Goal: Task Accomplishment & Management: Use online tool/utility

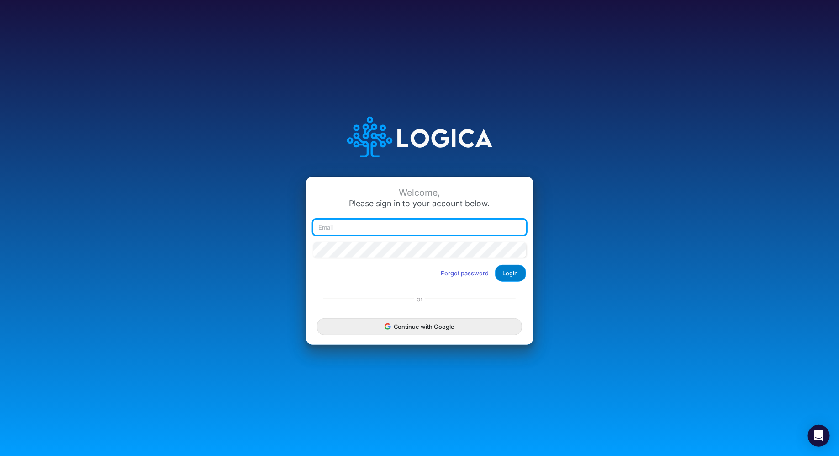
type input "sarah@valorcancer.com"
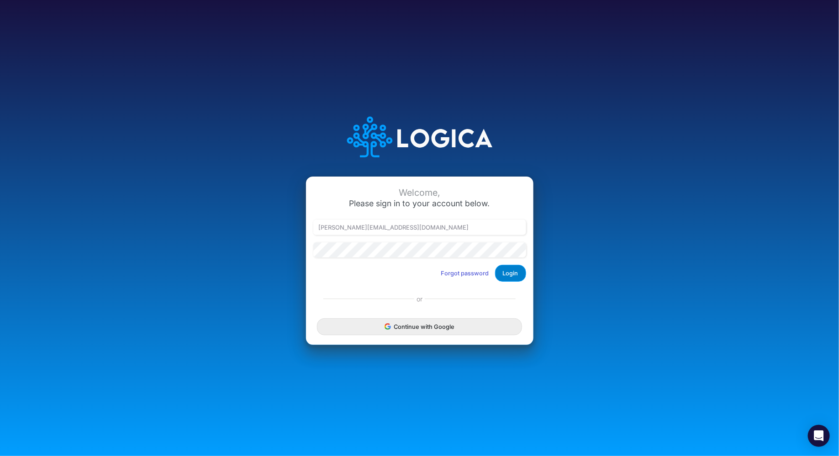
click at [515, 273] on button "Login" at bounding box center [510, 273] width 31 height 17
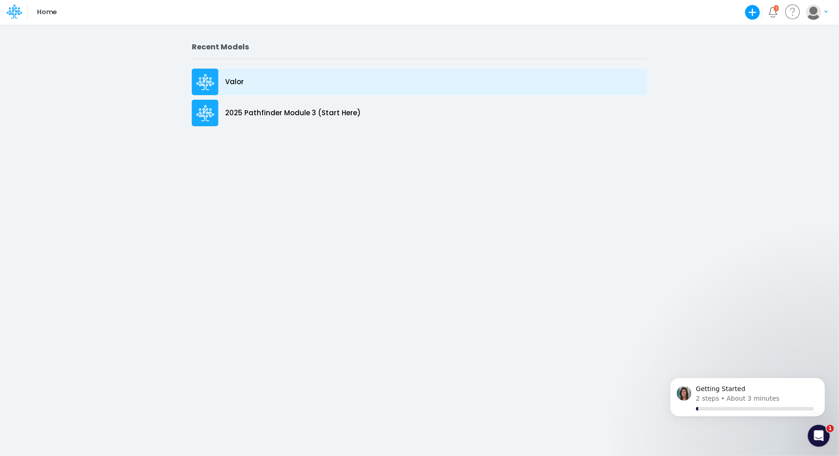
click at [242, 88] on div "Valor" at bounding box center [420, 82] width 456 height 26
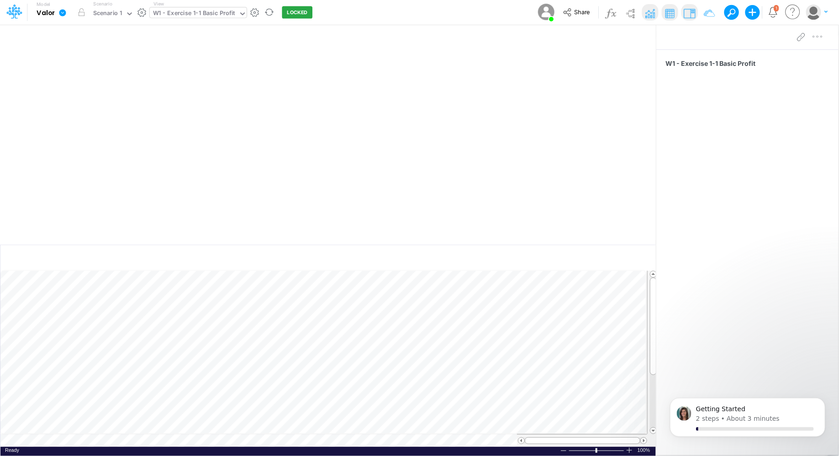
click at [201, 15] on div "W1 - Exercise 1-1 Basic Profit" at bounding box center [194, 14] width 82 height 11
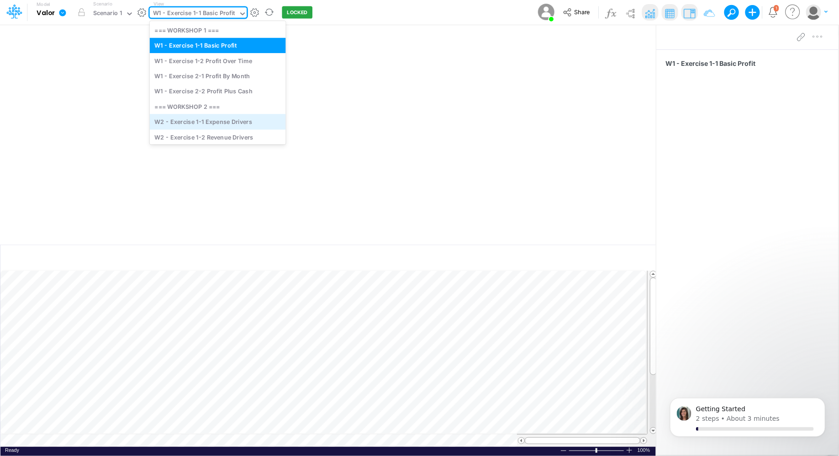
click at [183, 127] on div "W2 - Exercise 1-1 Expense Drivers" at bounding box center [218, 121] width 136 height 15
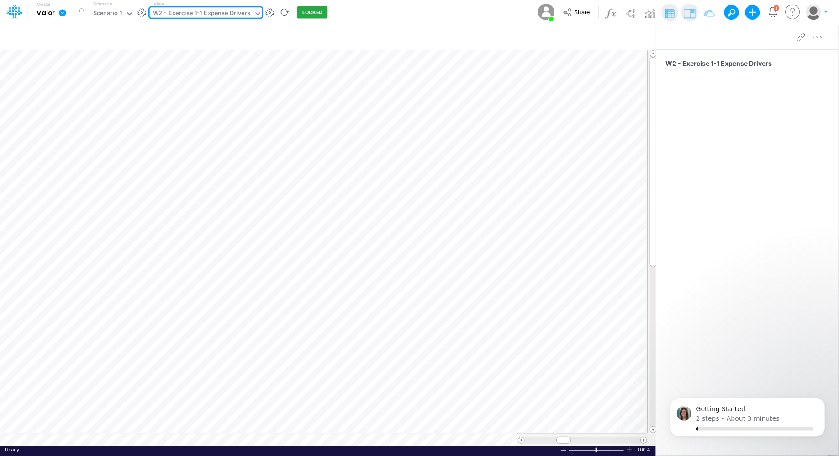
click at [254, 15] on icon at bounding box center [258, 14] width 8 height 8
click at [257, 14] on icon at bounding box center [258, 14] width 8 height 8
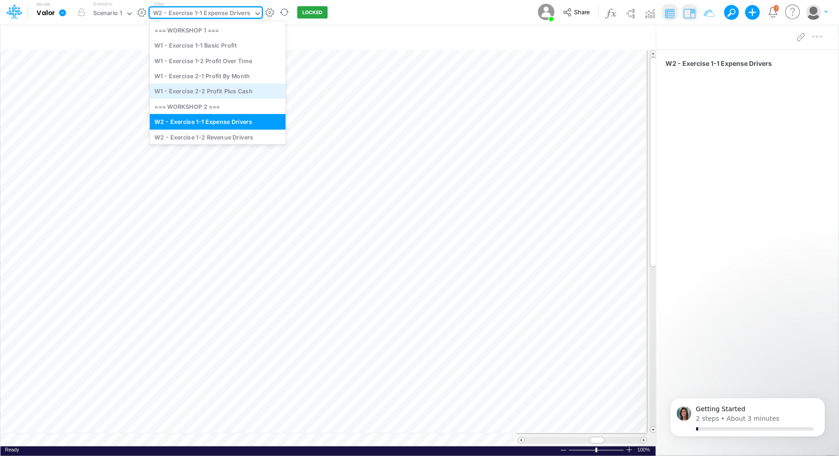
click at [218, 88] on div "W1 - Exercise 2-2 Profit Plus Cash" at bounding box center [218, 91] width 136 height 15
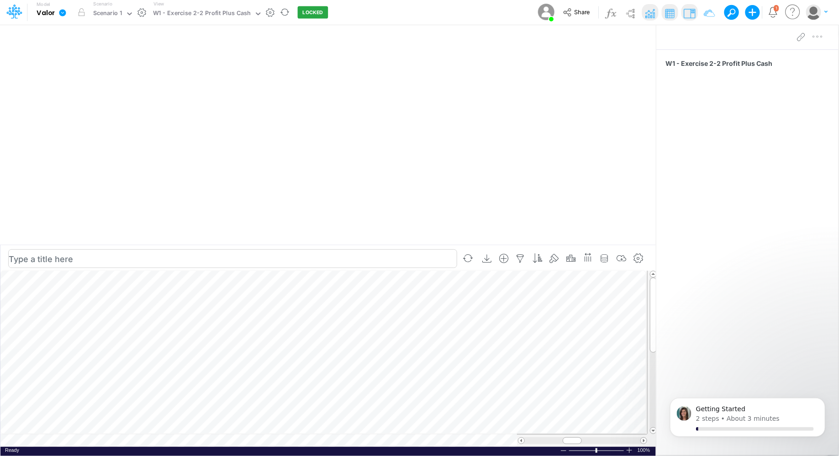
scroll to position [4, 0]
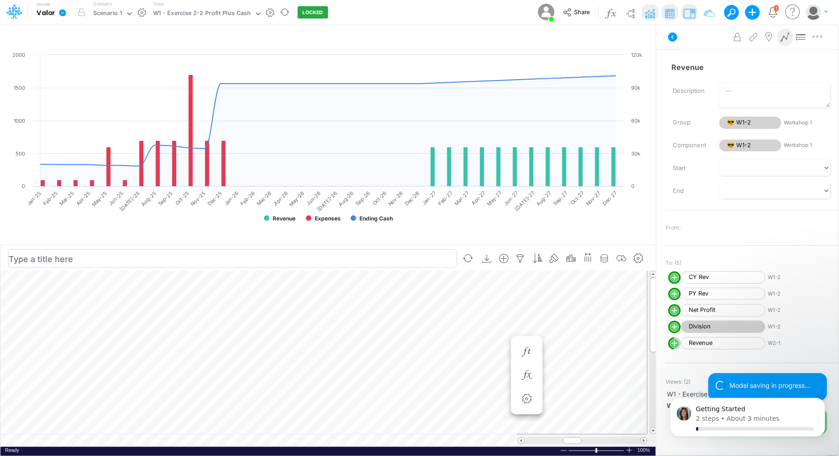
scroll to position [4, 0]
click at [218, 440] on td at bounding box center [323, 440] width 647 height 13
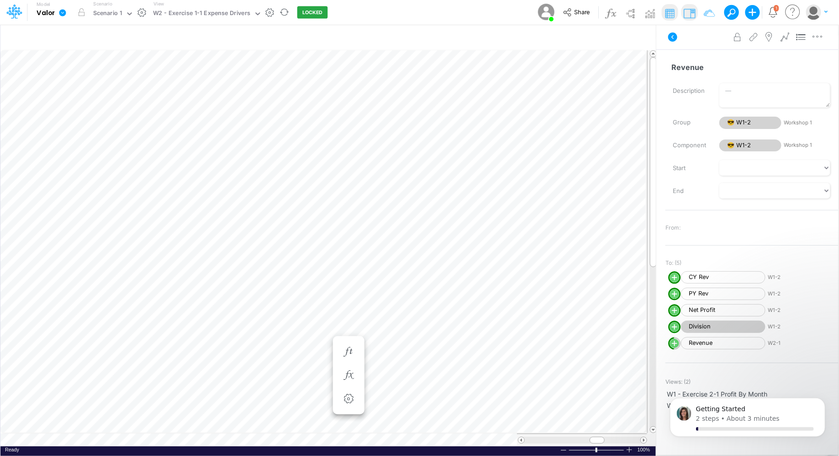
scroll to position [4, 0]
click at [282, 438] on table at bounding box center [328, 248] width 657 height 396
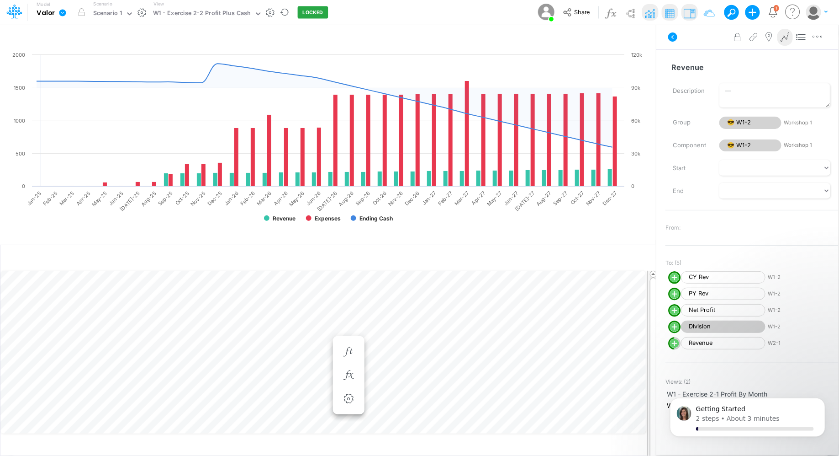
scroll to position [4, 0]
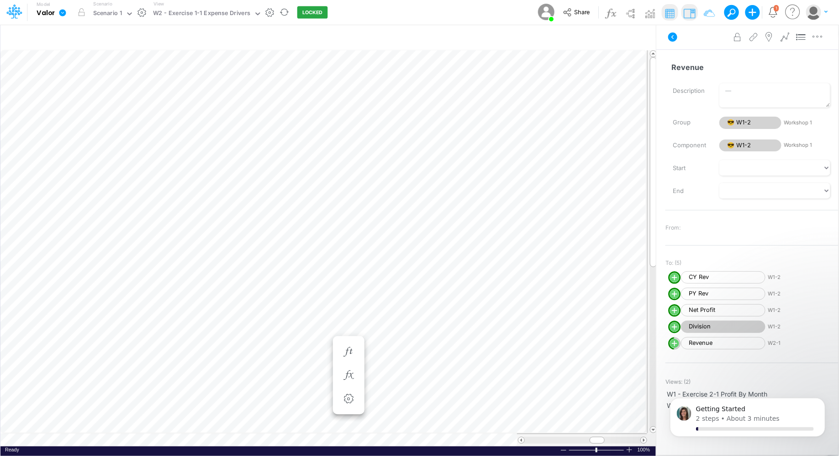
scroll to position [4, 0]
click at [255, 14] on icon at bounding box center [257, 13] width 5 height 3
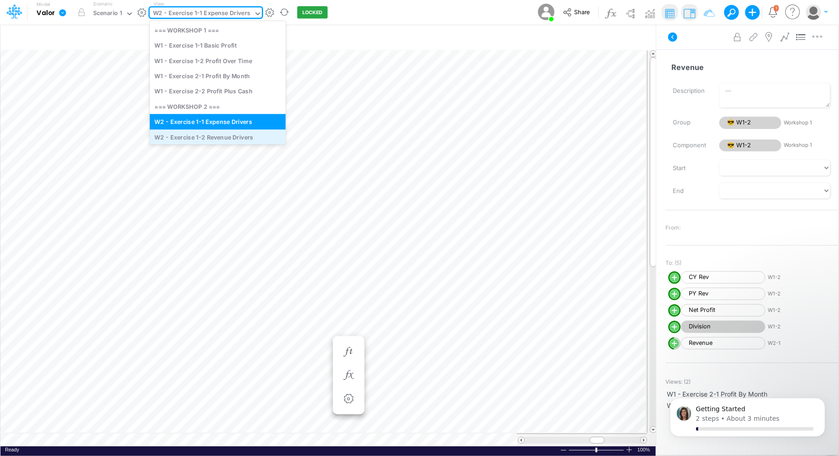
click at [217, 135] on div "W2 - Exercise 1-2 Revenue Drivers" at bounding box center [218, 136] width 136 height 15
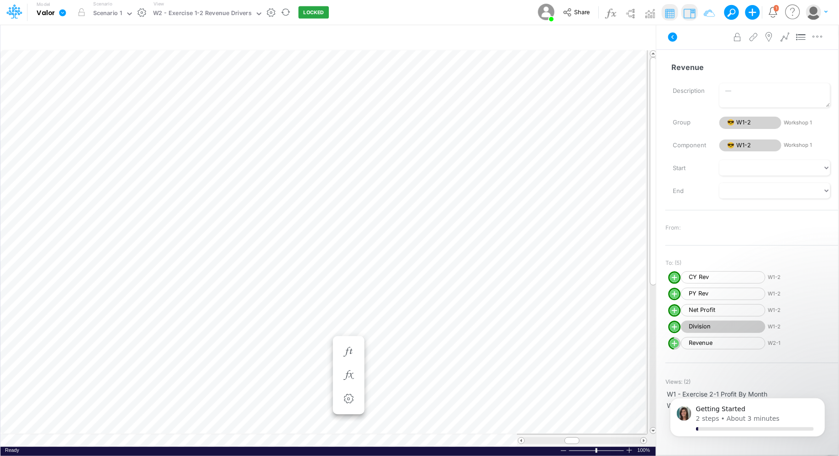
scroll to position [4, 0]
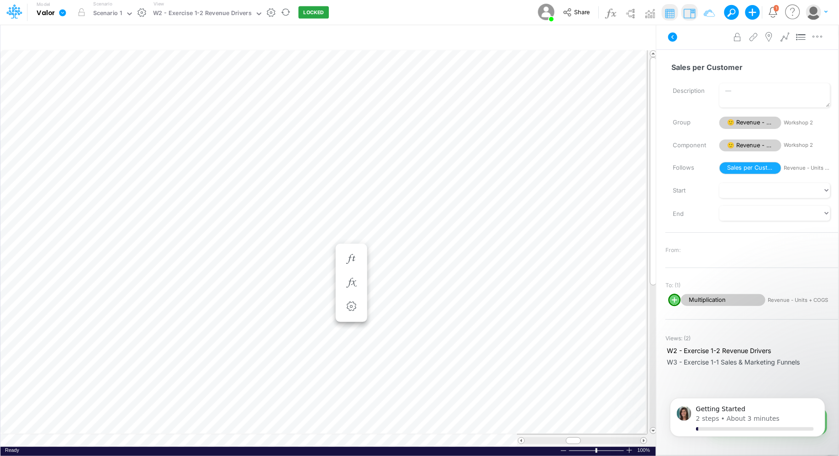
scroll to position [4, 0]
click at [318, 260] on icon "button" at bounding box center [316, 259] width 14 height 10
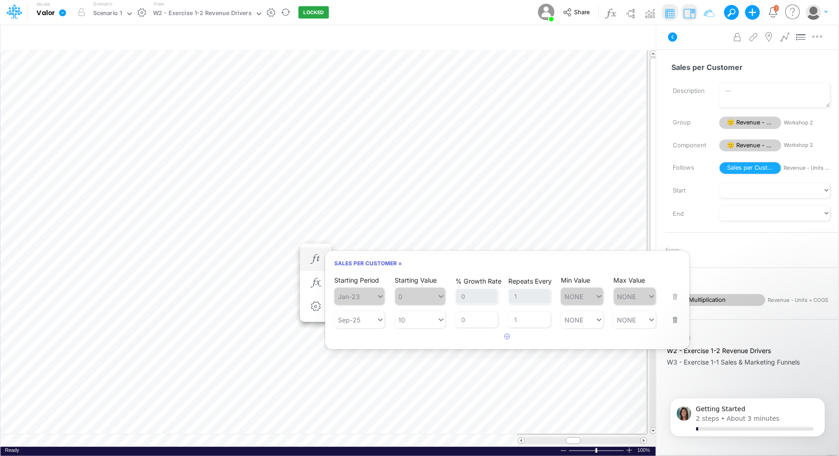
click at [374, 303] on div "Starting Period Sep-25" at bounding box center [359, 313] width 50 height 29
type input "10"
click at [418, 318] on div "10 10" at bounding box center [416, 319] width 42 height 13
click at [418, 318] on div "10" at bounding box center [416, 319] width 42 height 13
type input "2000"
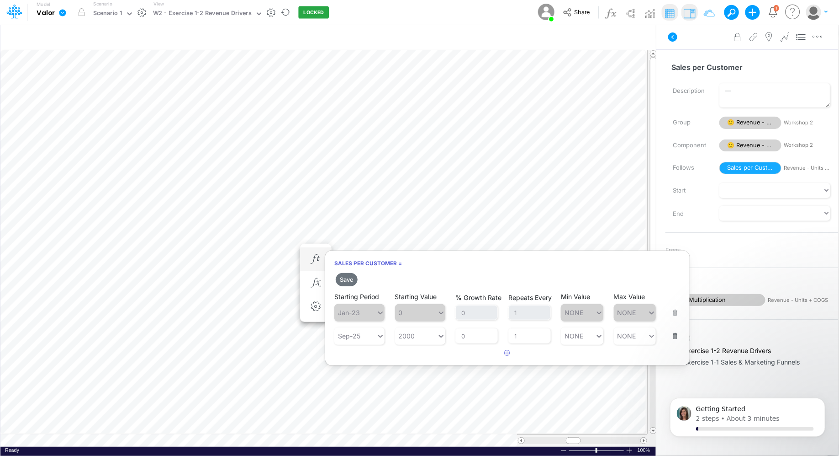
click at [412, 313] on span "0" at bounding box center [420, 312] width 50 height 17
click at [347, 278] on button "Save" at bounding box center [347, 279] width 22 height 13
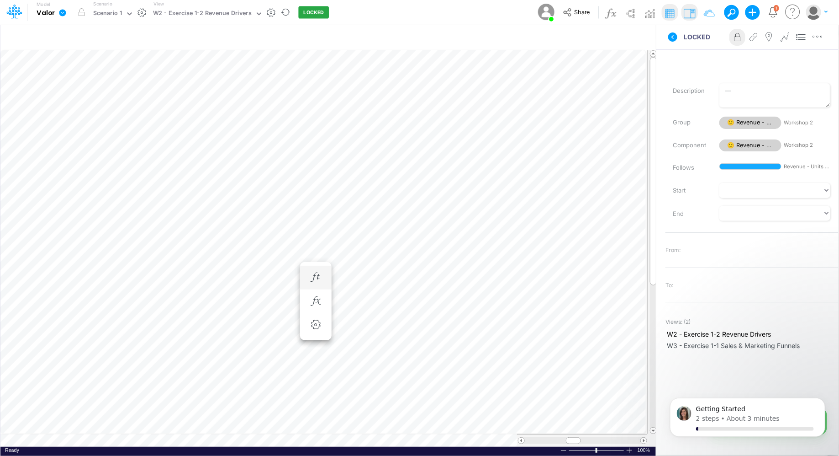
scroll to position [4, 0]
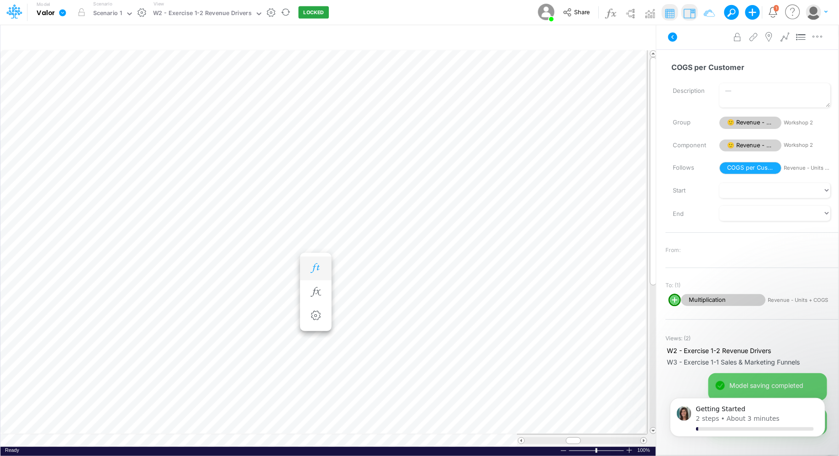
click at [314, 269] on icon "button" at bounding box center [316, 268] width 14 height 10
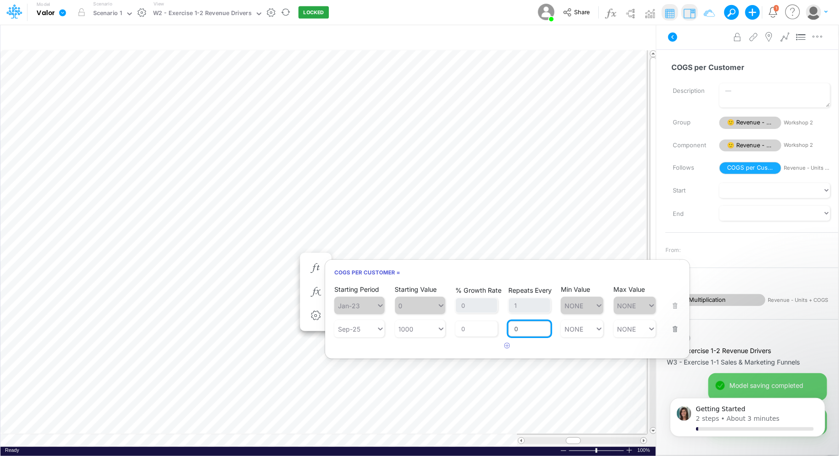
click at [521, 328] on input "0" at bounding box center [530, 329] width 42 height 16
type input "1"
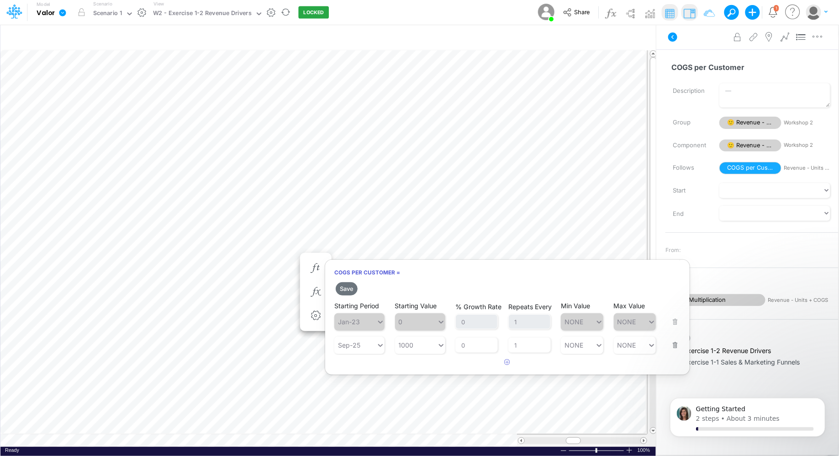
click at [450, 282] on div "COGS per Customer = Save Starting Period Jan-23 Starting Value 0 % Growth Rate …" at bounding box center [508, 317] width 366 height 116
click at [348, 286] on button "Save" at bounding box center [347, 288] width 22 height 13
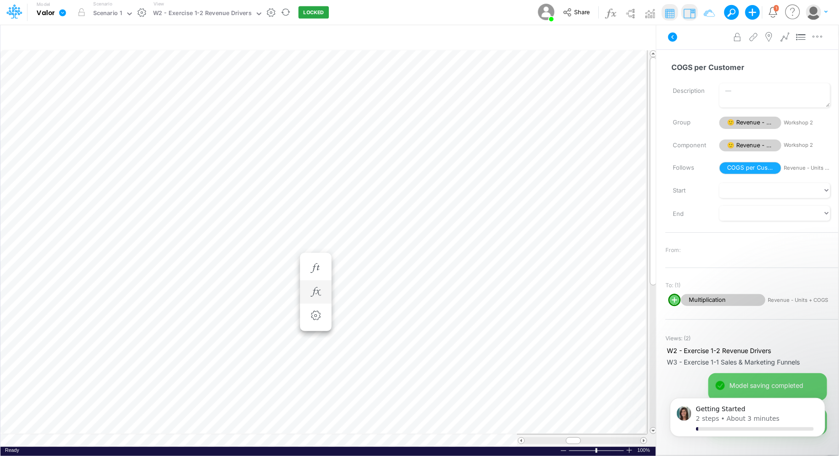
scroll to position [4, 0]
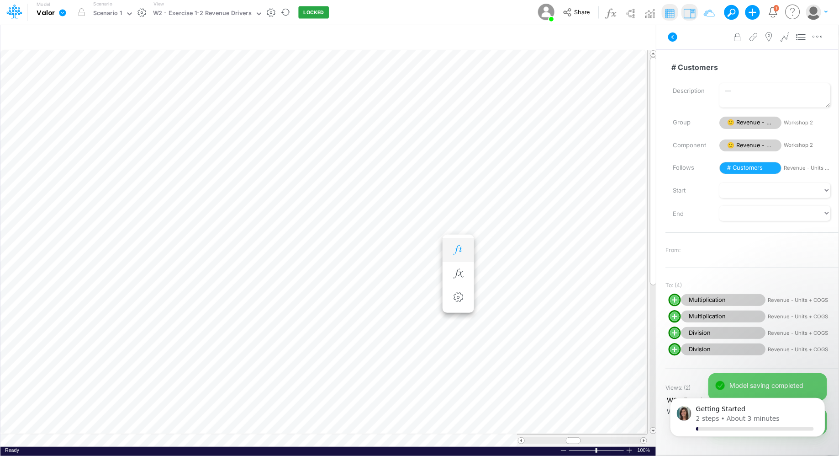
click at [455, 245] on icon "button" at bounding box center [458, 250] width 14 height 10
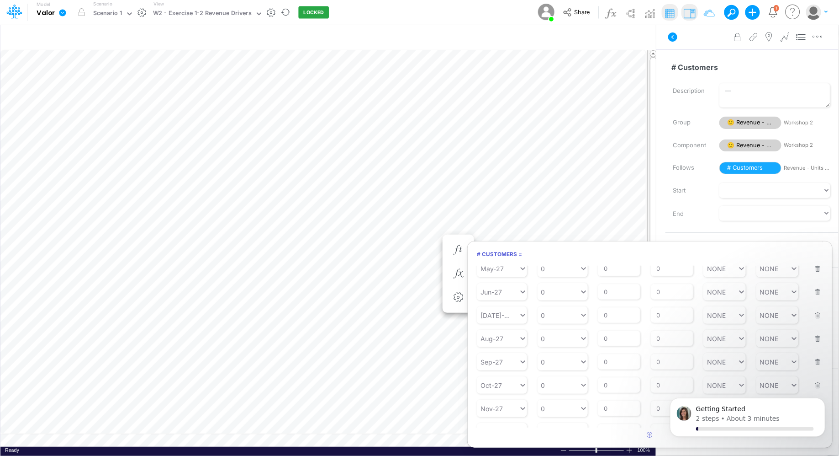
scroll to position [520, 0]
click at [812, 281] on button "button" at bounding box center [815, 274] width 12 height 25
click at [816, 318] on button "button" at bounding box center [815, 313] width 12 height 25
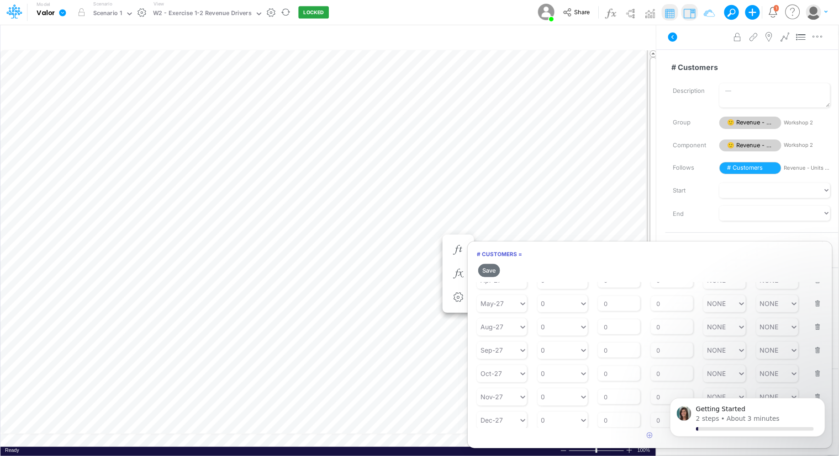
click at [816, 318] on div "Starting Period Aug-27 Starting Value 0 % Growth Rate 0 Repeats Every 0 Min Val…" at bounding box center [650, 321] width 346 height 29
click at [816, 321] on button "button" at bounding box center [815, 320] width 12 height 25
click at [813, 325] on button "button" at bounding box center [815, 320] width 12 height 25
click at [811, 301] on button "button" at bounding box center [815, 297] width 12 height 25
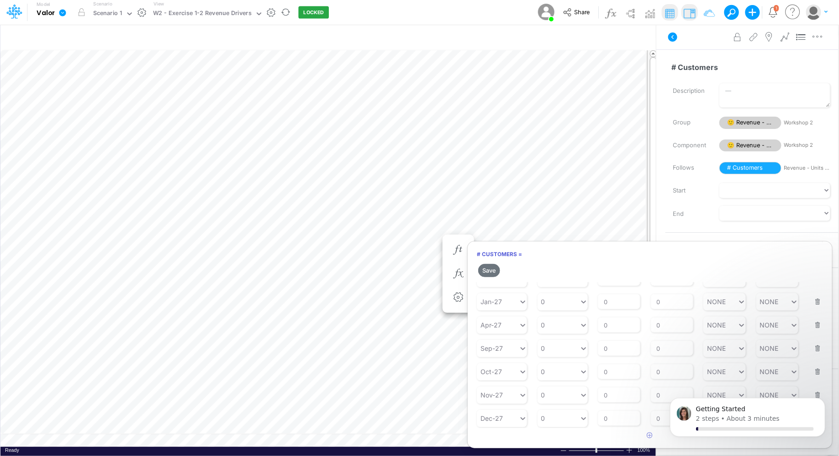
scroll to position [397, 0]
click at [813, 303] on button "button" at bounding box center [815, 297] width 12 height 25
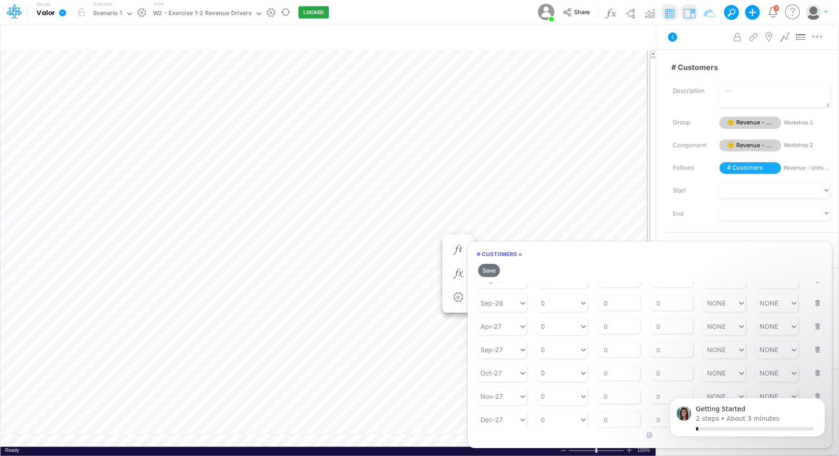
click at [813, 303] on button "button" at bounding box center [815, 297] width 12 height 25
click at [815, 305] on button "button" at bounding box center [815, 297] width 12 height 25
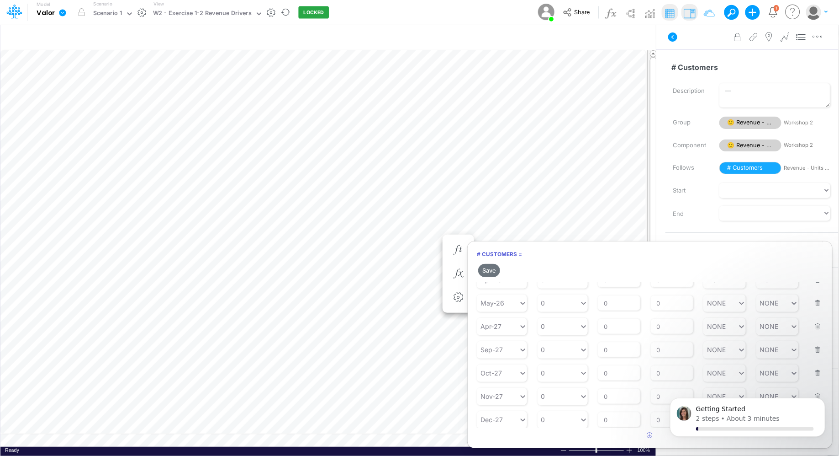
click at [815, 305] on button "button" at bounding box center [815, 297] width 12 height 25
click at [815, 305] on button "button" at bounding box center [815, 296] width 12 height 25
click at [815, 305] on button "button" at bounding box center [815, 297] width 12 height 25
click at [815, 305] on button "button" at bounding box center [815, 296] width 12 height 25
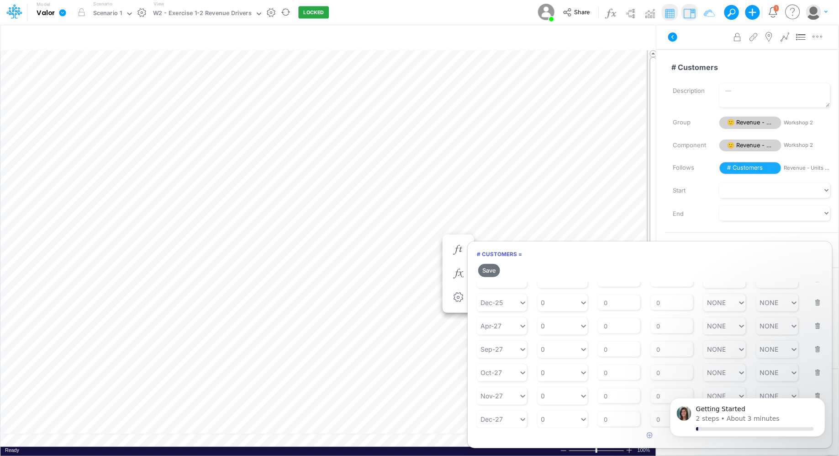
click at [815, 305] on button "button" at bounding box center [815, 296] width 12 height 25
click at [815, 305] on button "button" at bounding box center [815, 301] width 12 height 25
click at [815, 305] on button "button" at bounding box center [815, 296] width 12 height 25
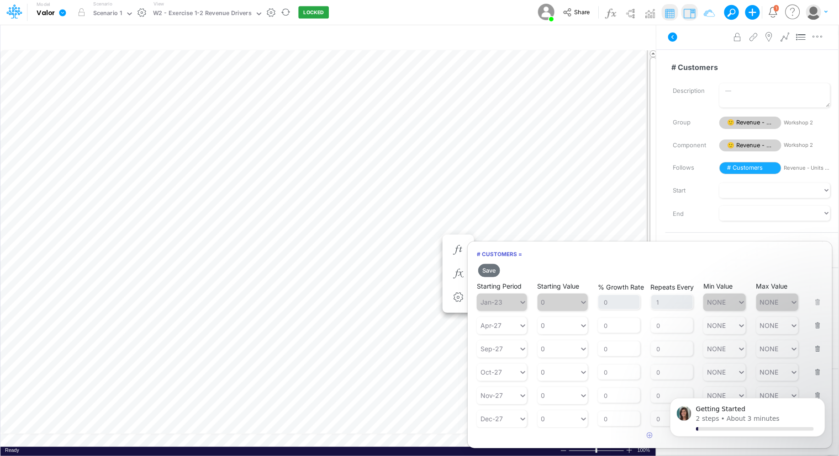
click at [815, 305] on div "Starting Period Apr-27 Starting Value 0 % Growth Rate 0 Repeats Every 0 Min Val…" at bounding box center [650, 319] width 346 height 29
click at [813, 326] on button "button" at bounding box center [815, 319] width 12 height 25
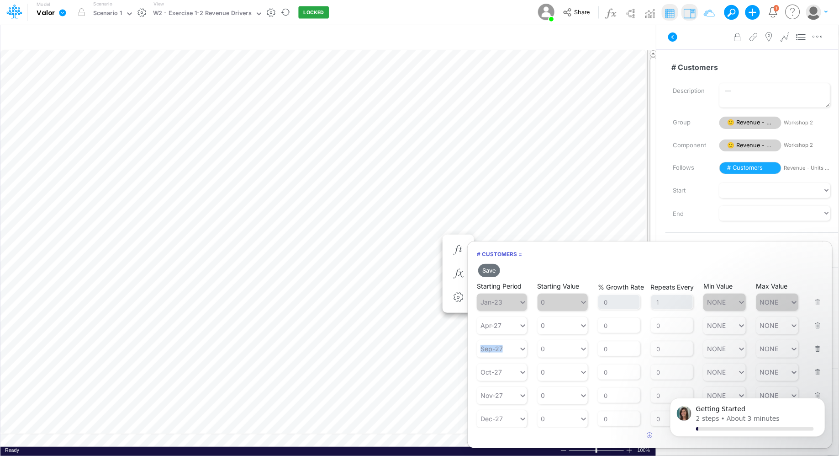
scroll to position [0, 0]
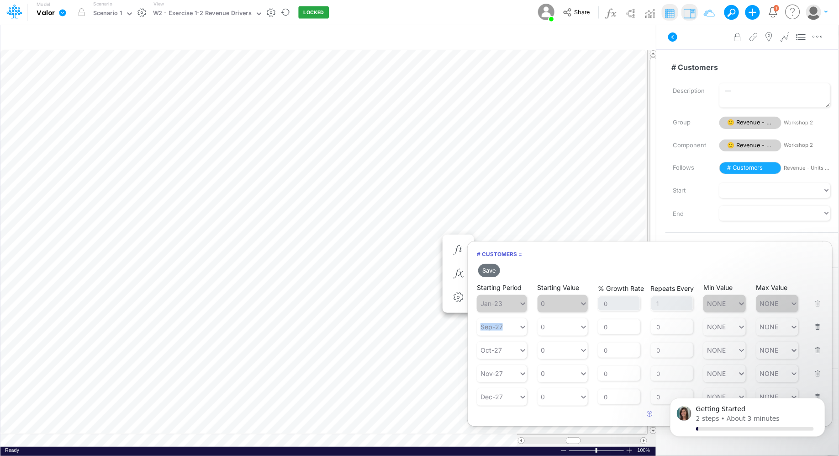
click at [820, 329] on button "button" at bounding box center [815, 320] width 12 height 25
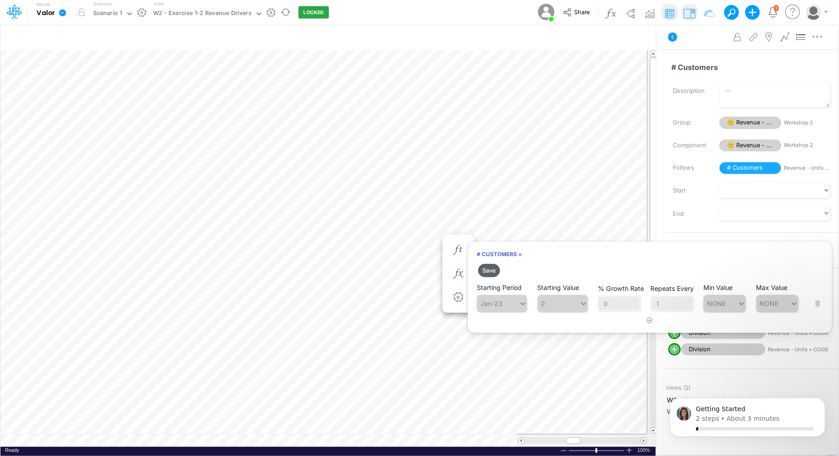
click at [497, 270] on button "Save" at bounding box center [489, 270] width 22 height 13
click at [487, 270] on button "Save" at bounding box center [489, 270] width 22 height 13
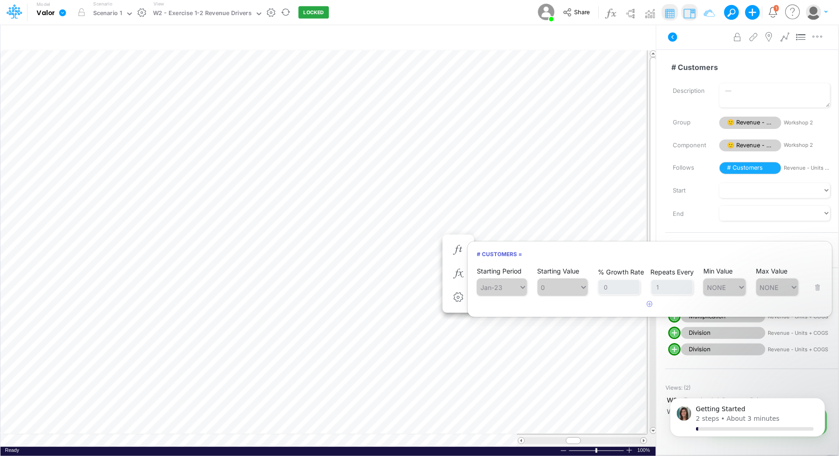
scroll to position [4, 0]
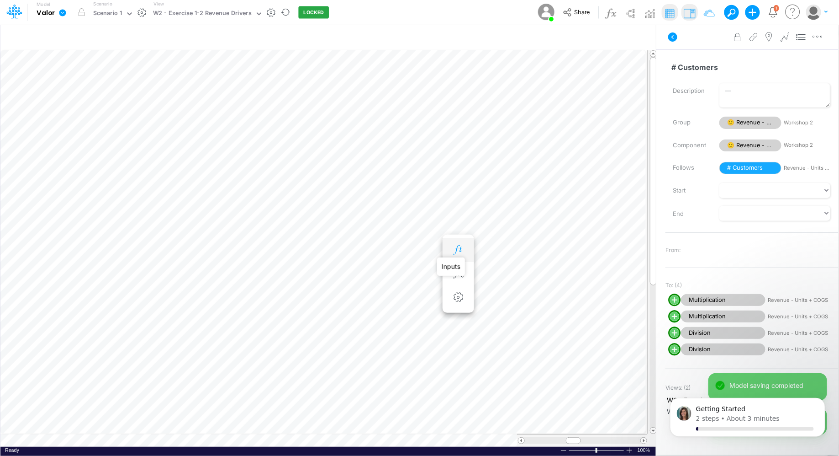
click at [457, 247] on icon "button" at bounding box center [458, 250] width 14 height 10
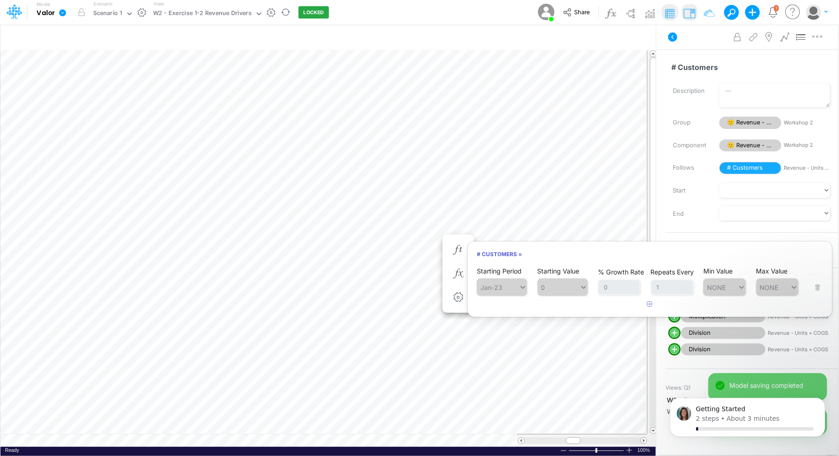
click at [496, 290] on span "Jan-23" at bounding box center [502, 286] width 50 height 17
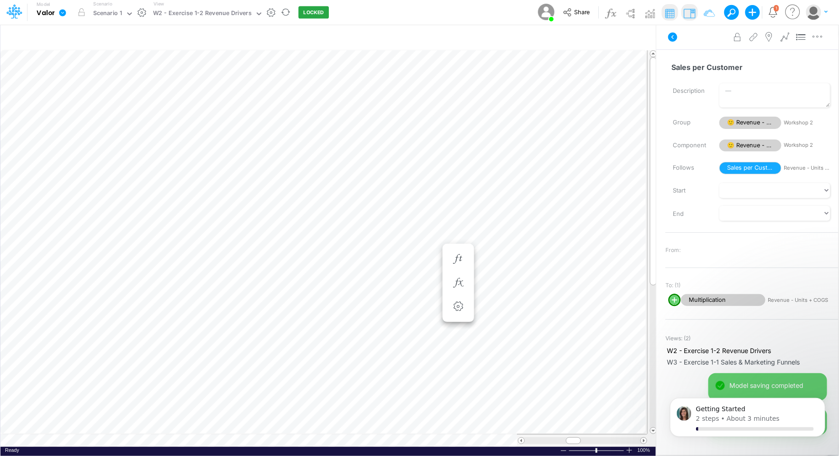
scroll to position [4, 0]
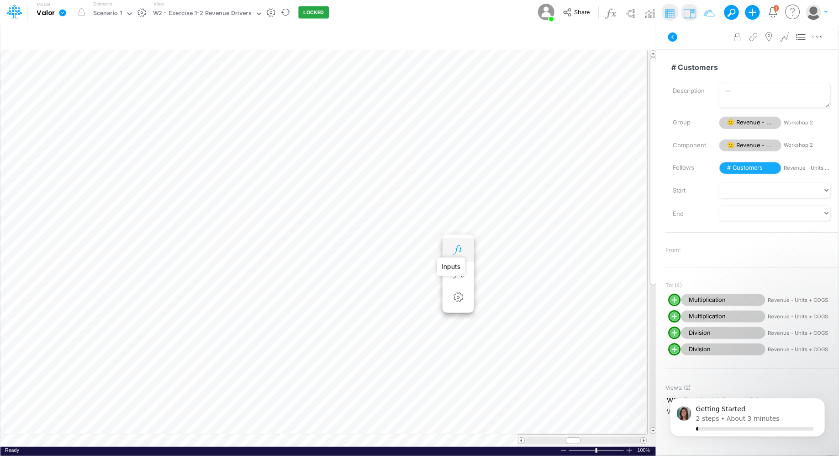
click at [455, 249] on icon "button" at bounding box center [458, 250] width 14 height 10
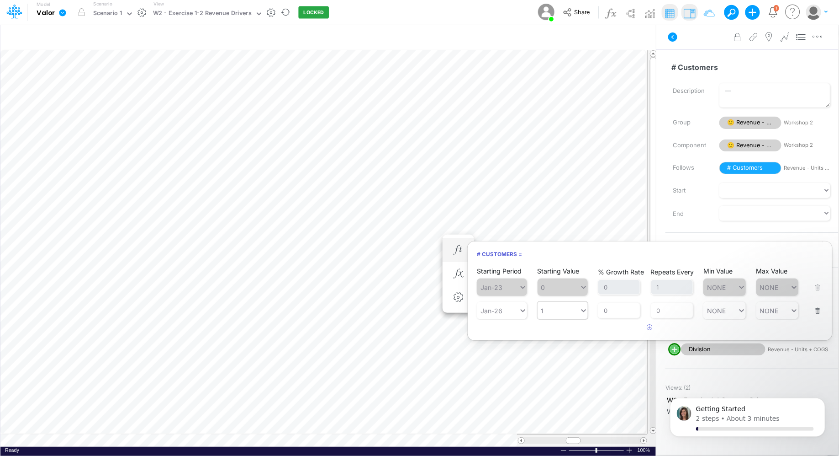
type input "1"
click at [580, 313] on icon at bounding box center [584, 310] width 8 height 9
click at [662, 310] on input "0" at bounding box center [672, 310] width 42 height 16
type input "1"
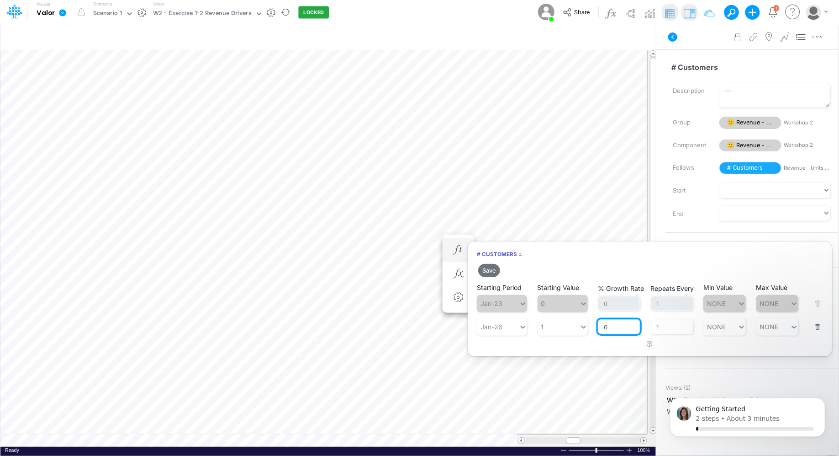
click at [614, 309] on div "% Growth Rate 0" at bounding box center [619, 320] width 42 height 27
click at [490, 268] on button "Save" at bounding box center [489, 270] width 22 height 13
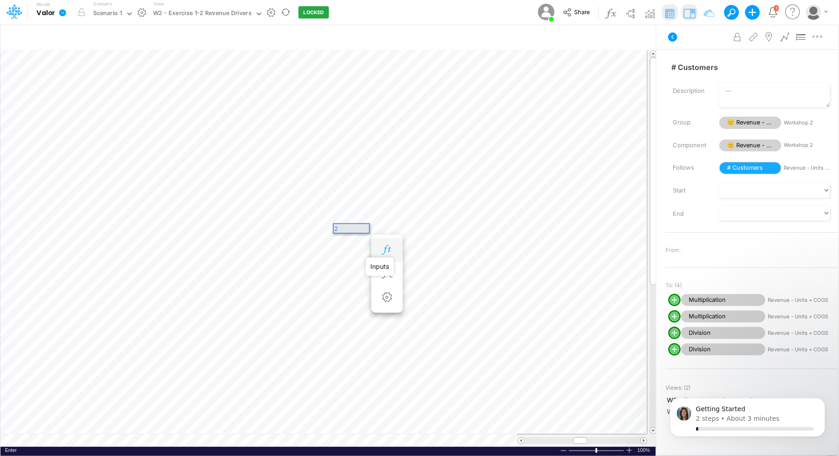
click at [387, 247] on icon "button" at bounding box center [387, 250] width 14 height 10
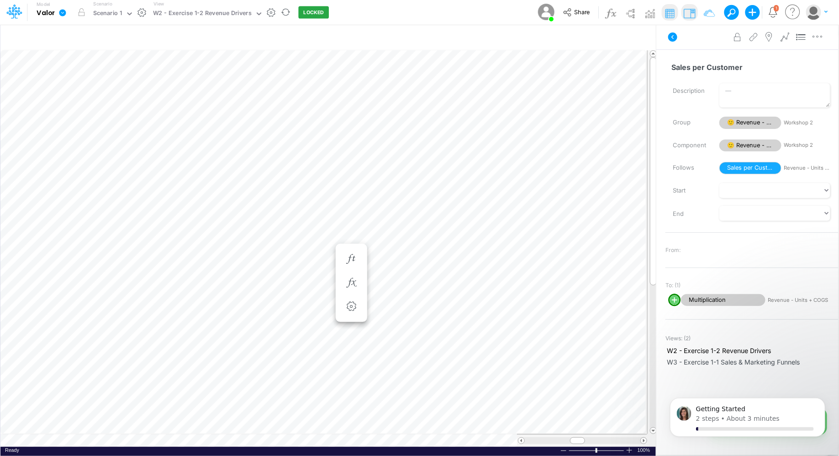
scroll to position [4, 0]
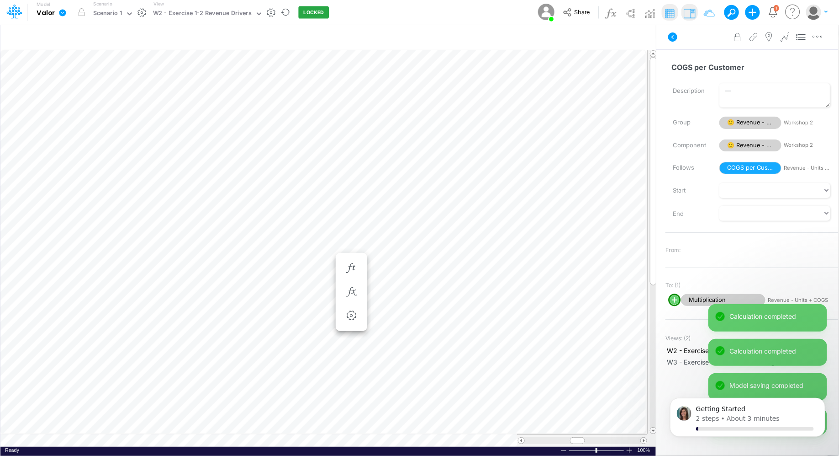
scroll to position [4, 0]
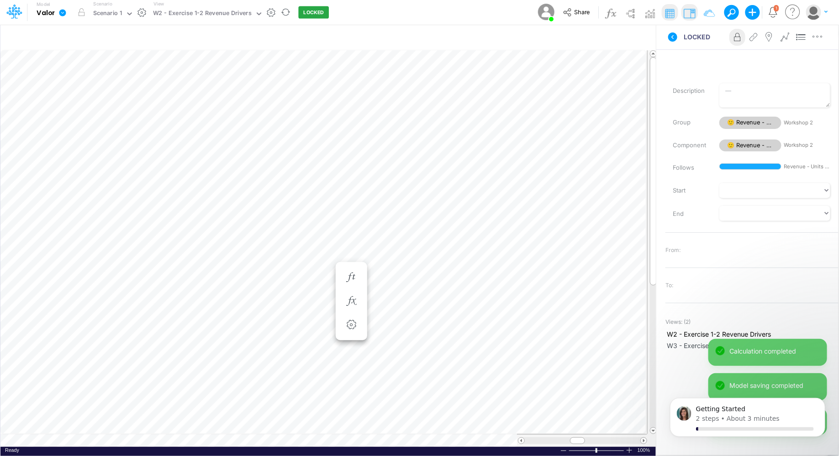
scroll to position [4, 0]
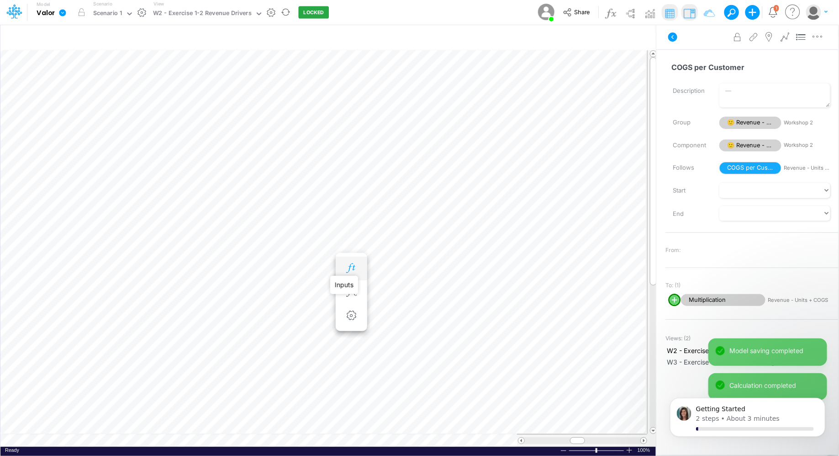
click at [347, 268] on icon "button" at bounding box center [351, 268] width 14 height 10
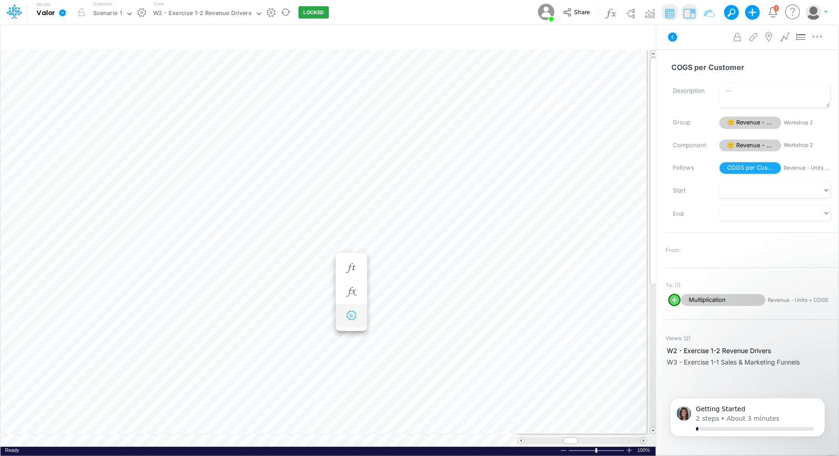
scroll to position [4, 0]
click at [503, 237] on div "Change settings Delete selected Revenue - Units + COGS Bold Italic Regular None…" at bounding box center [569, 265] width 132 height 56
click at [445, 233] on div "Paste Cut Copy AutoFill 5000" at bounding box center [328, 248] width 656 height 396
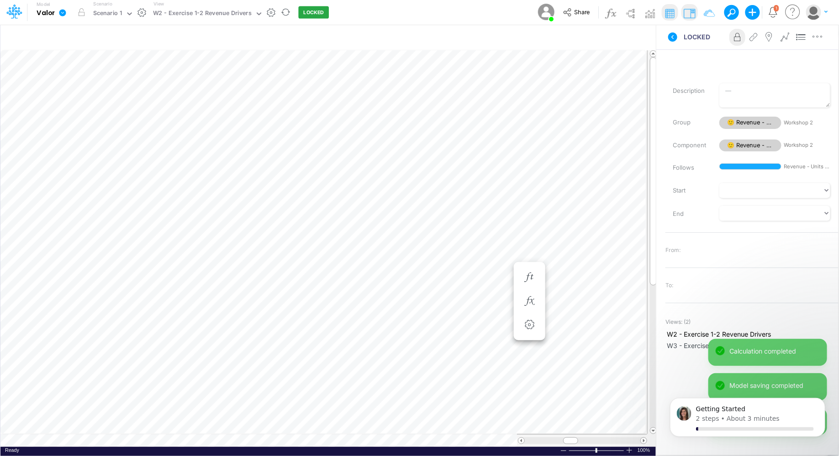
scroll to position [4, 0]
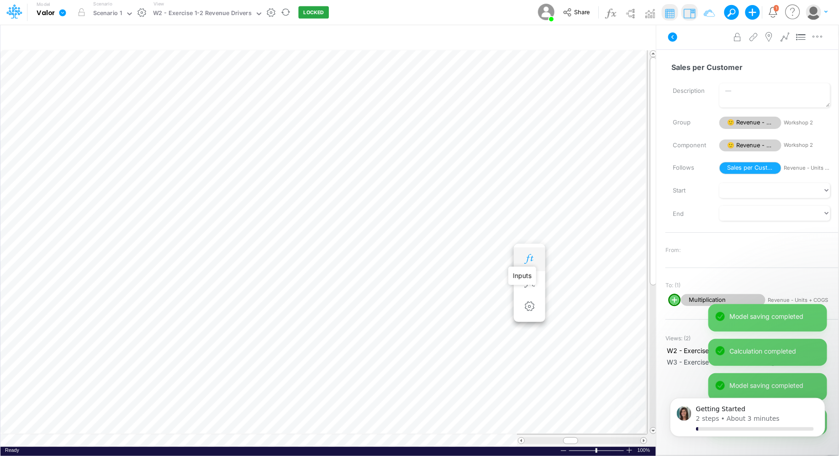
click at [526, 255] on icon "button" at bounding box center [530, 259] width 14 height 10
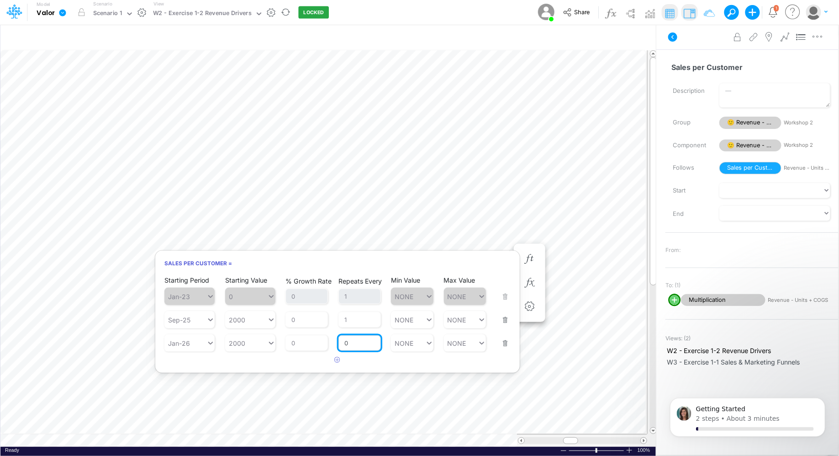
click at [352, 344] on input "0" at bounding box center [360, 343] width 42 height 16
type input "1"
click at [308, 323] on div "% Growth Rate 0" at bounding box center [307, 313] width 42 height 27
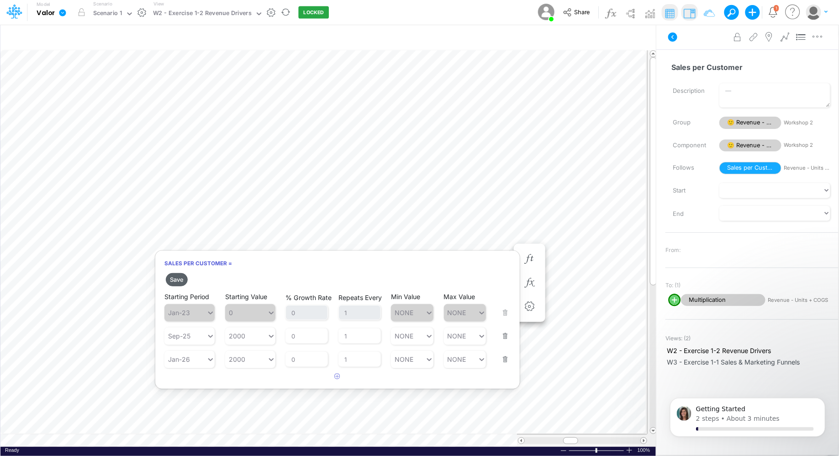
click at [181, 277] on button "Save" at bounding box center [177, 279] width 22 height 13
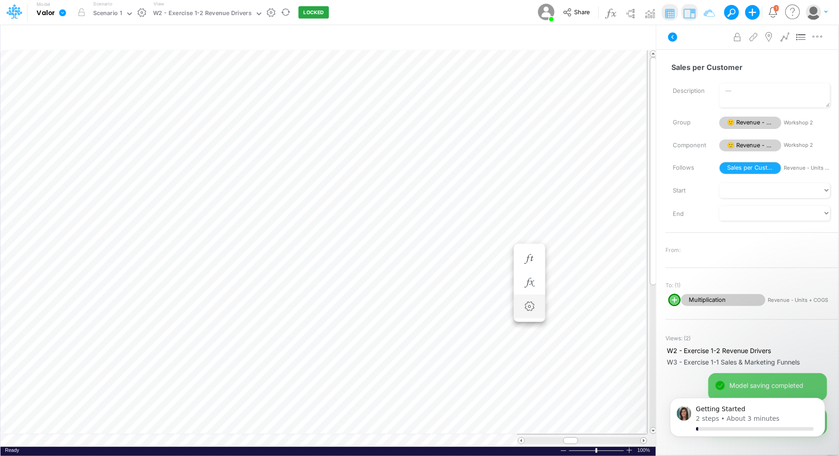
scroll to position [4, 0]
click at [527, 265] on icon "button" at bounding box center [530, 268] width 14 height 10
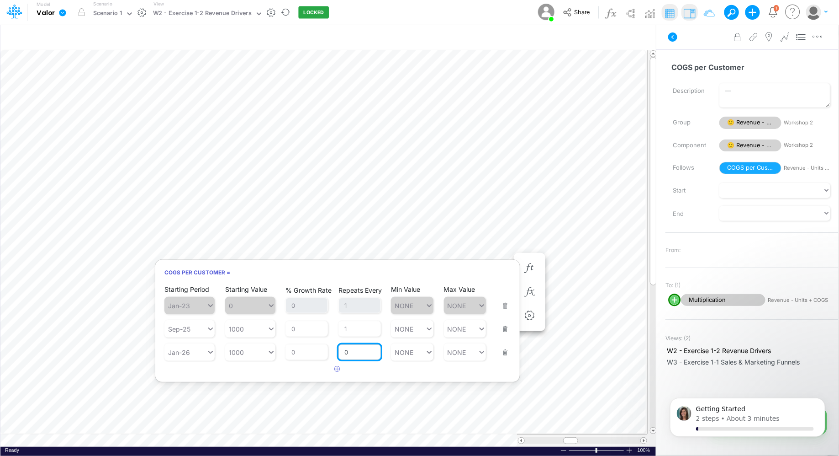
click at [354, 349] on input "0" at bounding box center [360, 352] width 42 height 16
type input "1"
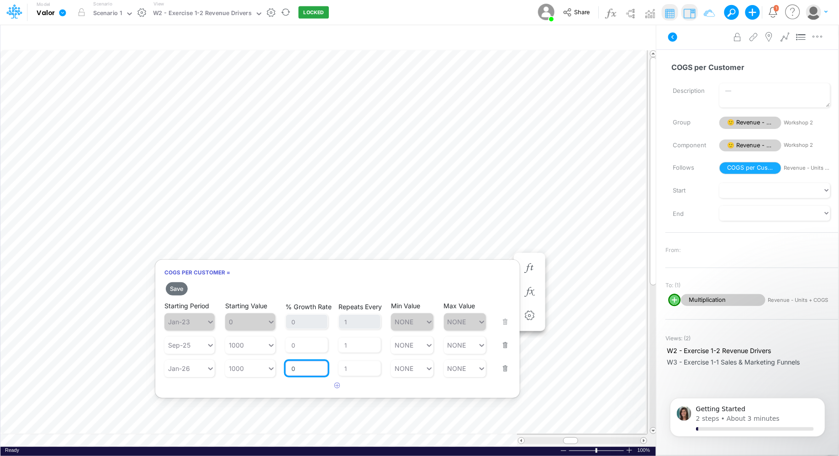
click at [311, 349] on div "% Growth Rate 0" at bounding box center [307, 362] width 42 height 27
click at [170, 287] on button "Save" at bounding box center [177, 288] width 22 height 13
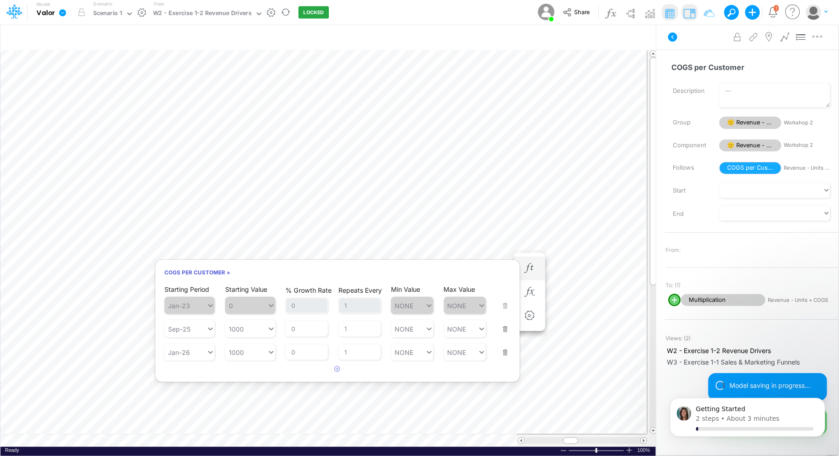
scroll to position [4, 0]
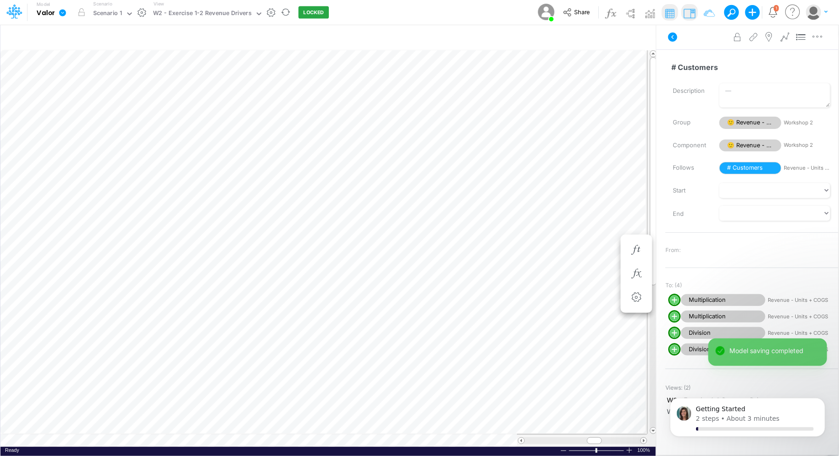
scroll to position [4, 0]
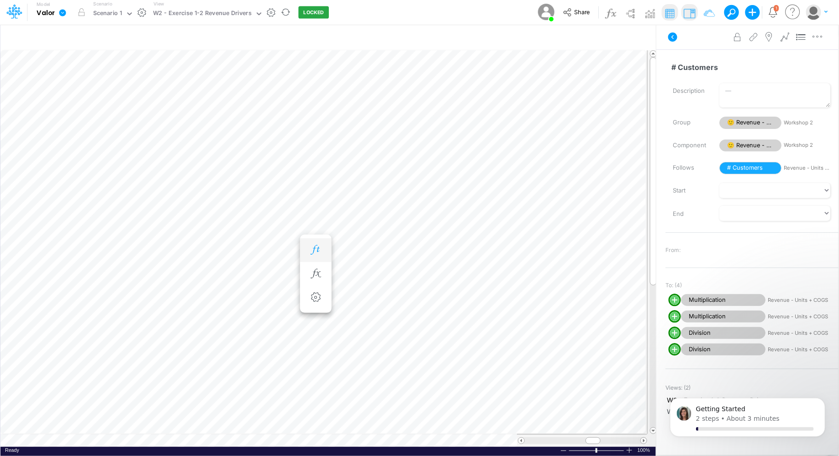
click at [310, 245] on icon "button" at bounding box center [316, 250] width 14 height 10
click at [311, 249] on icon "button" at bounding box center [316, 250] width 14 height 10
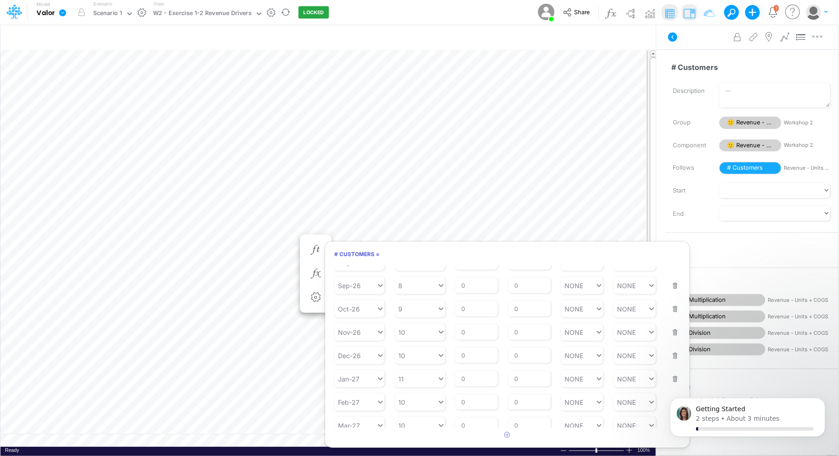
scroll to position [195, 0]
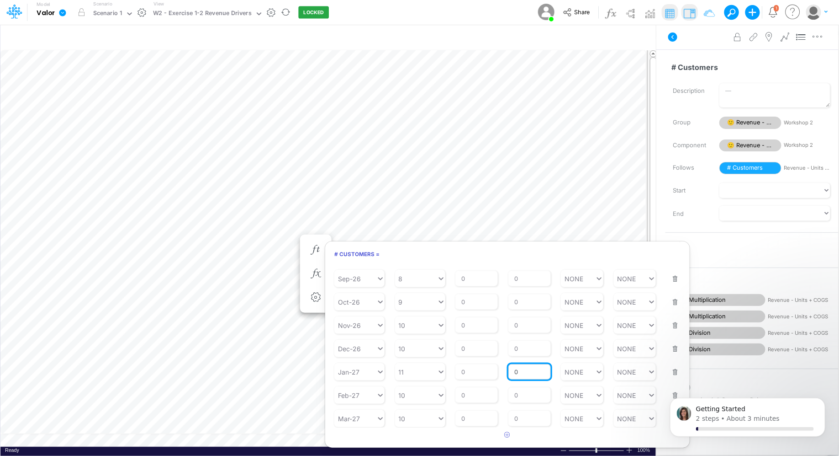
click at [526, 371] on input "0" at bounding box center [530, 372] width 42 height 16
type input "1"
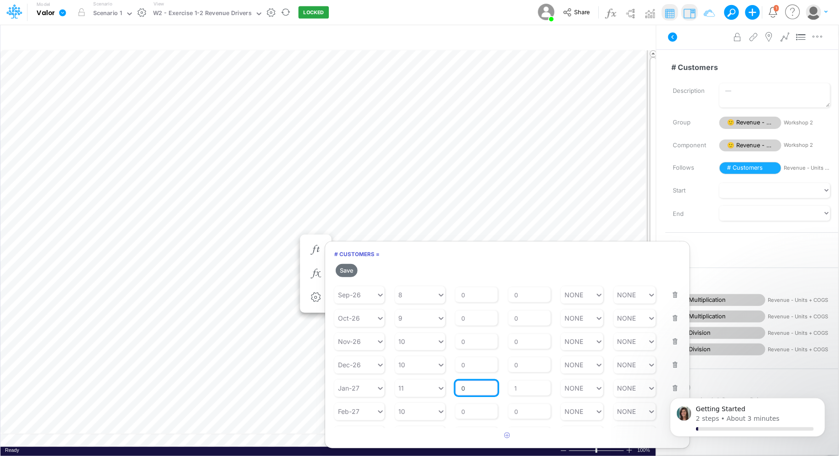
click at [484, 373] on div "% Growth Rate 0" at bounding box center [477, 382] width 42 height 27
click at [347, 270] on button "Save" at bounding box center [347, 270] width 22 height 13
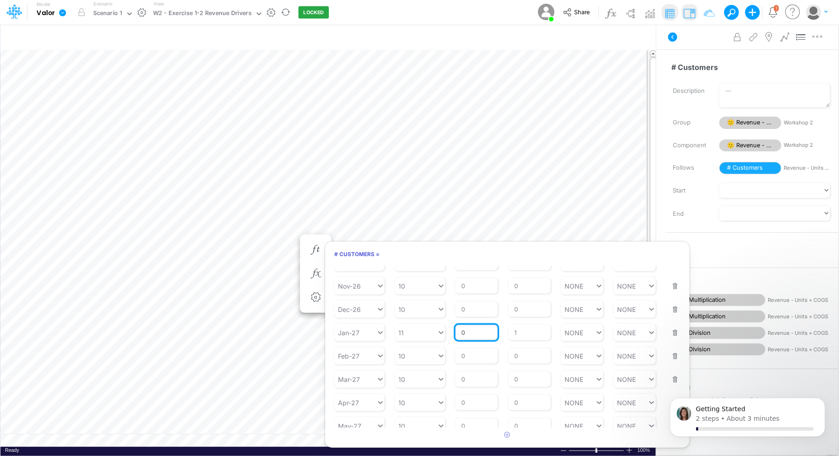
click at [470, 334] on input "0" at bounding box center [477, 332] width 42 height 16
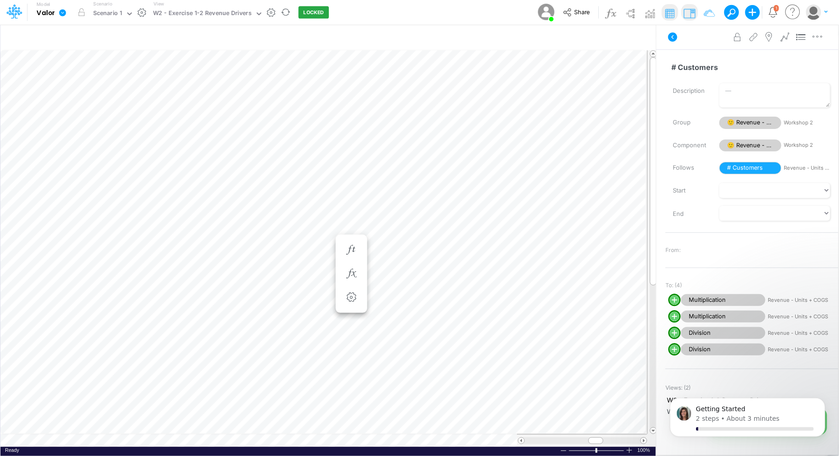
scroll to position [4, 0]
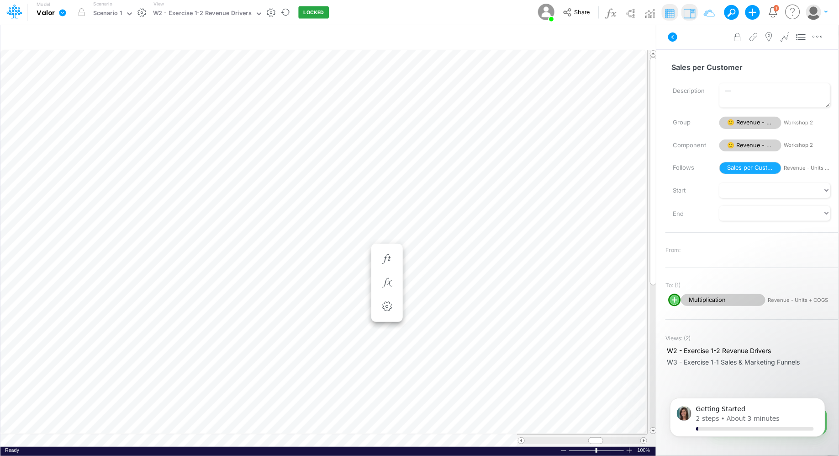
scroll to position [4, 0]
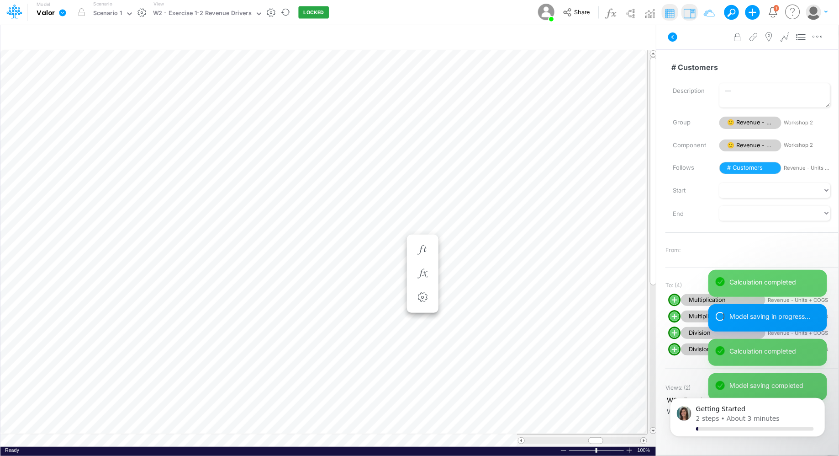
scroll to position [4, 0]
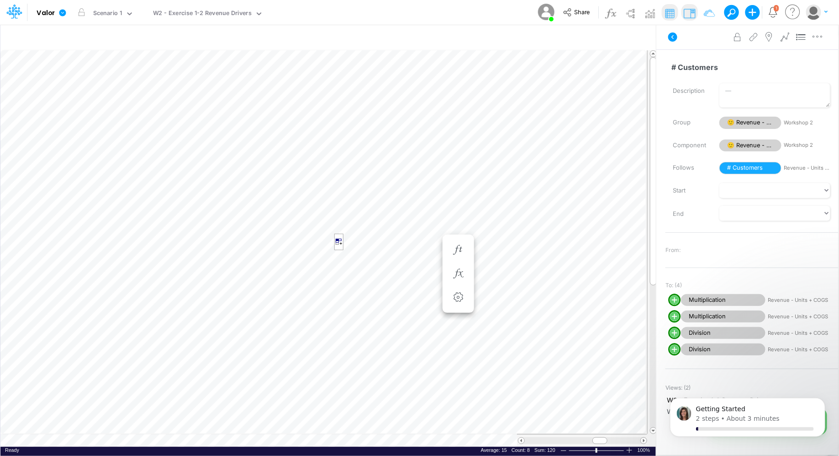
scroll to position [4, 0]
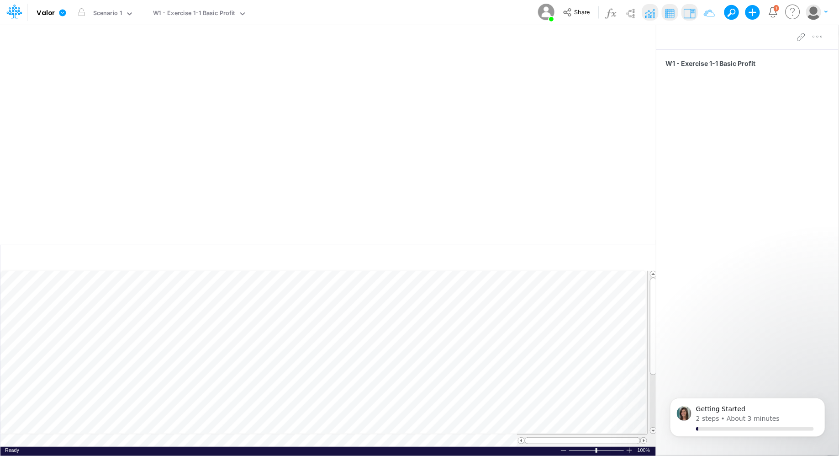
click at [320, 120] on rect at bounding box center [328, 140] width 638 height 180
click at [239, 12] on icon at bounding box center [242, 14] width 8 height 8
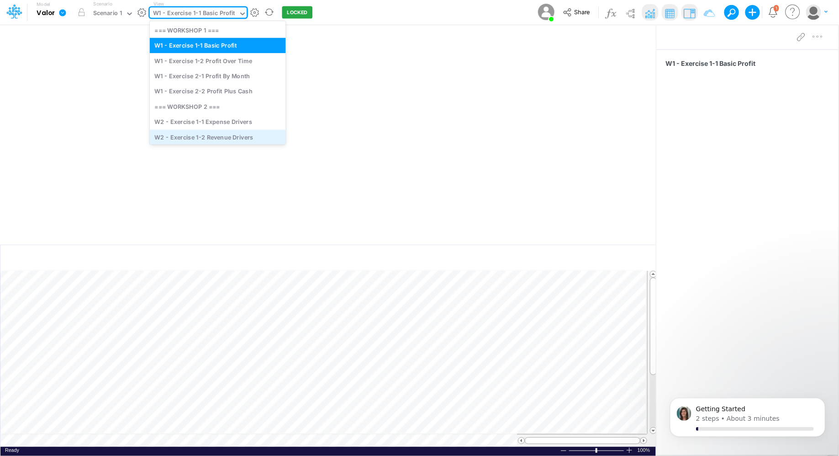
click at [240, 135] on div "W2 - Exercise 1-2 Revenue Drivers" at bounding box center [218, 136] width 136 height 15
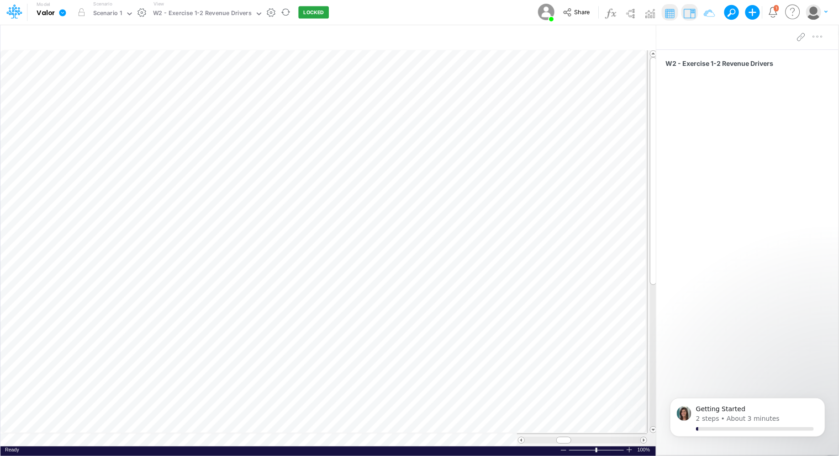
scroll to position [4, 0]
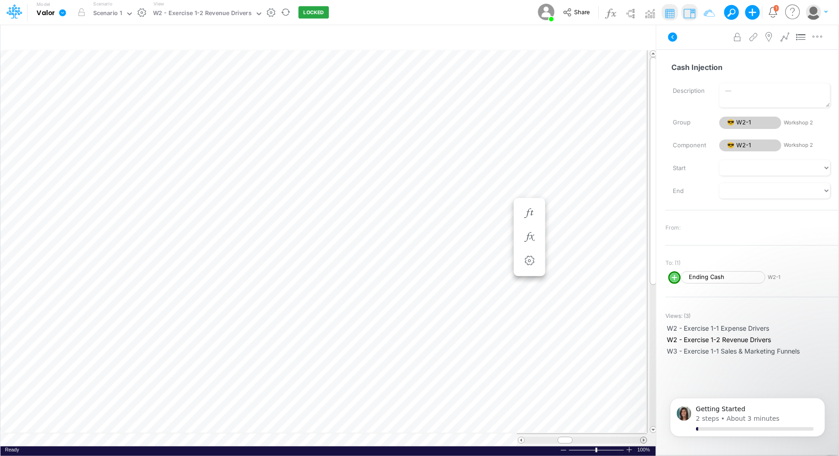
click at [644, 439] on span at bounding box center [644, 440] width 6 height 6
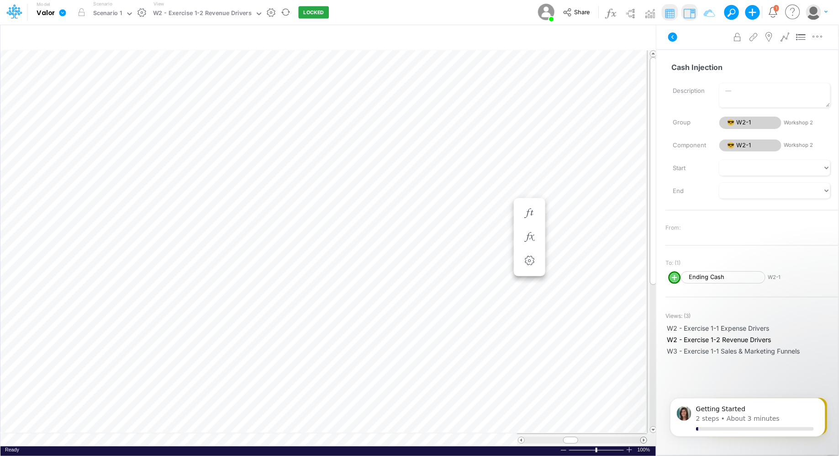
scroll to position [4, 7]
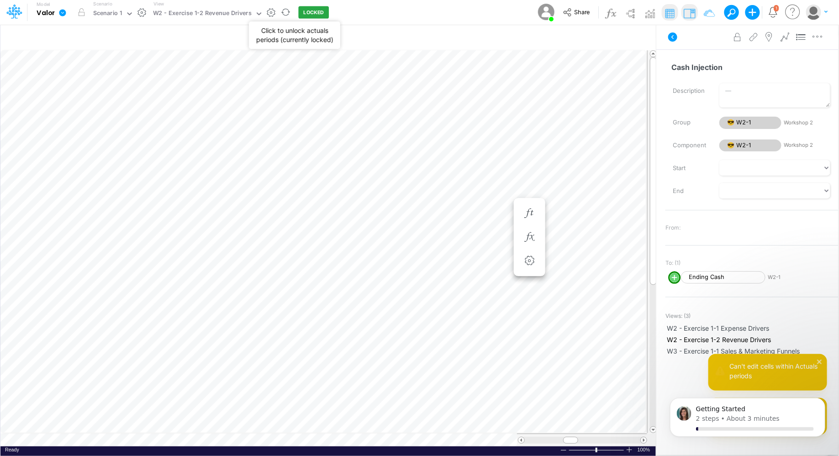
click at [310, 11] on button "LOCKED" at bounding box center [314, 12] width 31 height 12
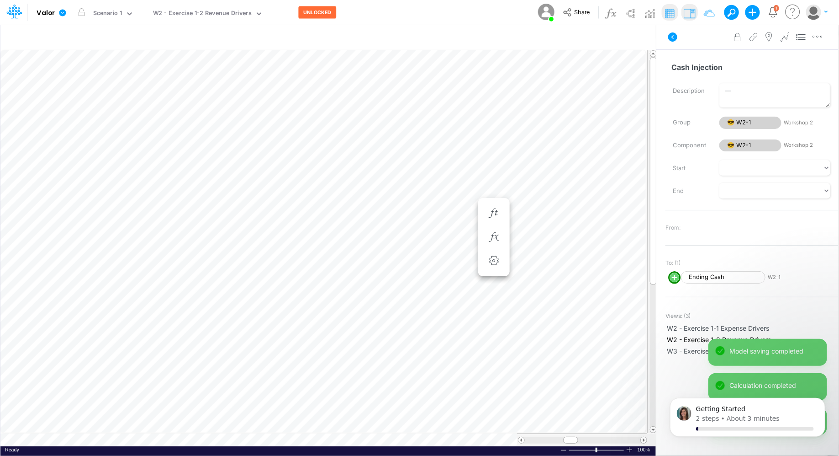
scroll to position [4, 0]
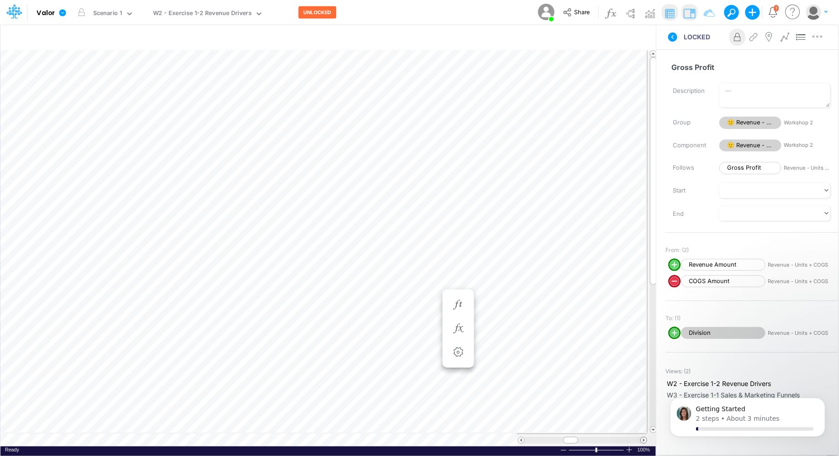
click at [645, 440] on span at bounding box center [644, 440] width 6 height 6
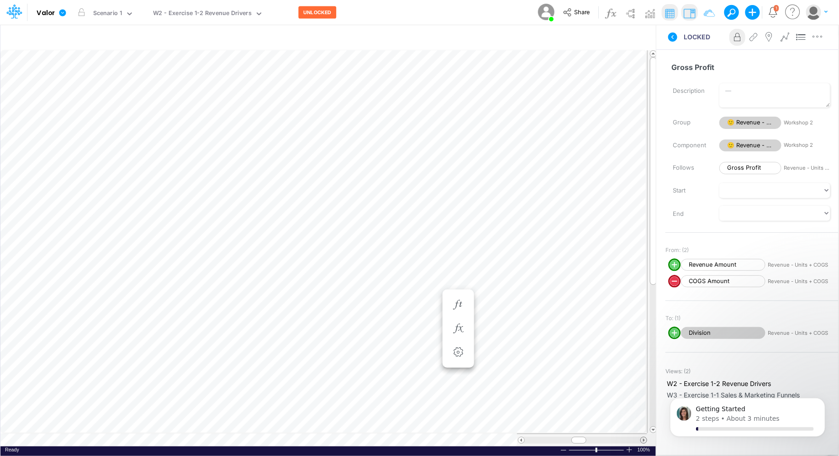
click at [645, 440] on span at bounding box center [644, 440] width 6 height 6
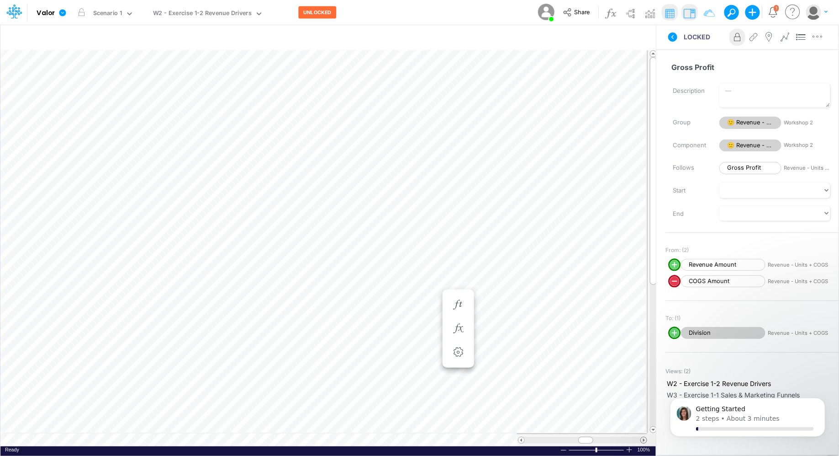
click at [645, 440] on span at bounding box center [644, 440] width 6 height 6
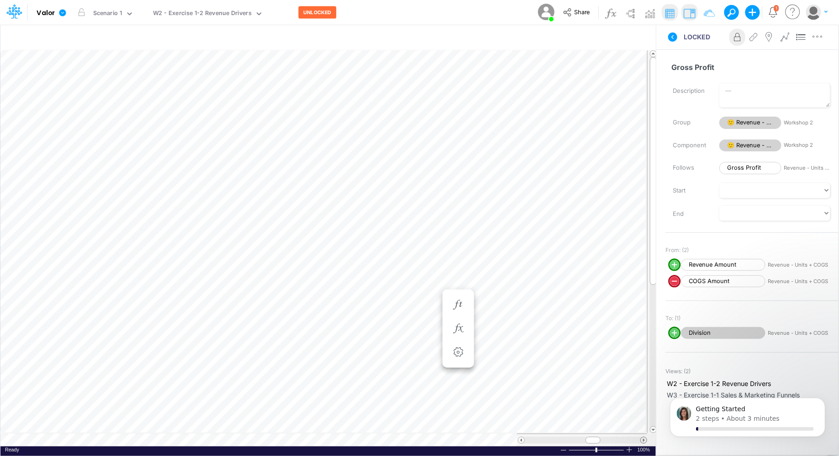
click at [645, 440] on span at bounding box center [644, 440] width 6 height 6
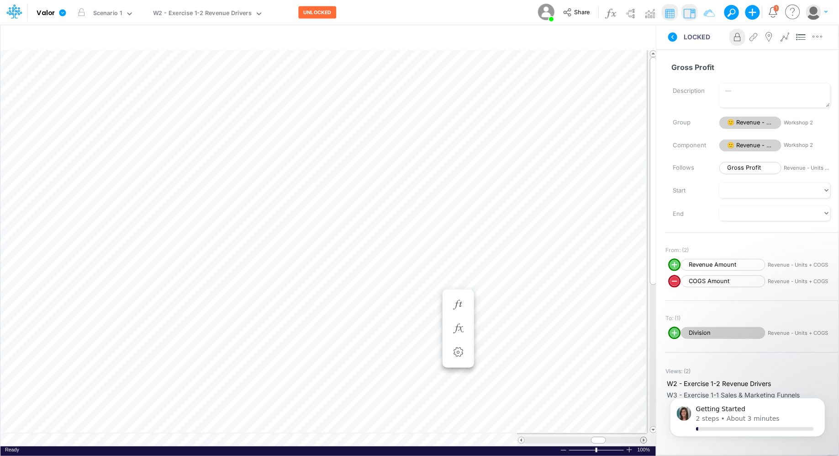
click at [645, 440] on span at bounding box center [644, 440] width 6 height 6
click at [525, 440] on div at bounding box center [583, 439] width 116 height 7
click at [645, 441] on span at bounding box center [644, 440] width 6 height 6
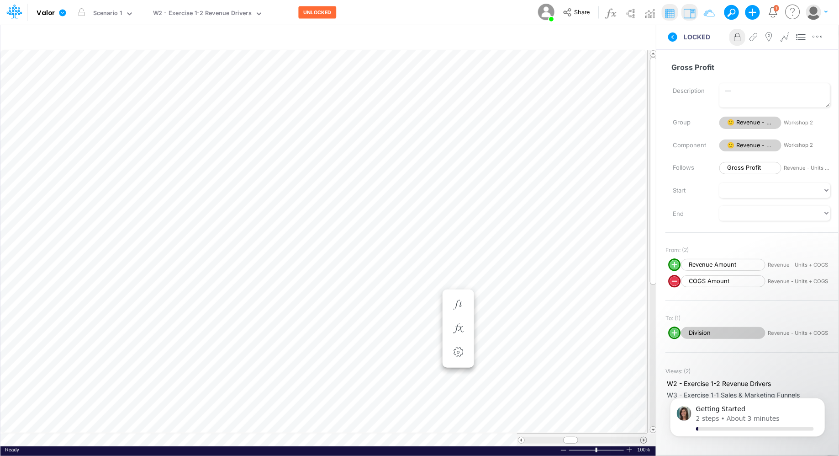
click at [645, 441] on span at bounding box center [644, 440] width 6 height 6
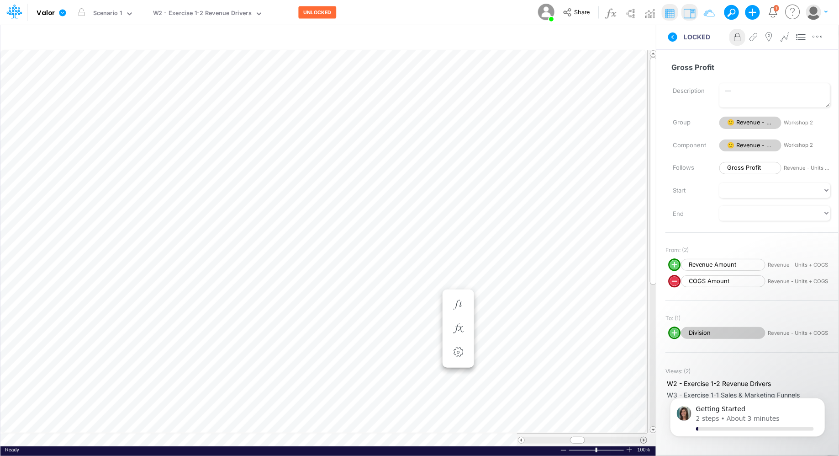
click at [645, 441] on span at bounding box center [644, 440] width 6 height 6
click at [523, 441] on span at bounding box center [522, 440] width 6 height 6
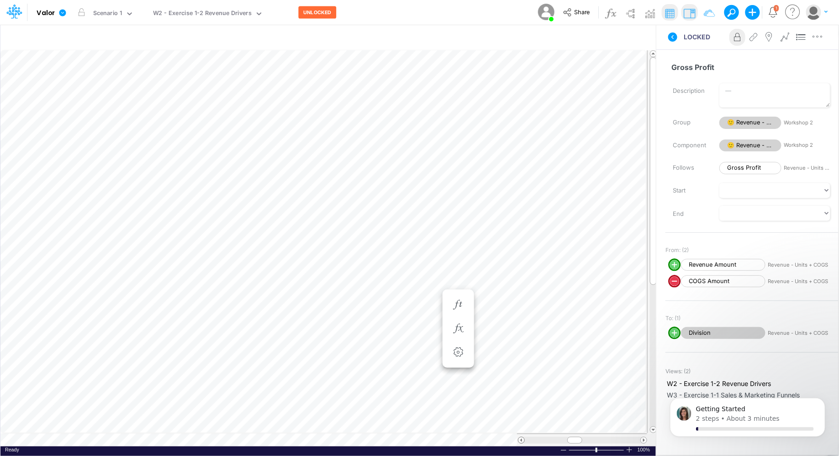
click at [523, 441] on span at bounding box center [522, 440] width 6 height 6
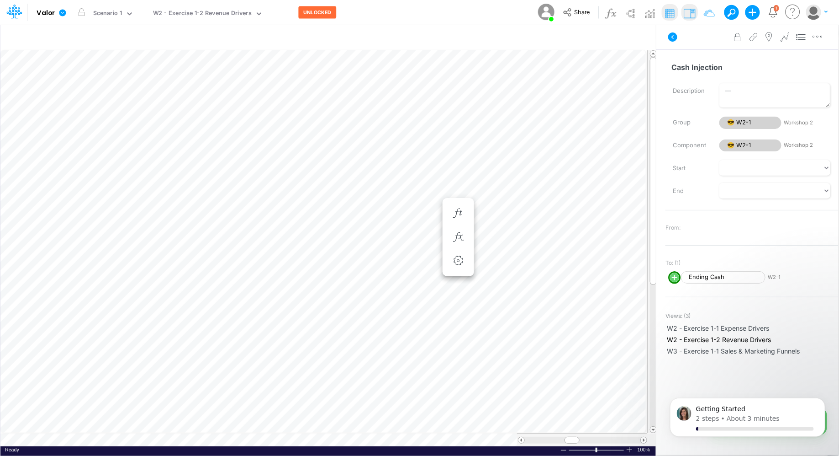
scroll to position [4, 0]
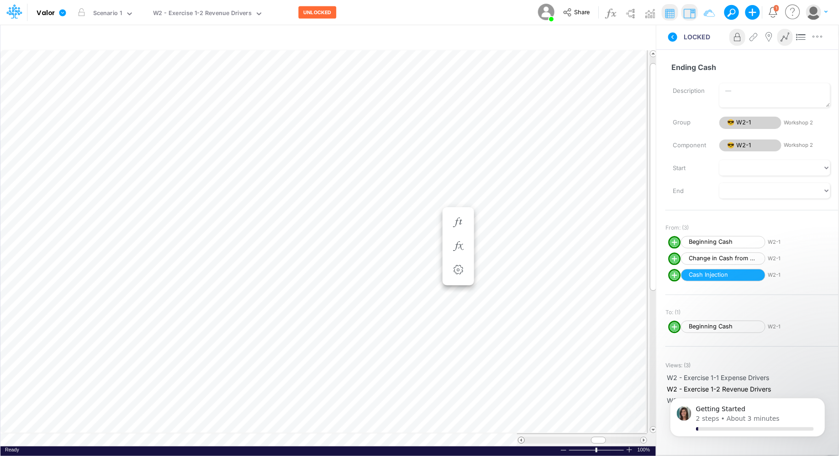
click at [520, 441] on span at bounding box center [522, 440] width 6 height 6
click at [255, 15] on icon at bounding box center [259, 14] width 8 height 8
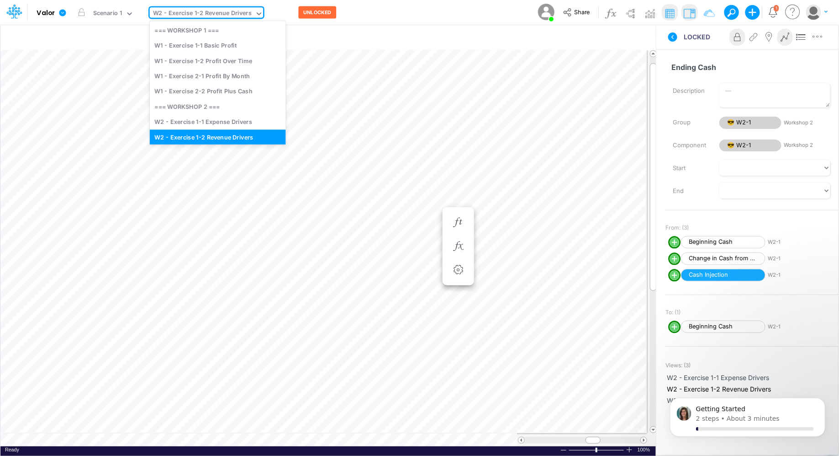
scroll to position [6, 0]
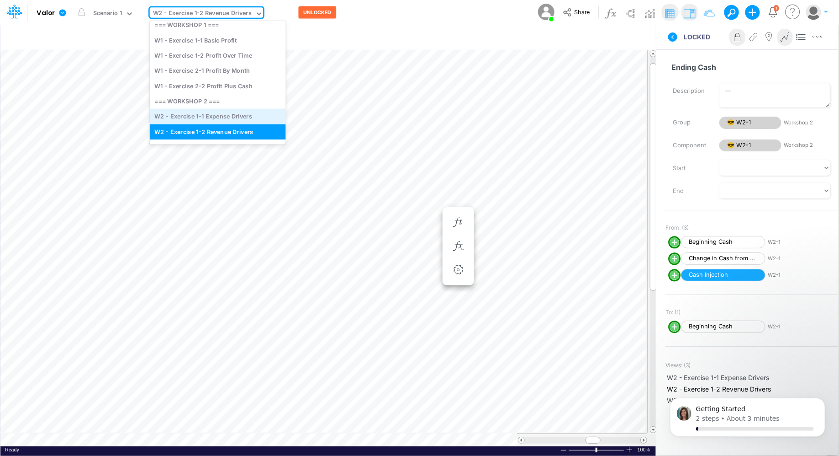
click at [220, 115] on div "W2 - Exercise 1-1 Expense Drivers" at bounding box center [218, 116] width 136 height 15
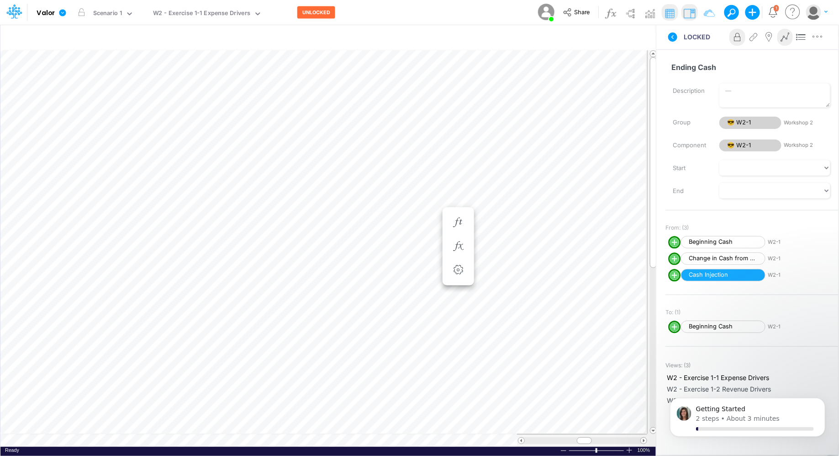
scroll to position [4, 0]
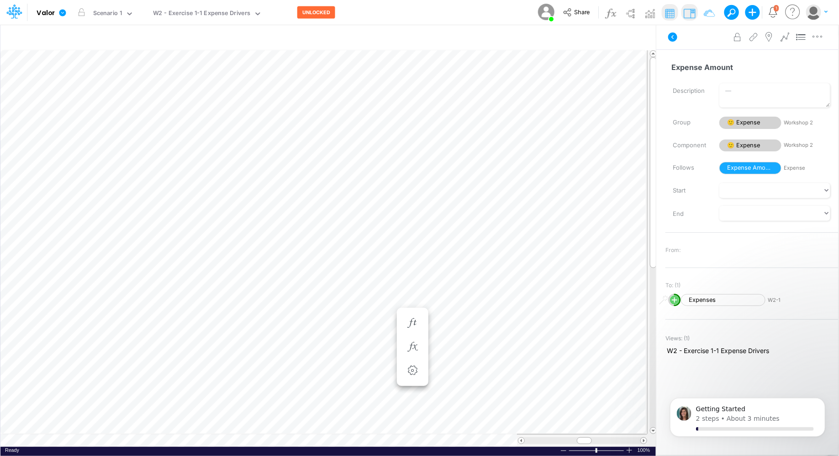
scroll to position [4, 0]
click at [414, 270] on icon "button" at bounding box center [413, 268] width 14 height 10
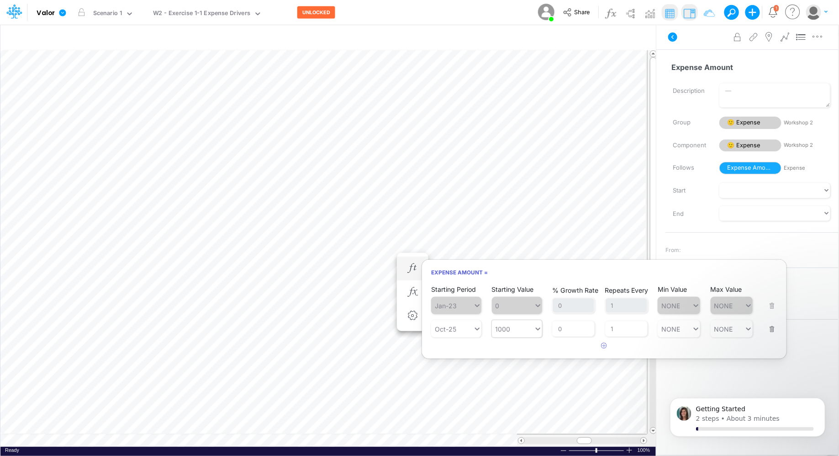
type input "1000"
click at [531, 331] on div "1000 1000" at bounding box center [513, 328] width 42 height 13
click at [531, 331] on div at bounding box center [513, 328] width 42 height 13
type input "200"
click at [631, 327] on input "1" at bounding box center [626, 329] width 42 height 16
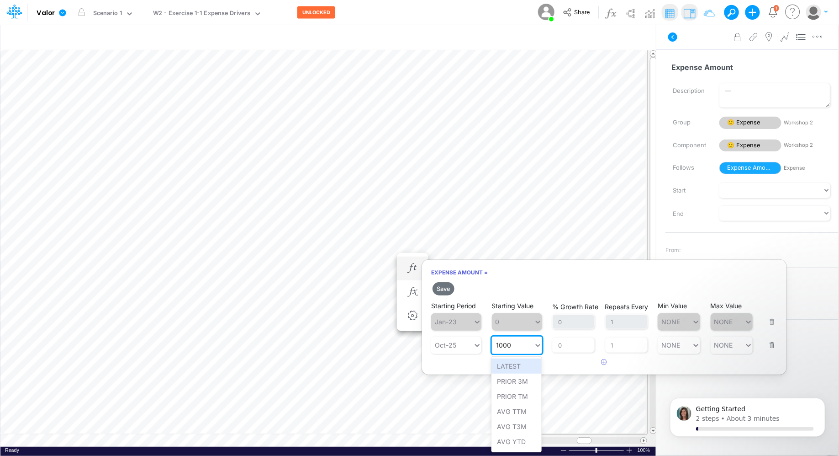
click at [509, 343] on input "1000" at bounding box center [505, 345] width 16 height 8
drag, startPoint x: 509, startPoint y: 343, endPoint x: 474, endPoint y: 343, distance: 35.2
click at [474, 343] on div "Starting Period Oct-25 Starting Value option LATEST focused, 1 of 9. 9 results …" at bounding box center [604, 339] width 346 height 29
type input "2000"
type input "1000"
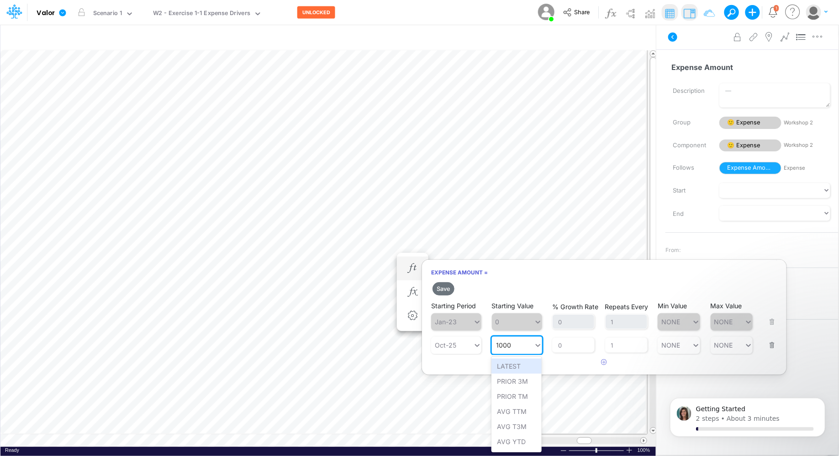
click at [531, 348] on div "1000 1000" at bounding box center [513, 344] width 42 height 13
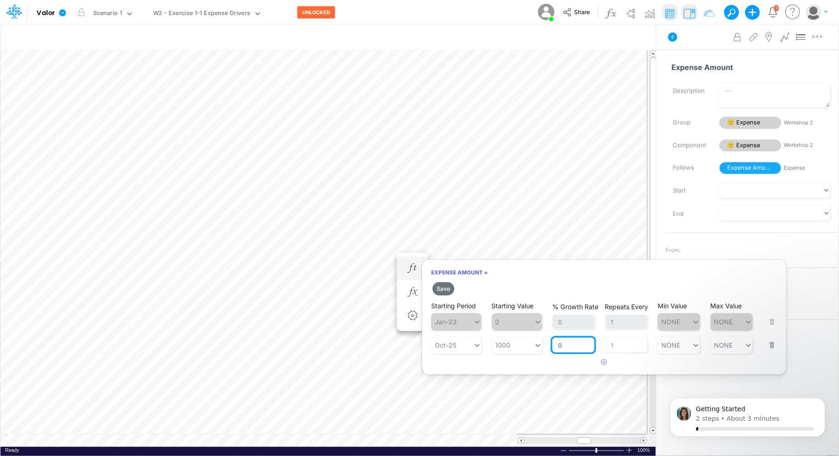
click at [588, 350] on input "0" at bounding box center [573, 345] width 42 height 16
click at [454, 344] on div "Oct-25" at bounding box center [445, 345] width 21 height 8
click at [606, 362] on icon "button" at bounding box center [605, 362] width 6 height 6
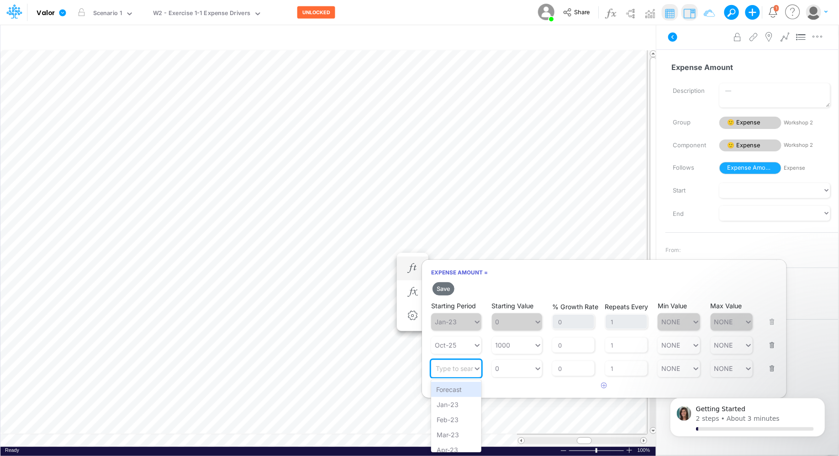
click at [468, 366] on div "Type to search..." at bounding box center [461, 368] width 50 height 8
click at [462, 403] on div "[DATE]-25" at bounding box center [456, 407] width 50 height 15
type input "0"
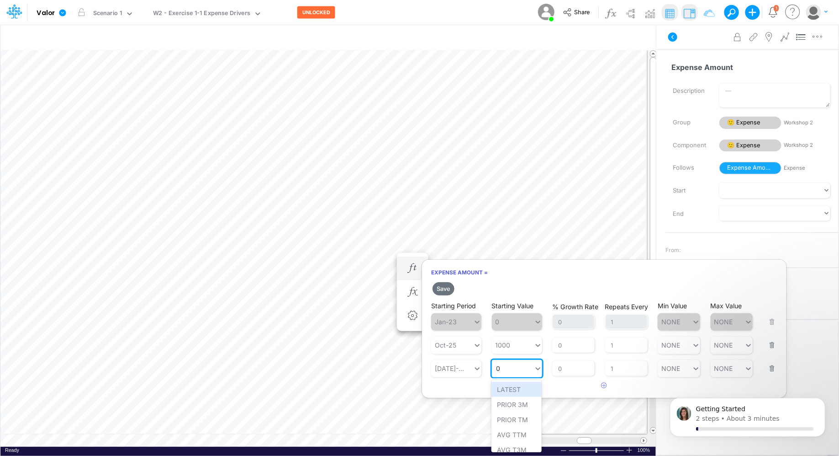
click at [515, 368] on div "0 0" at bounding box center [513, 367] width 42 height 13
click at [632, 359] on div "Repeats Every 1" at bounding box center [626, 362] width 42 height 27
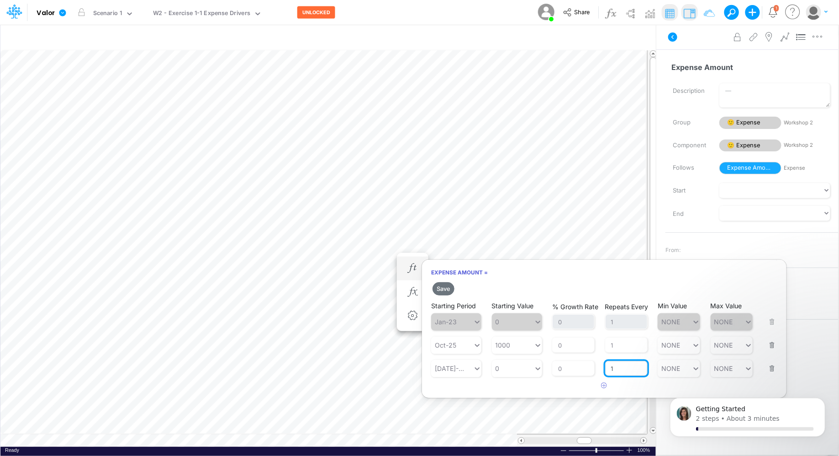
click at [620, 367] on input "1" at bounding box center [626, 368] width 42 height 16
click at [527, 364] on div "0 0" at bounding box center [513, 367] width 42 height 13
type input "2000"
click at [623, 369] on input "1" at bounding box center [626, 368] width 42 height 16
type input "0"
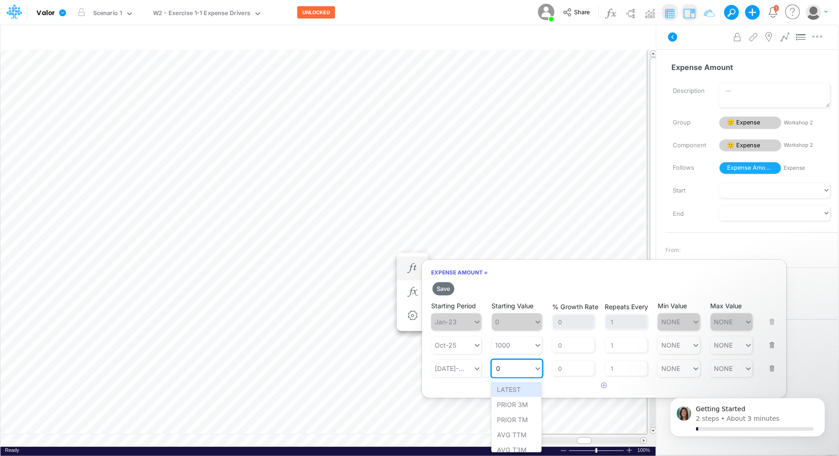
click at [532, 365] on div "0 0" at bounding box center [513, 367] width 42 height 13
click at [526, 366] on div at bounding box center [513, 367] width 42 height 13
type input "2000"
click at [448, 287] on button "Save" at bounding box center [444, 288] width 22 height 13
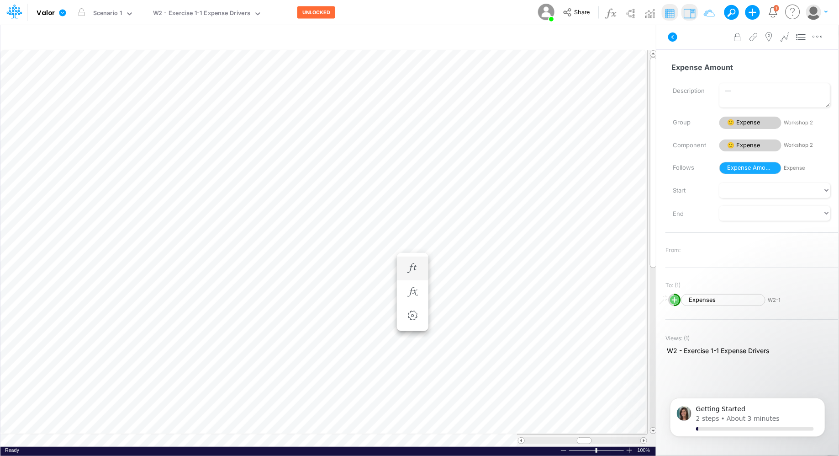
scroll to position [4, 0]
click at [408, 267] on icon "button" at bounding box center [413, 268] width 14 height 10
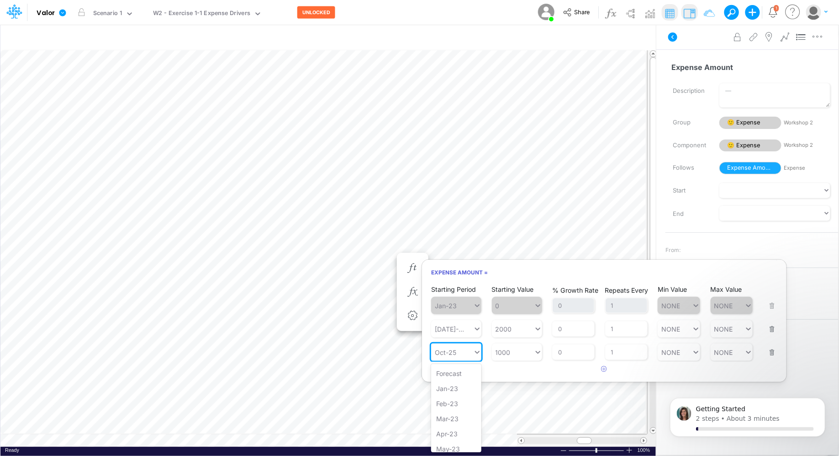
click at [473, 353] on div "Oct-25" at bounding box center [452, 351] width 42 height 13
click at [465, 333] on div "Starting Period option Feb-25 focused, 27 of 73. 73 results available. Use Up a…" at bounding box center [456, 346] width 50 height 29
click at [472, 331] on div "[DATE]-25" at bounding box center [452, 328] width 42 height 13
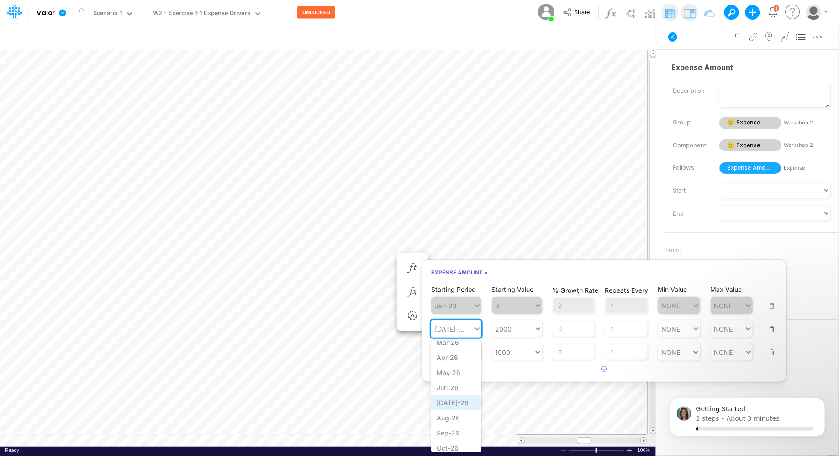
click at [450, 400] on div "[DATE]-26" at bounding box center [456, 402] width 50 height 15
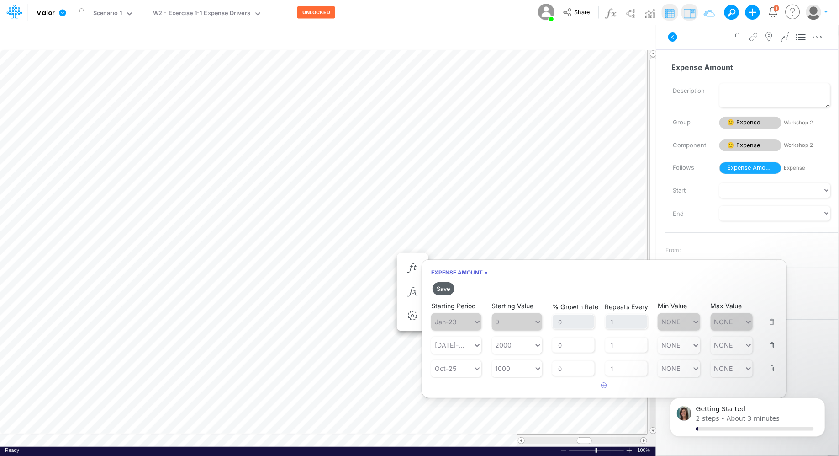
click at [443, 285] on button "Save" at bounding box center [444, 288] width 22 height 13
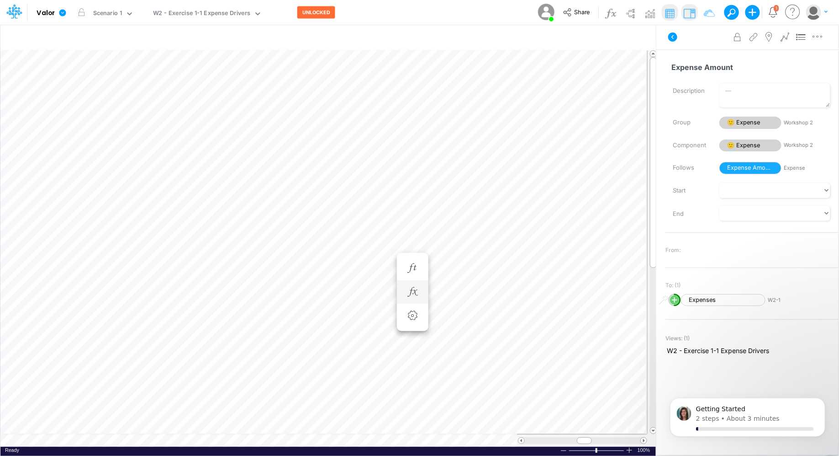
scroll to position [4, 0]
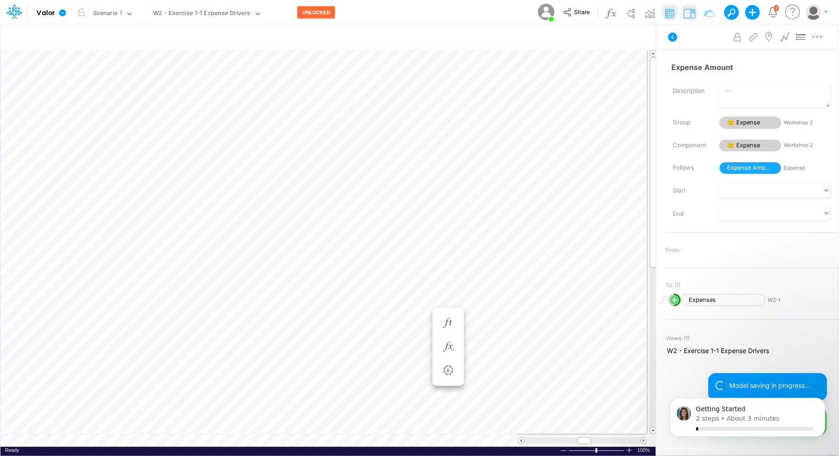
scroll to position [4, 0]
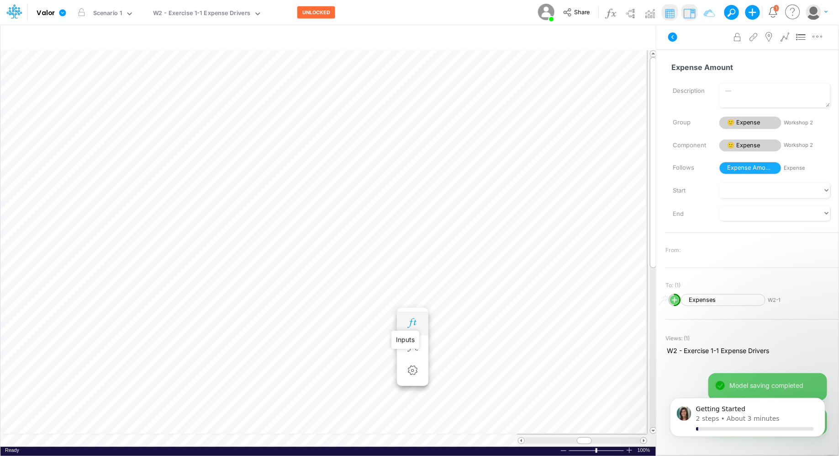
click at [414, 320] on icon "button" at bounding box center [413, 323] width 14 height 10
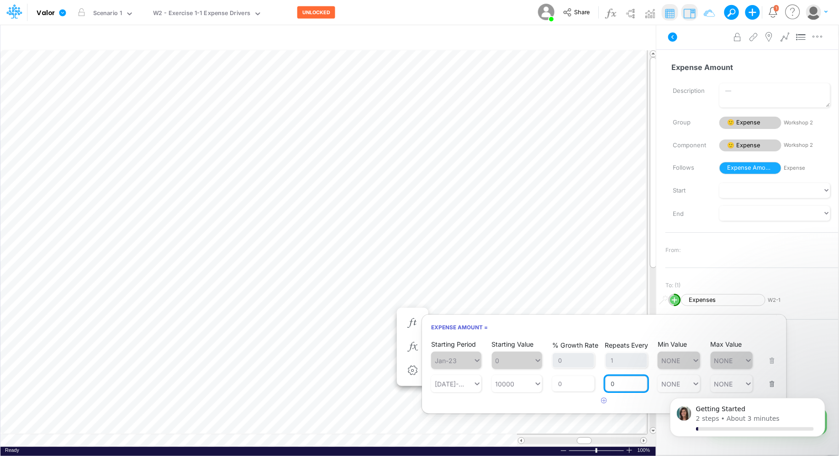
click at [616, 384] on input "0" at bounding box center [626, 384] width 42 height 16
type input "1"
click at [567, 360] on div "% Growth Rate 0" at bounding box center [573, 354] width 42 height 27
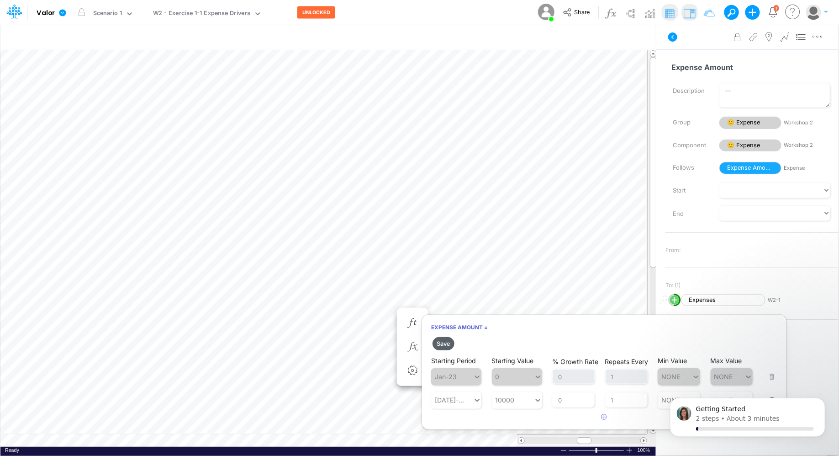
click at [444, 342] on button "Save" at bounding box center [444, 343] width 22 height 13
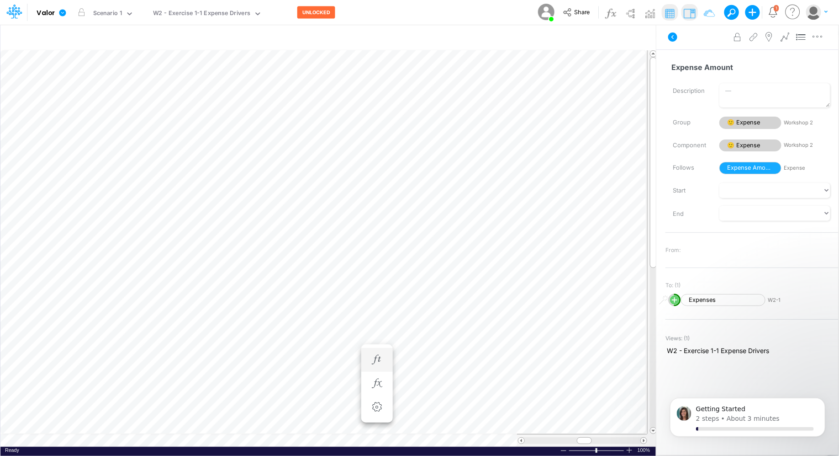
scroll to position [4, 0]
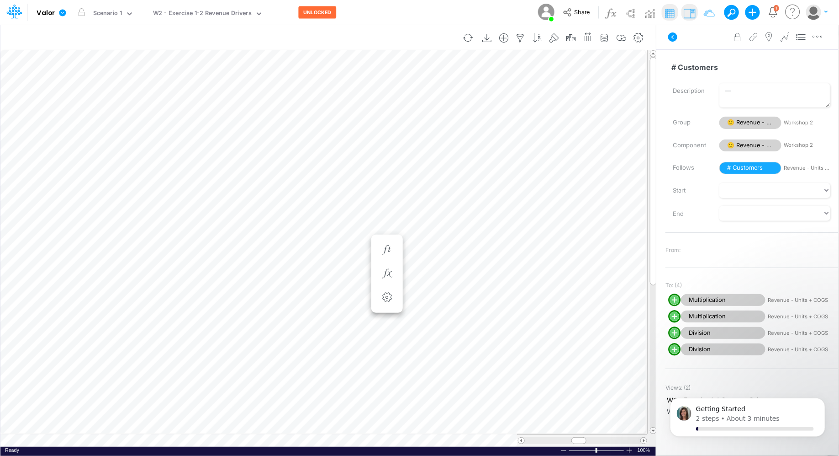
scroll to position [4, 0]
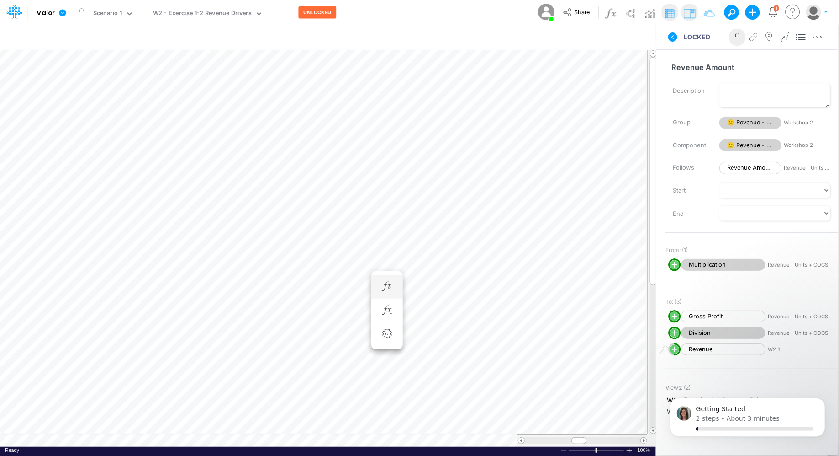
scroll to position [4, 0]
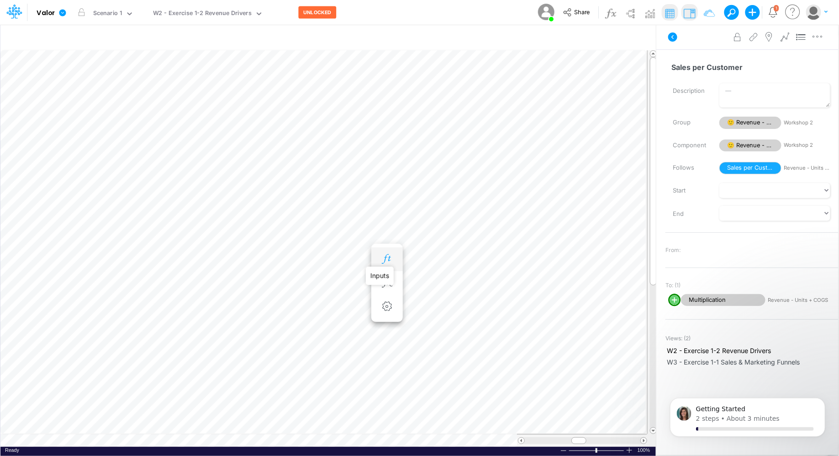
click at [385, 256] on icon "button" at bounding box center [387, 259] width 14 height 10
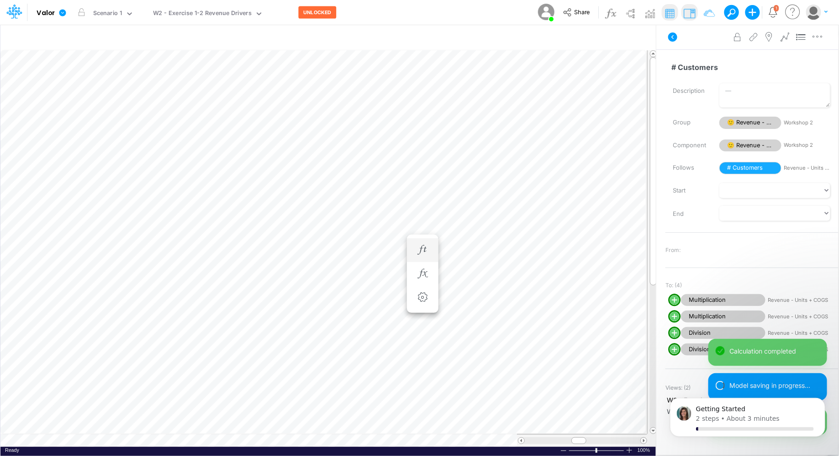
scroll to position [4, 0]
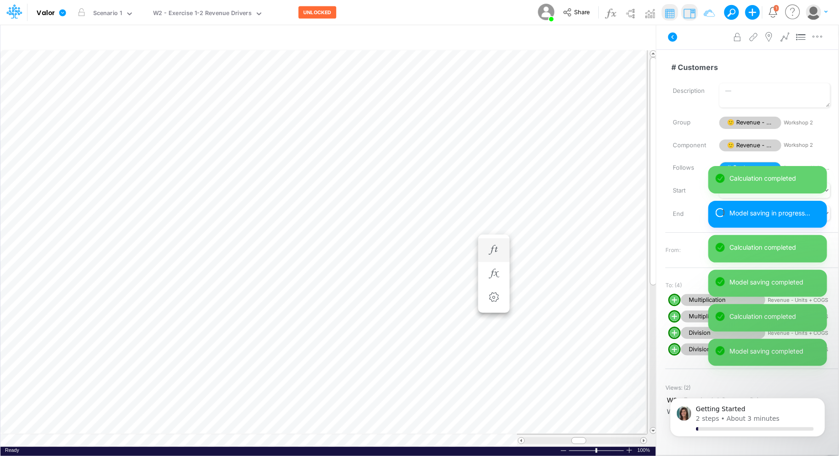
scroll to position [4, 0]
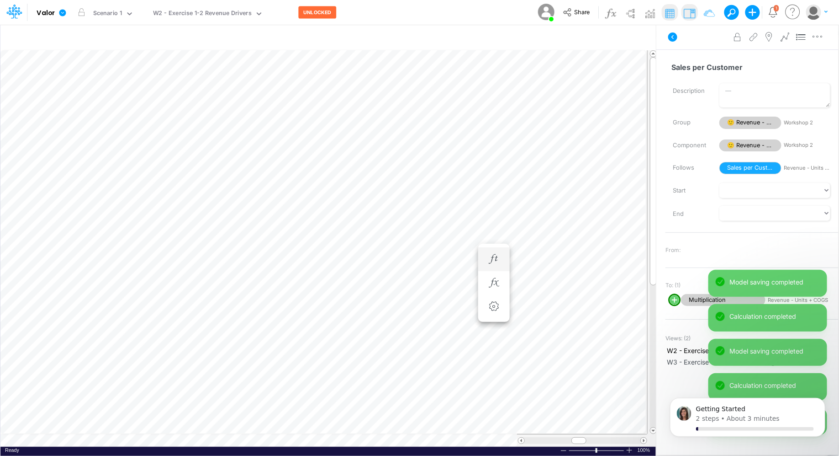
scroll to position [4, 0]
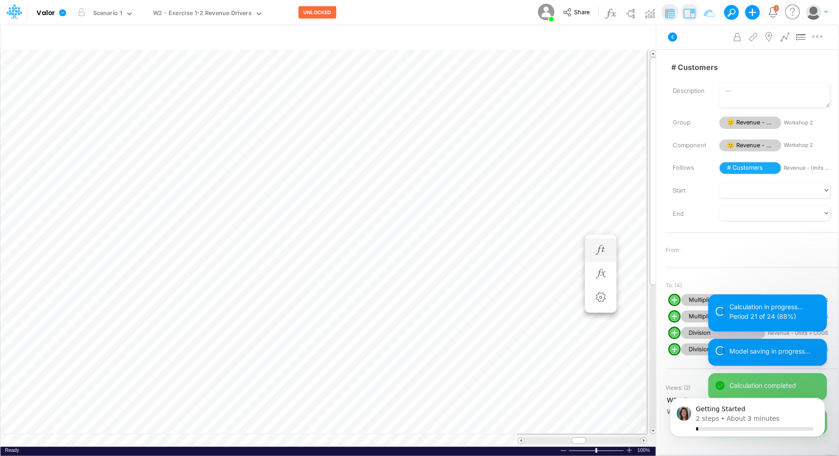
scroll to position [4, 0]
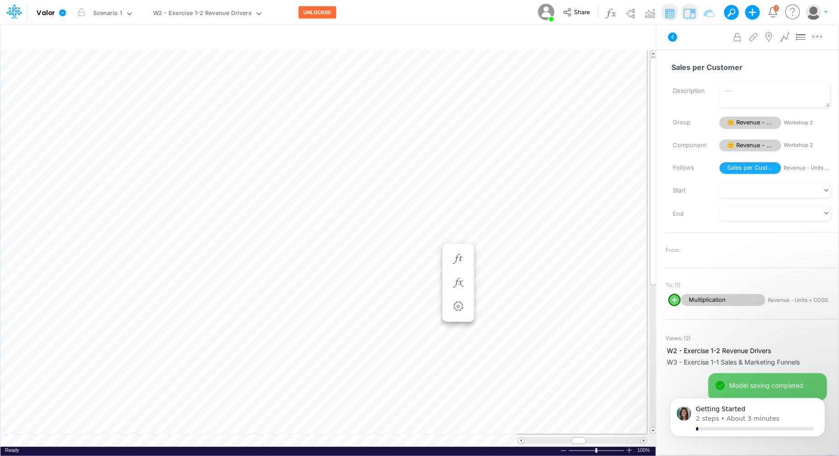
scroll to position [4, 0]
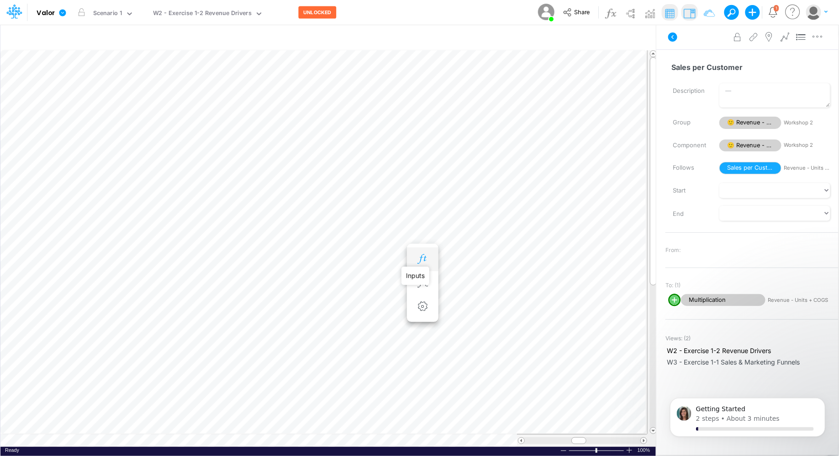
click at [419, 259] on icon "button" at bounding box center [423, 259] width 14 height 10
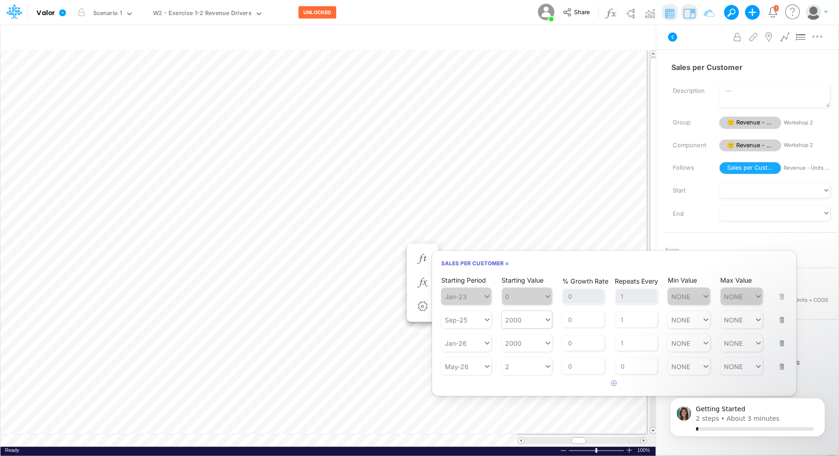
type input "2000"
click at [543, 316] on div "2000 2000" at bounding box center [523, 319] width 42 height 13
click at [525, 321] on div at bounding box center [523, 319] width 42 height 13
click at [478, 364] on div "May-26" at bounding box center [462, 366] width 42 height 13
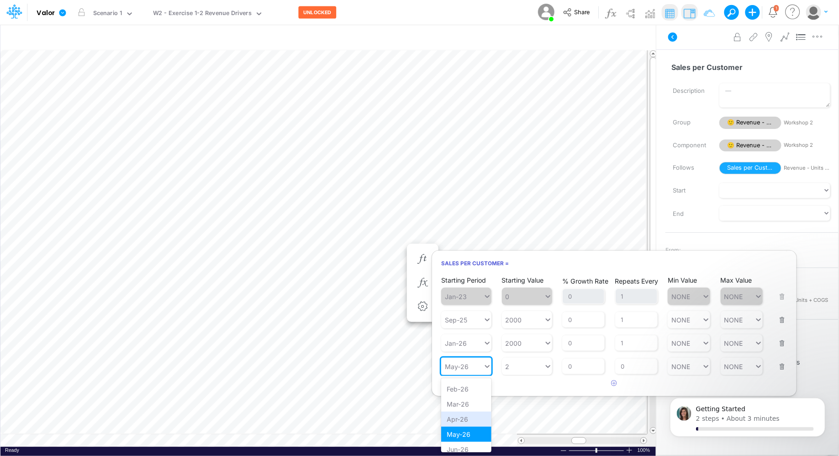
click at [466, 411] on div "Apr-26" at bounding box center [466, 418] width 50 height 15
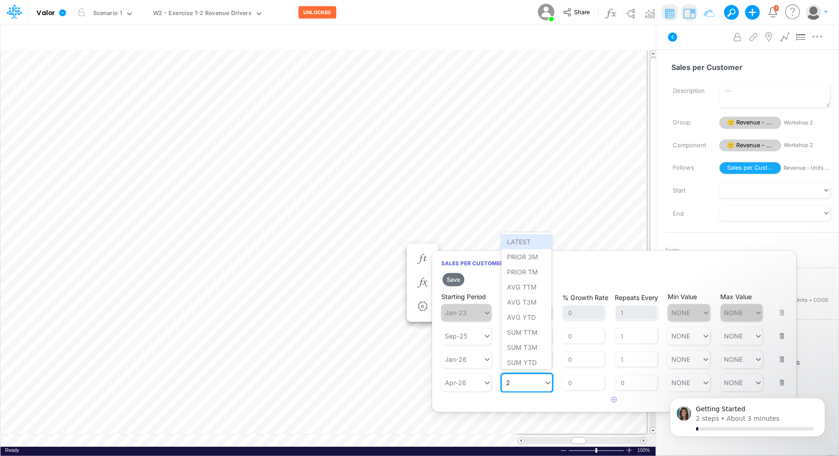
click at [516, 382] on div "2 2" at bounding box center [523, 382] width 42 height 13
type input "5000"
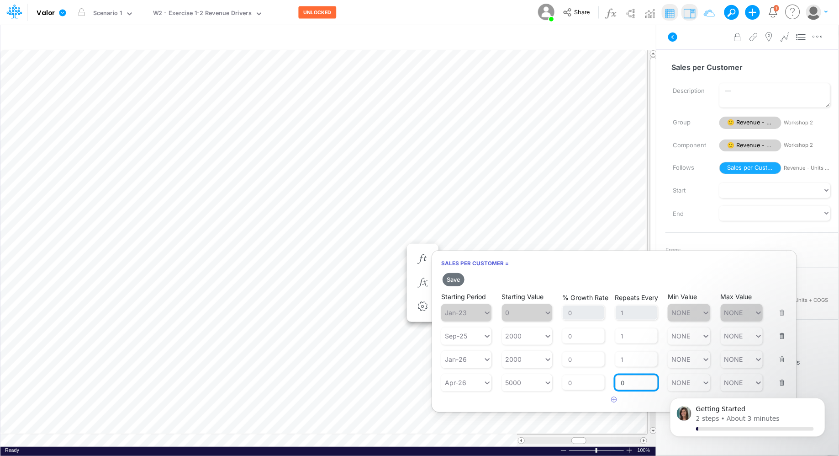
click at [631, 381] on input "0" at bounding box center [636, 383] width 42 height 16
type input "1"
click at [567, 363] on div "% Growth Rate 0" at bounding box center [583, 376] width 42 height 27
click at [456, 281] on button "Save" at bounding box center [454, 279] width 22 height 13
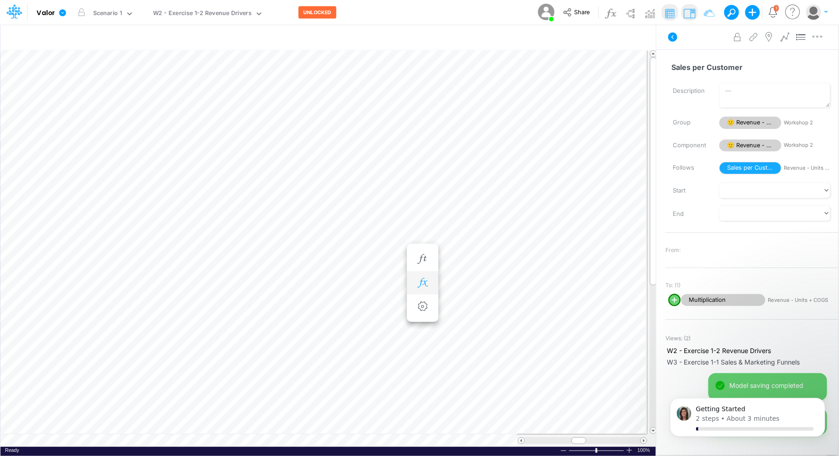
scroll to position [4, 0]
click at [425, 269] on icon "button" at bounding box center [423, 268] width 14 height 10
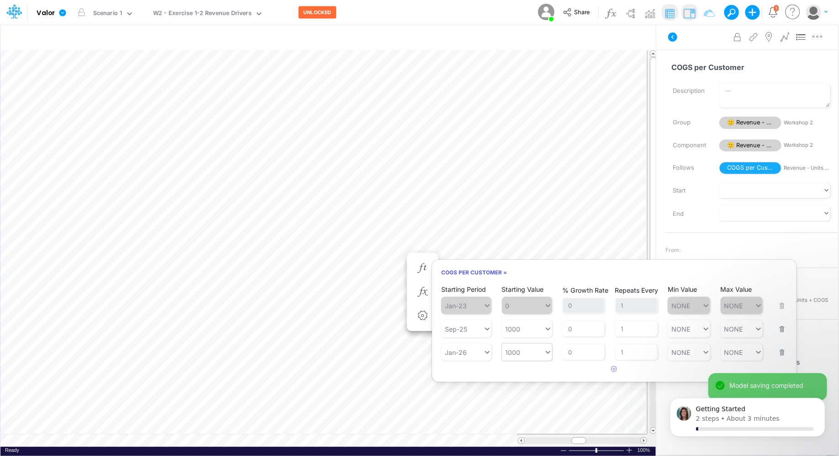
type input "1000"
click at [531, 354] on div "1000 1000" at bounding box center [523, 351] width 42 height 13
click at [615, 370] on icon "button" at bounding box center [615, 369] width 6 height 6
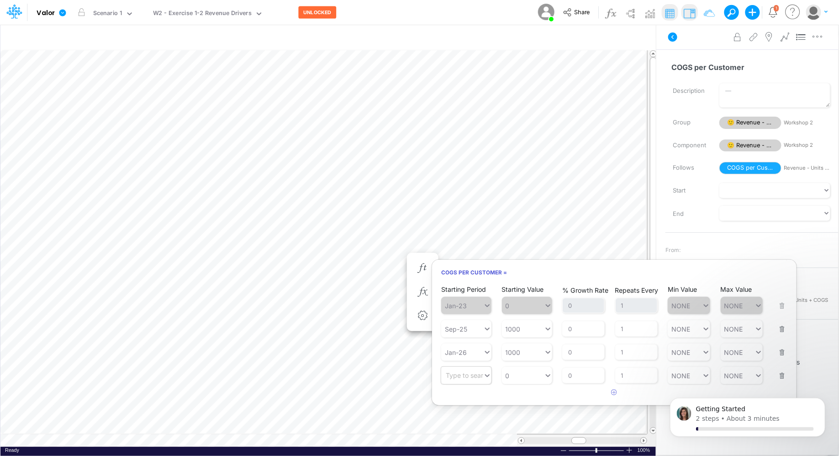
click at [460, 375] on div "Type to search..." at bounding box center [471, 375] width 50 height 8
click at [458, 420] on div "Apr-26" at bounding box center [466, 419] width 50 height 15
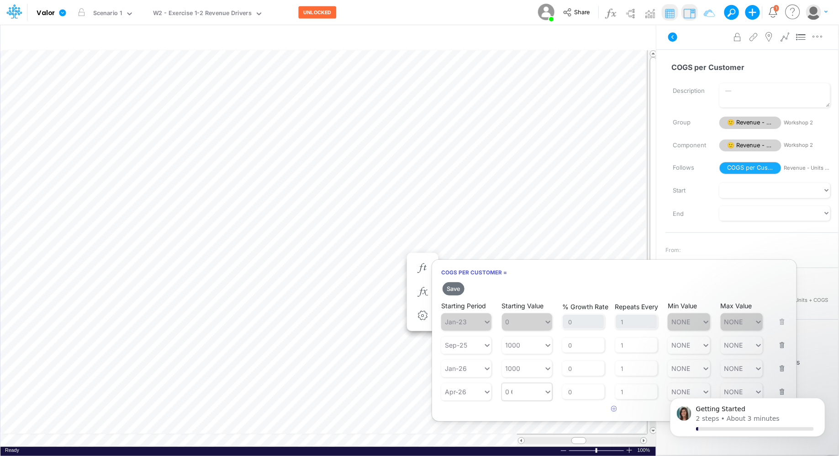
click at [522, 392] on div "0 0" at bounding box center [523, 391] width 42 height 13
type input "2500"
click at [598, 391] on input "0" at bounding box center [583, 392] width 42 height 16
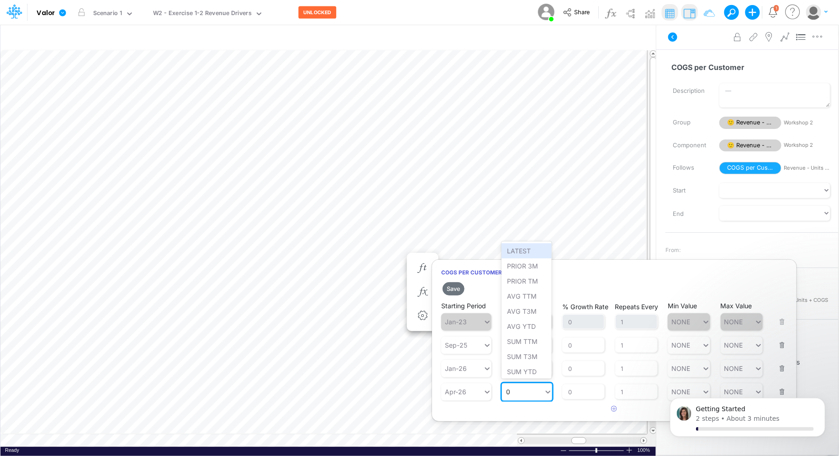
click at [512, 383] on div "0 0" at bounding box center [527, 391] width 50 height 17
type input "2500"
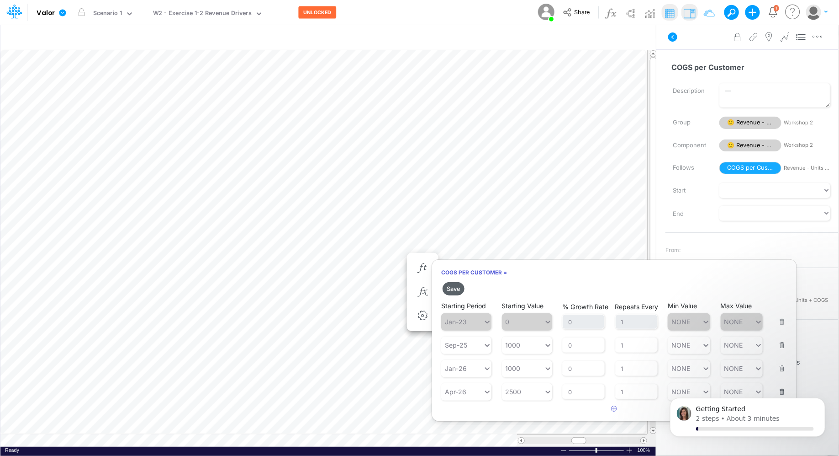
click at [457, 286] on button "Save" at bounding box center [454, 288] width 22 height 13
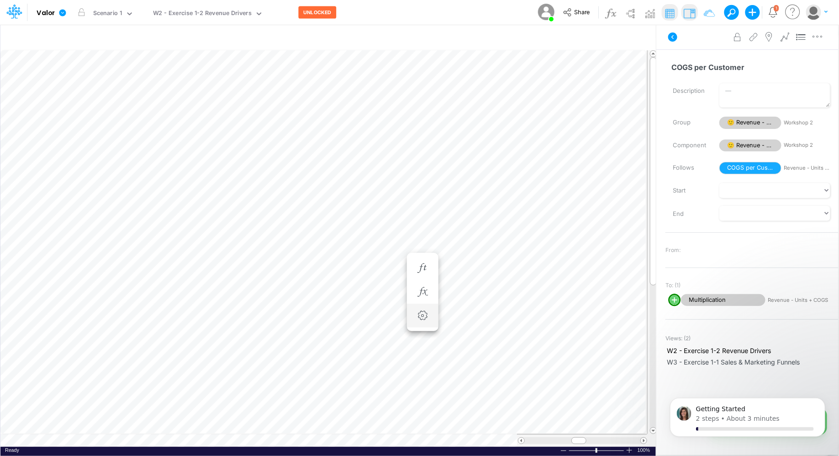
scroll to position [4, 0]
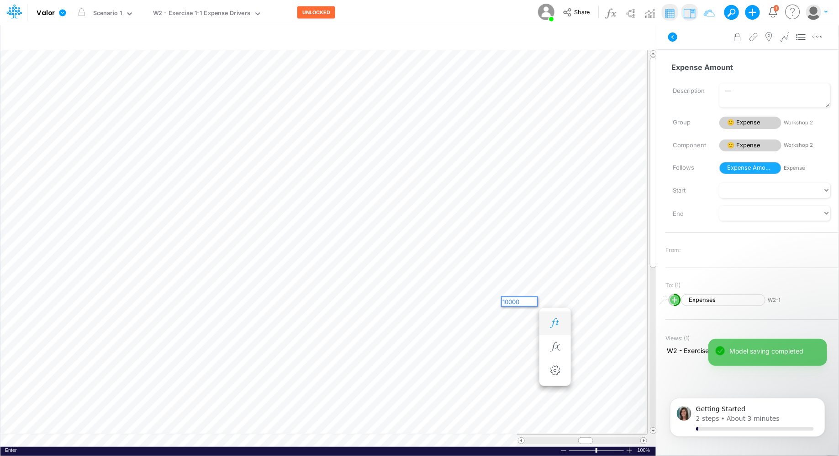
click at [551, 323] on icon "button" at bounding box center [555, 323] width 14 height 10
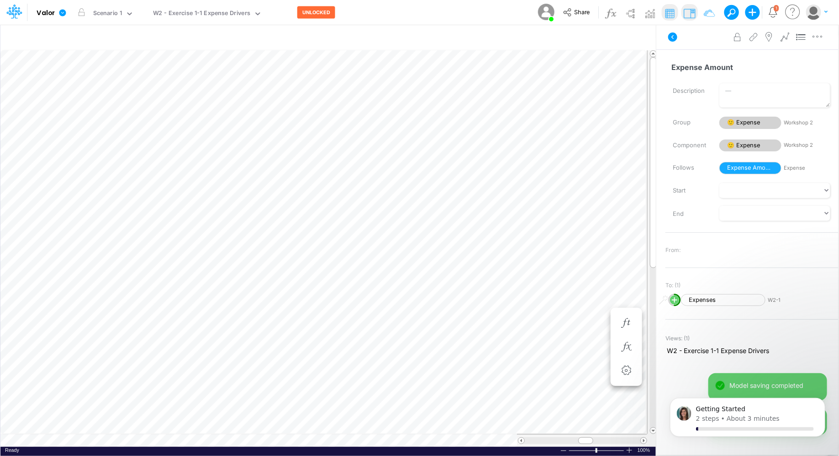
scroll to position [4, 0]
click at [553, 320] on icon "button" at bounding box center [555, 323] width 14 height 10
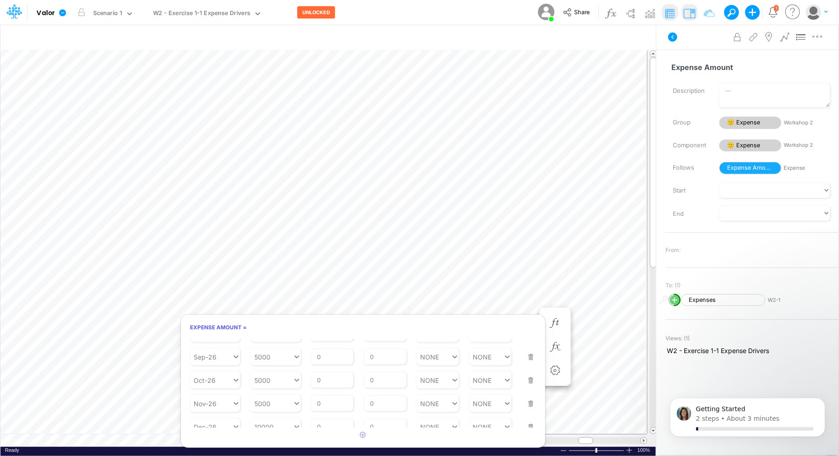
scroll to position [82, 0]
click at [378, 423] on input "0" at bounding box center [385, 418] width 42 height 16
type input "1"
click at [325, 390] on article "Starting Period Jan-23 Starting Value 0 % Growth Rate 0 Repeats Every 1 Min Val…" at bounding box center [363, 383] width 365 height 89
click at [206, 339] on button "Save" at bounding box center [202, 343] width 22 height 13
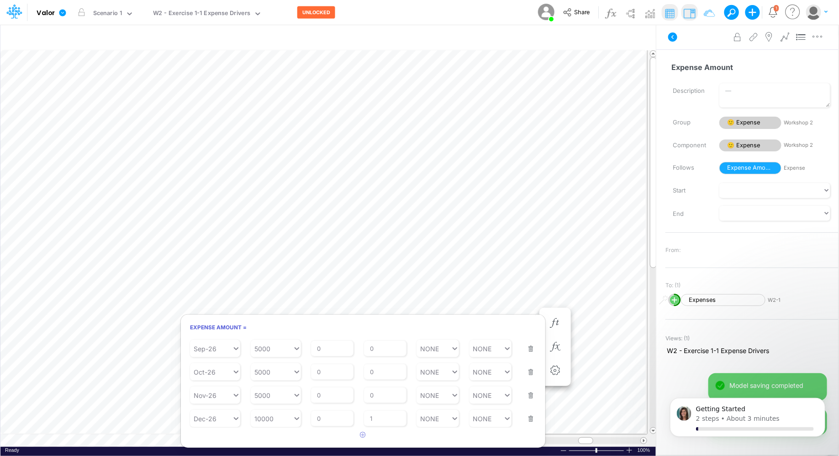
scroll to position [4, 0]
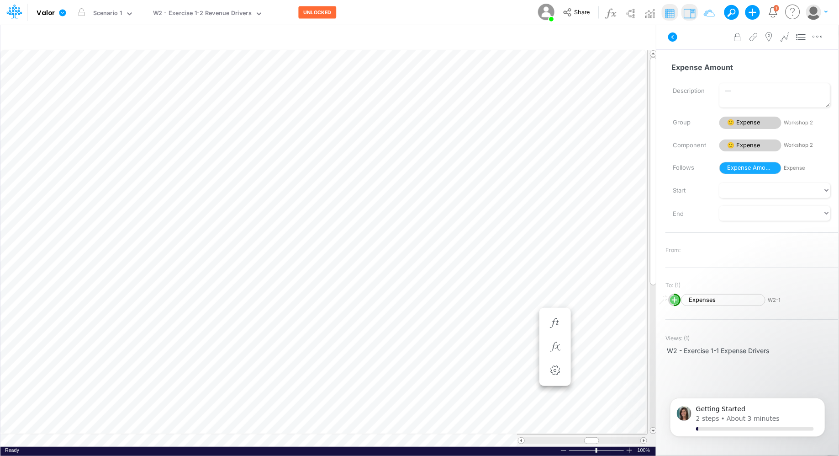
scroll to position [4, 0]
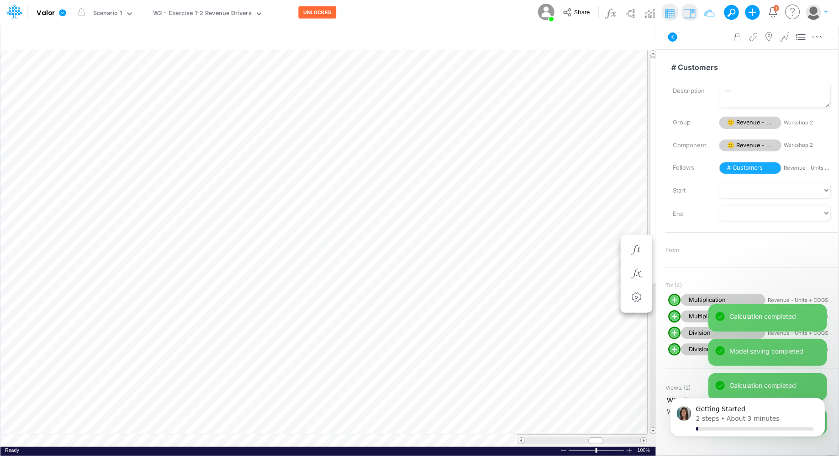
scroll to position [4, 0]
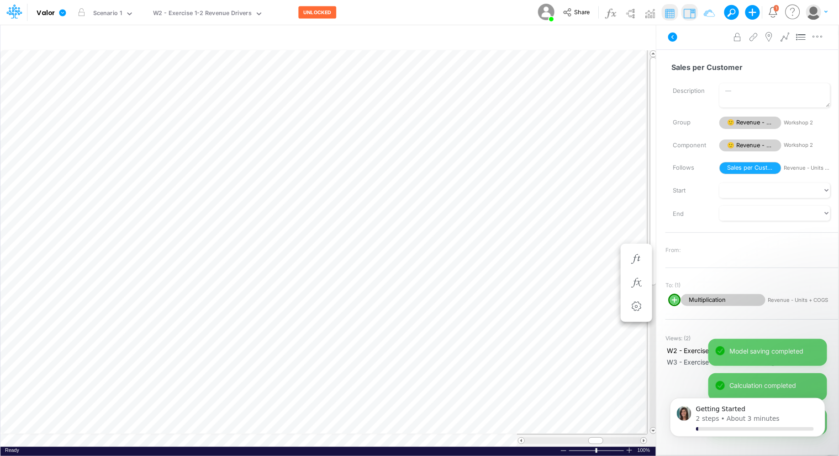
scroll to position [4, 0]
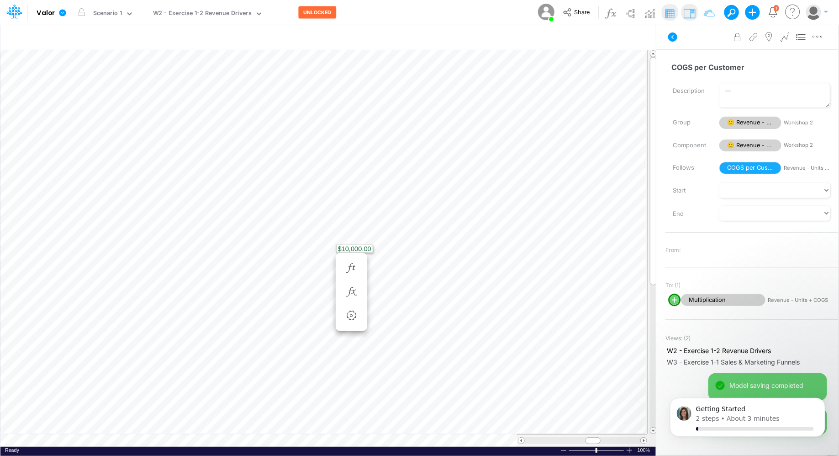
scroll to position [4, 0]
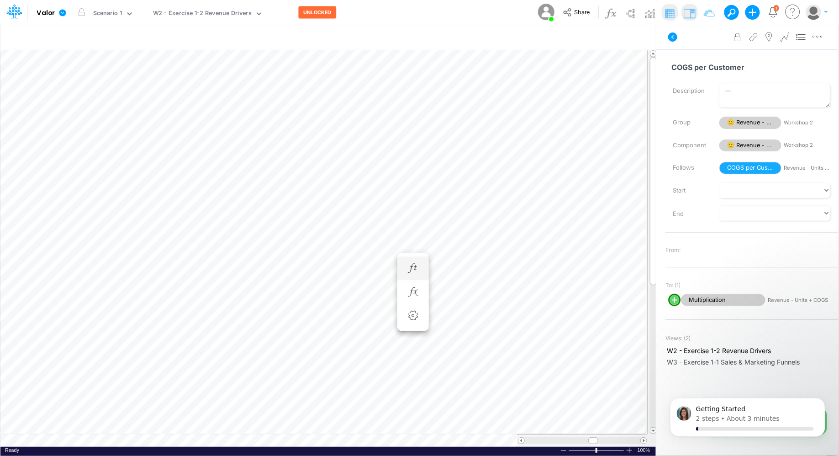
scroll to position [4, 0]
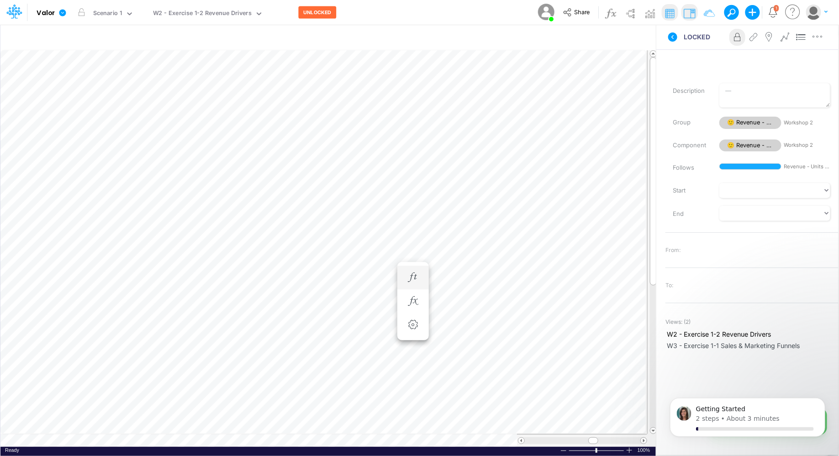
scroll to position [4, 0]
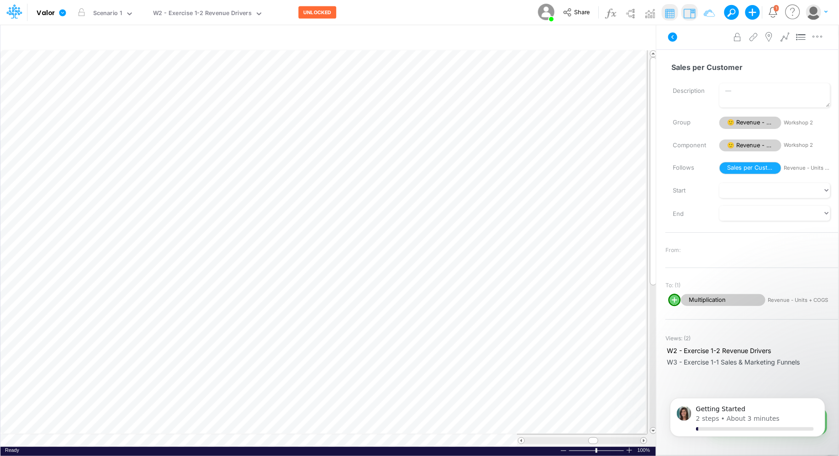
scroll to position [4, 0]
click at [405, 254] on div "Sales per Customer =" at bounding box center [413, 259] width 17 height 18
click at [415, 258] on icon "button" at bounding box center [413, 259] width 14 height 10
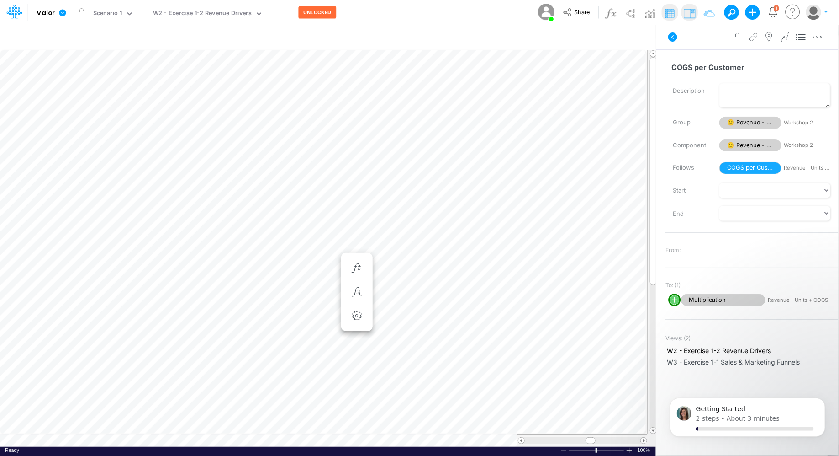
scroll to position [4, 0]
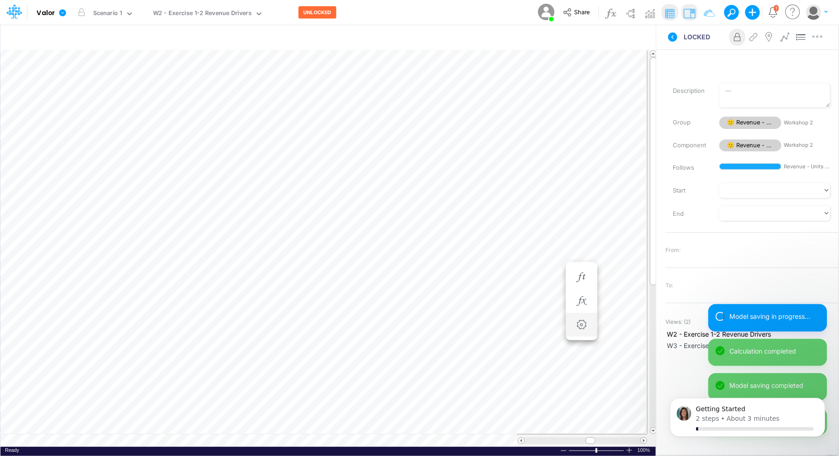
scroll to position [4, 0]
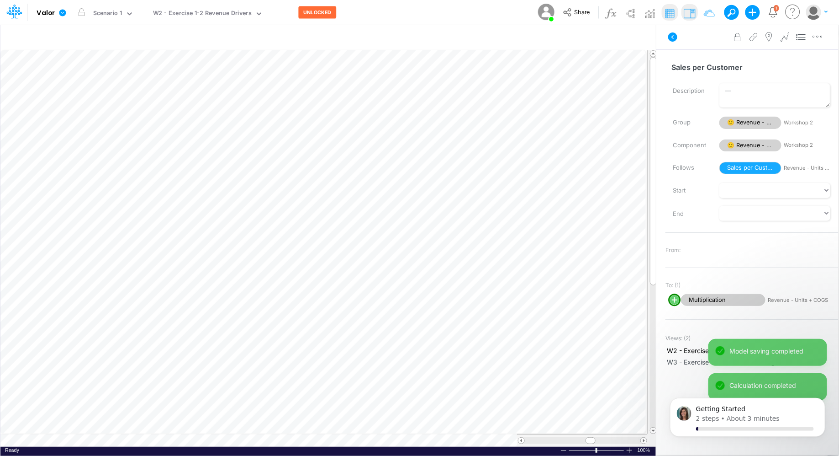
scroll to position [4, 0]
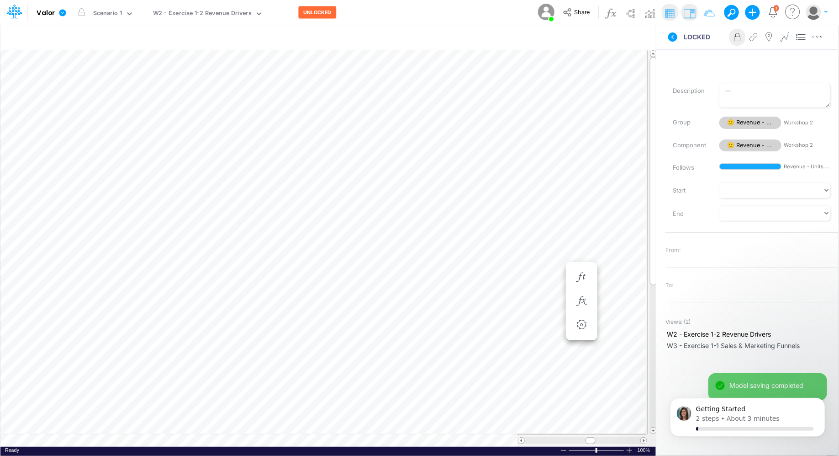
scroll to position [4, 0]
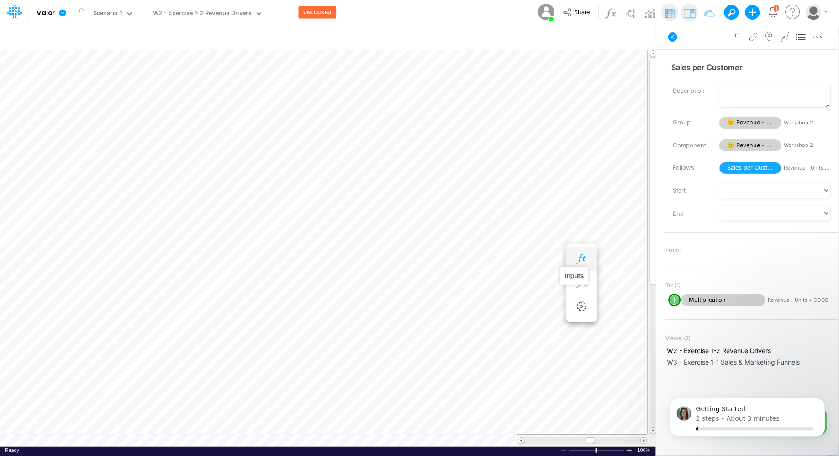
click at [586, 257] on icon "button" at bounding box center [582, 259] width 14 height 10
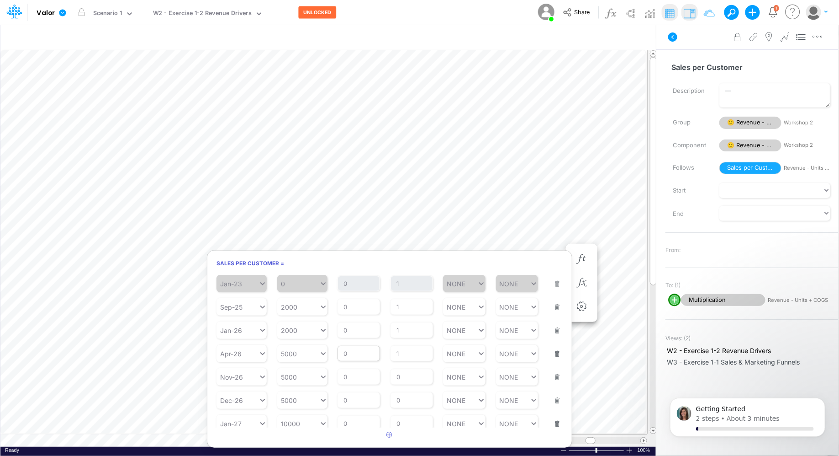
scroll to position [18, 0]
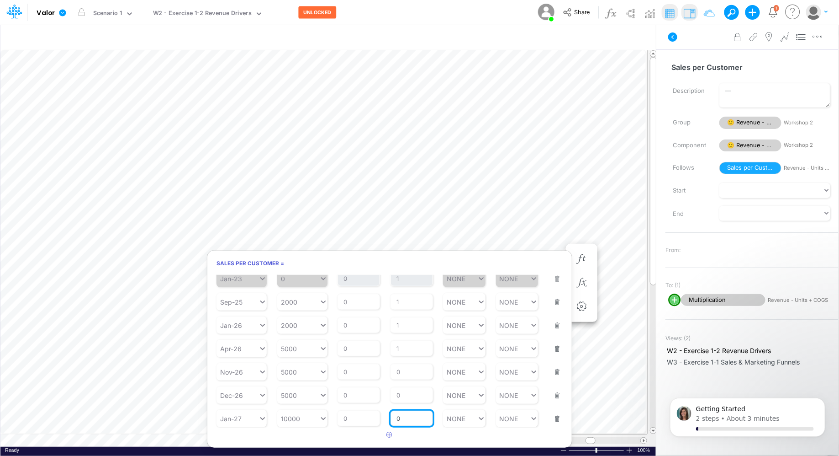
click at [405, 419] on input "0" at bounding box center [412, 418] width 42 height 16
type input "1"
click at [350, 415] on div "% Growth Rate 0" at bounding box center [359, 412] width 42 height 27
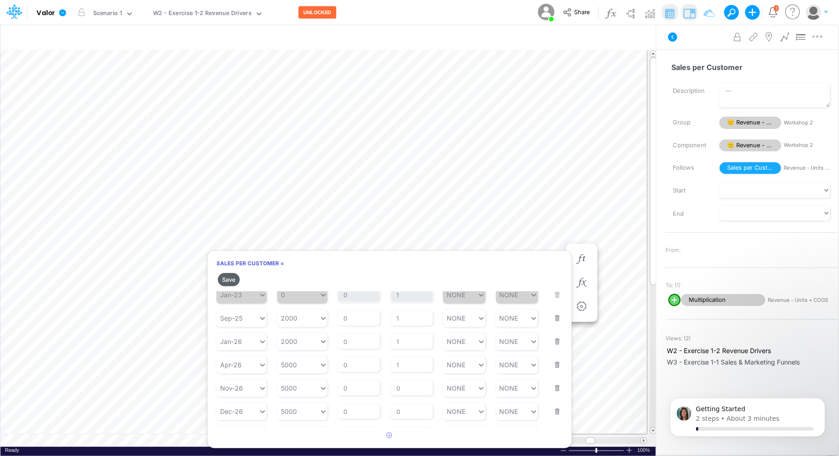
click at [232, 276] on button "Save" at bounding box center [229, 279] width 22 height 13
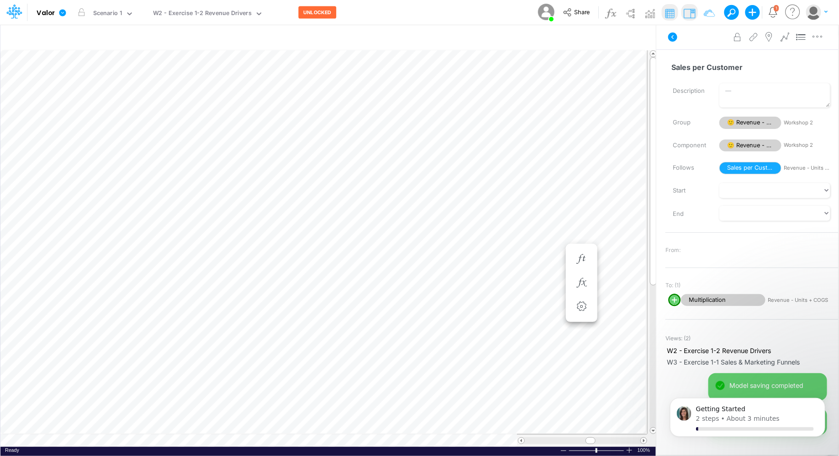
scroll to position [4, 0]
click at [576, 267] on icon "button" at bounding box center [582, 268] width 14 height 10
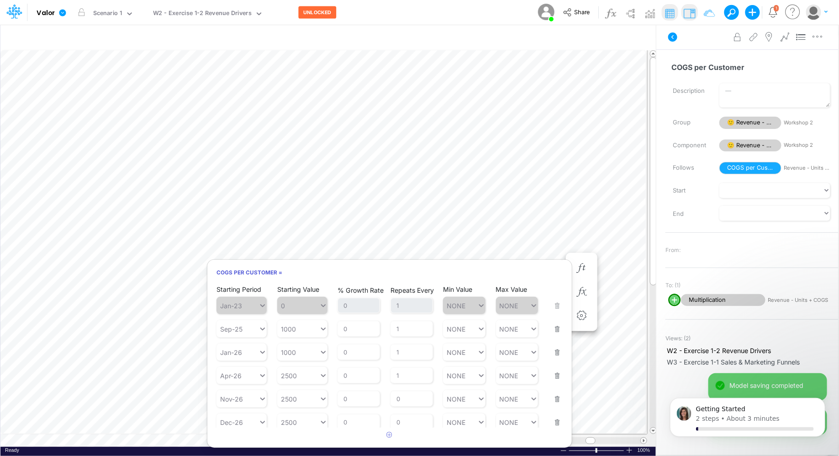
scroll to position [27, 0]
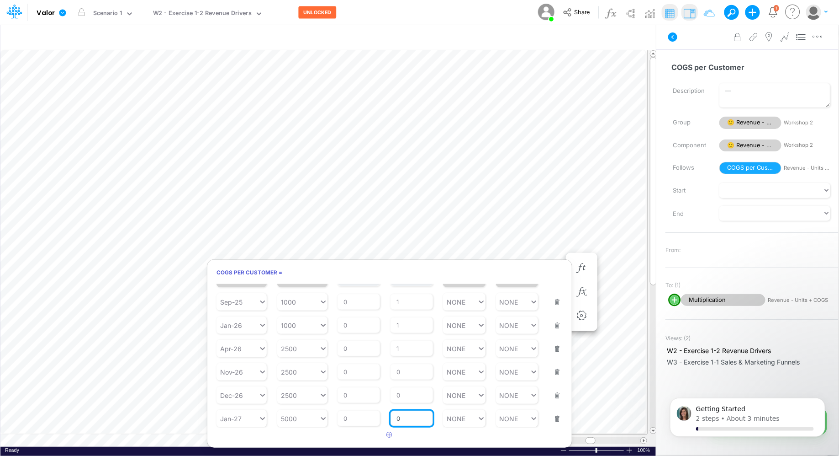
click at [408, 417] on input "0" at bounding box center [412, 418] width 42 height 16
type input "1"
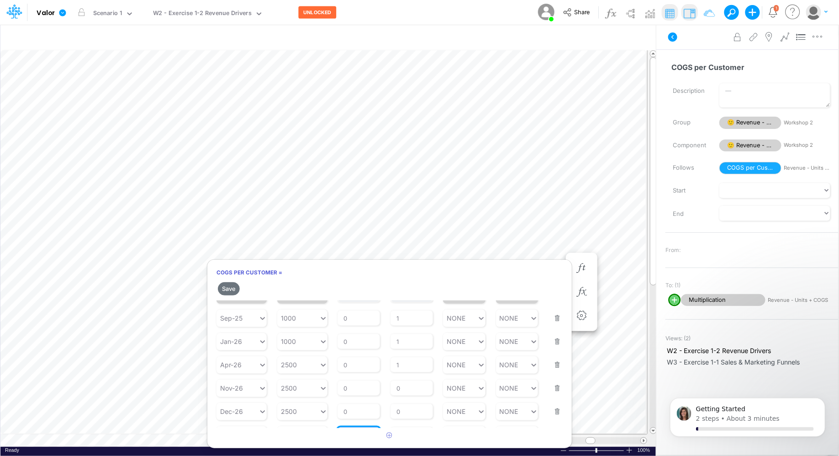
click at [359, 415] on div "% Growth Rate 0" at bounding box center [359, 428] width 42 height 27
click at [229, 288] on button "Save" at bounding box center [229, 288] width 22 height 13
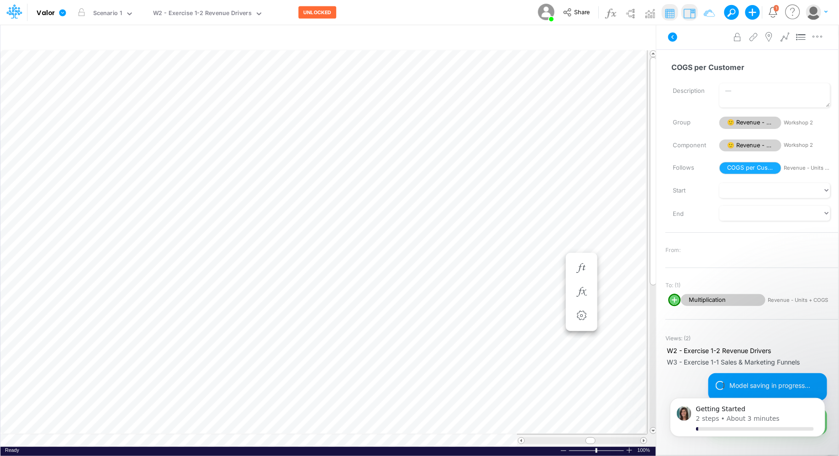
scroll to position [4, 0]
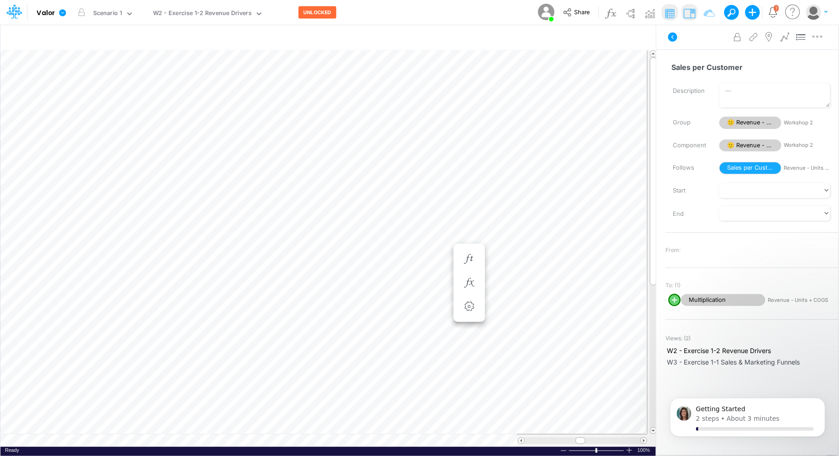
scroll to position [4, 0]
click at [301, 256] on icon "button" at bounding box center [301, 259] width 14 height 10
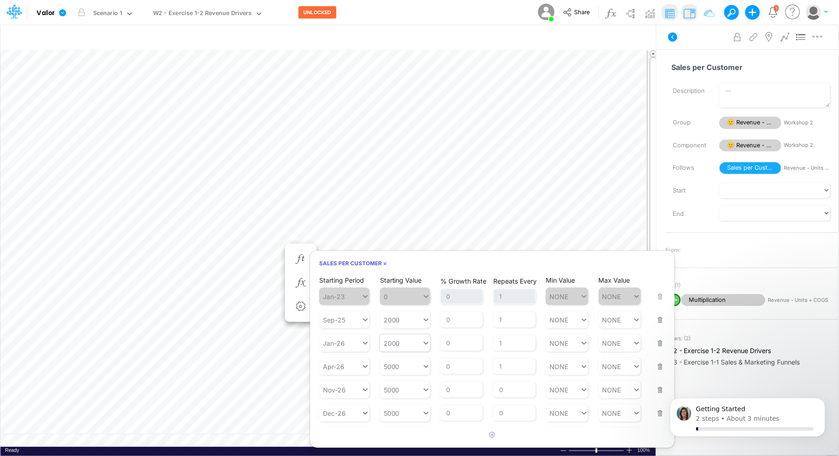
type input "2000"
click at [395, 341] on input "2000" at bounding box center [393, 343] width 17 height 8
drag, startPoint x: 411, startPoint y: 343, endPoint x: 397, endPoint y: 341, distance: 13.9
click at [397, 341] on div at bounding box center [401, 342] width 42 height 13
type input "5000"
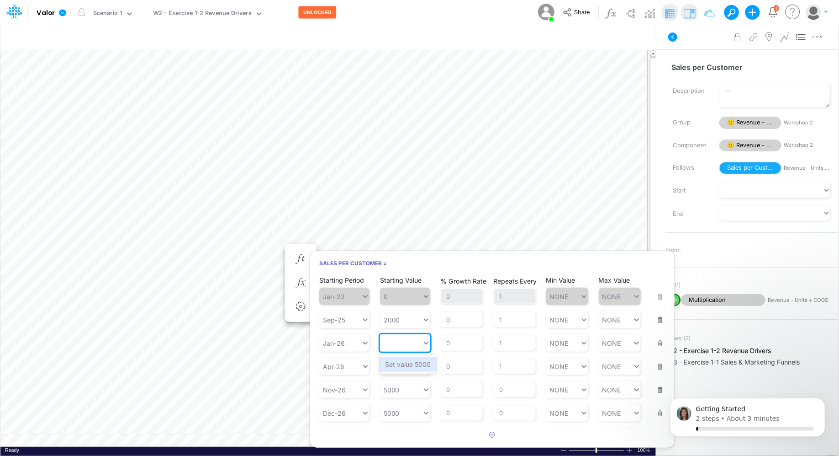
click at [406, 323] on div "Starting Value option Set value 5000 focused, 10 of 10. 1 result available for …" at bounding box center [405, 337] width 50 height 29
type input "5000"
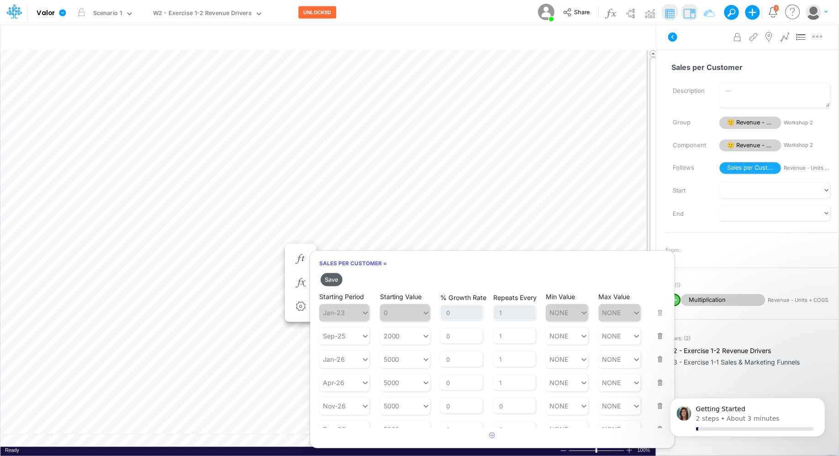
click at [333, 281] on button "Save" at bounding box center [332, 279] width 22 height 13
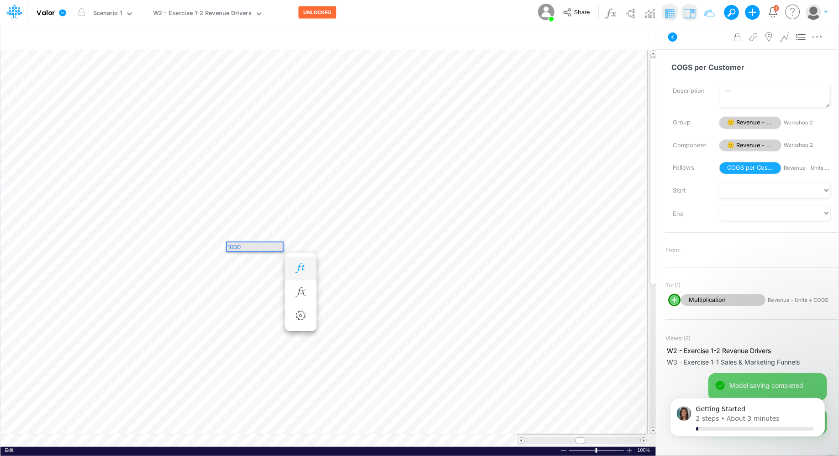
click at [300, 265] on icon "button" at bounding box center [301, 268] width 14 height 10
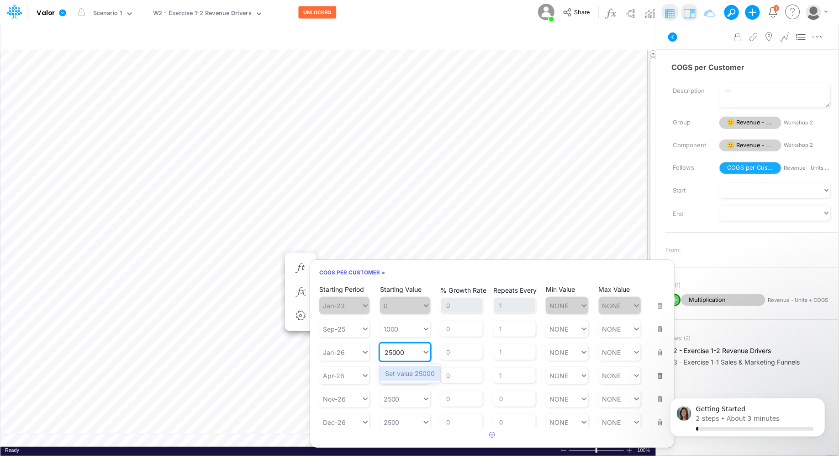
type input "25000"
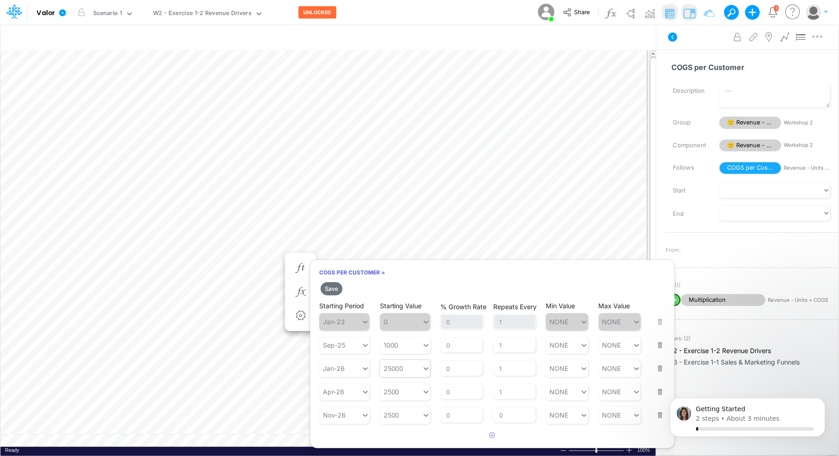
type input "25000"
click at [410, 369] on div "25000" at bounding box center [401, 367] width 42 height 13
type input "2500"
click at [329, 282] on button "Save" at bounding box center [332, 288] width 22 height 13
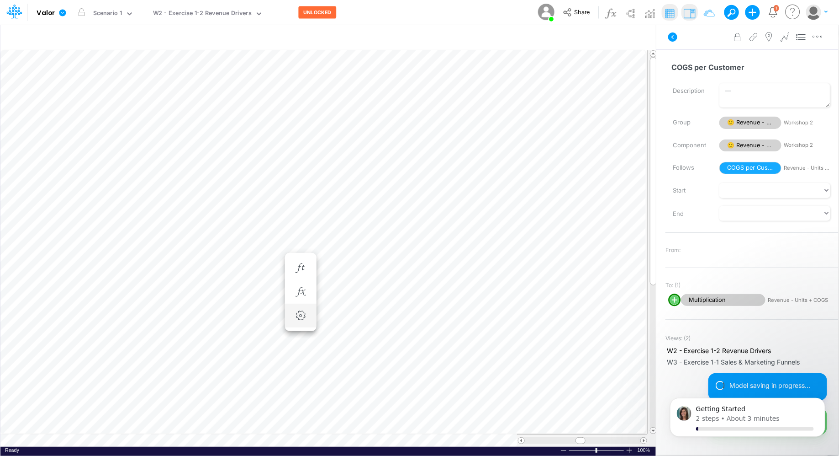
scroll to position [4, 0]
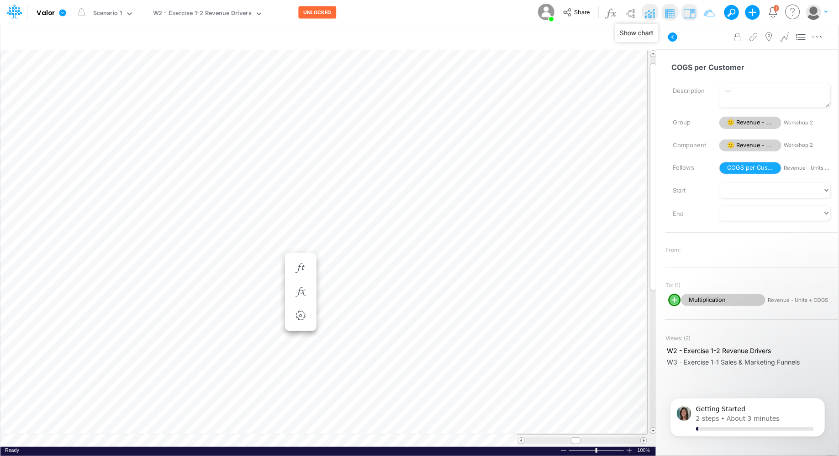
click at [654, 11] on img at bounding box center [650, 13] width 15 height 15
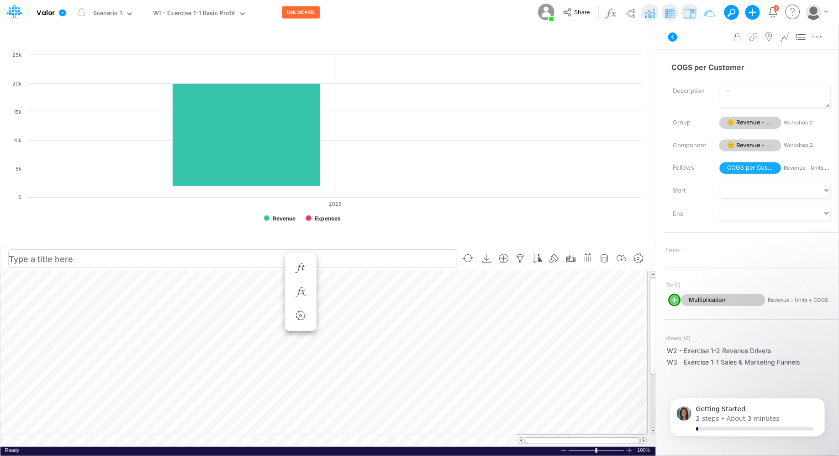
scroll to position [4, 0]
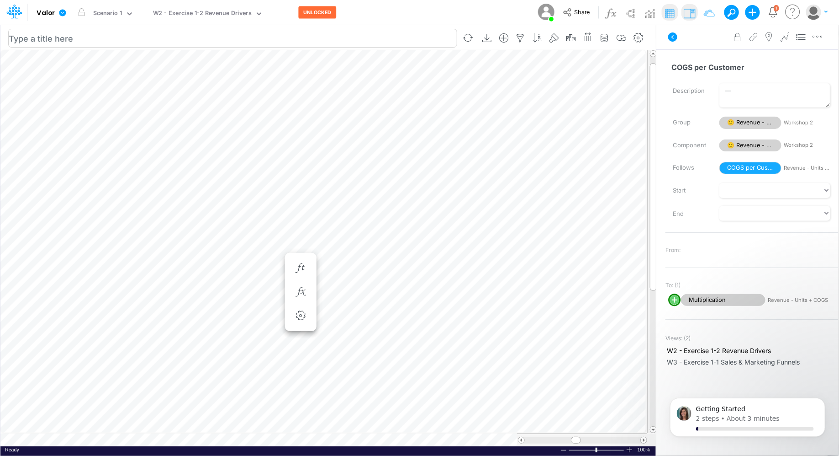
scroll to position [4, 0]
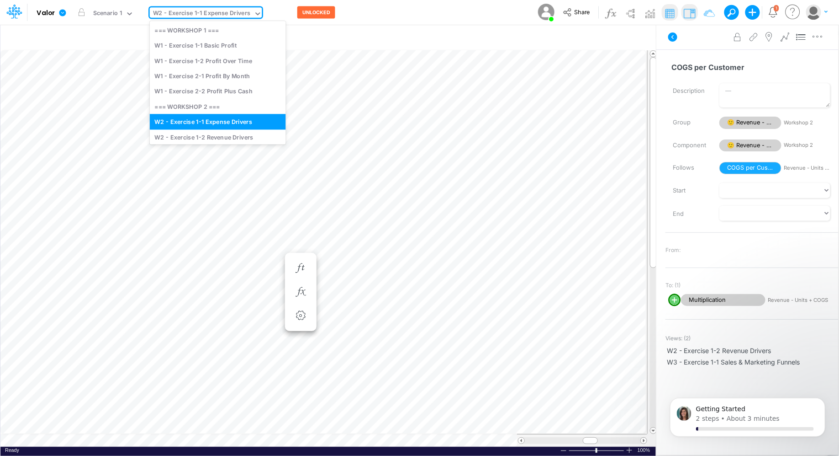
click at [255, 14] on icon at bounding box center [257, 13] width 5 height 3
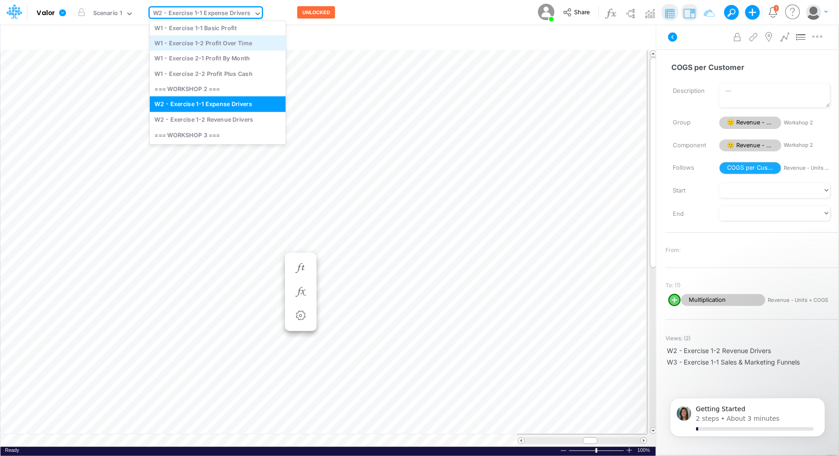
scroll to position [36, 0]
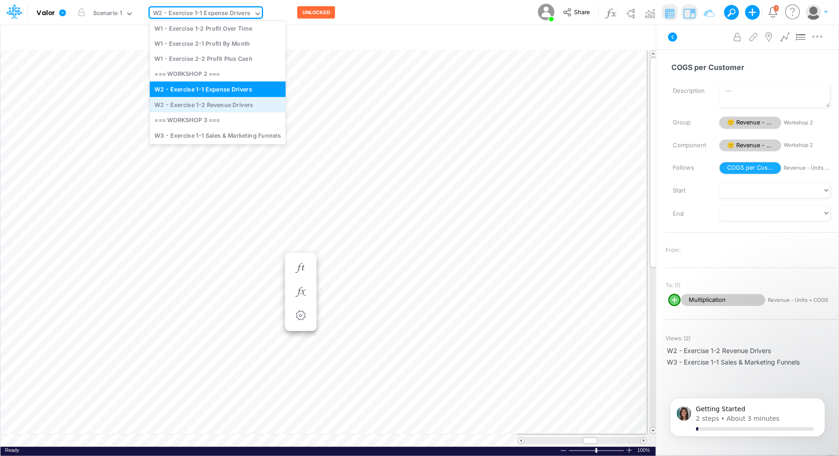
click at [225, 110] on div "W2 - Exercise 1-2 Revenue Drivers" at bounding box center [218, 104] width 136 height 15
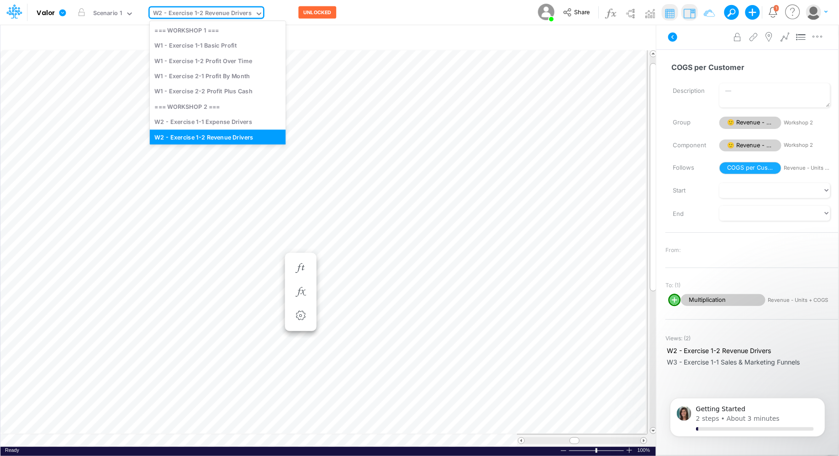
click at [255, 11] on icon at bounding box center [259, 14] width 8 height 8
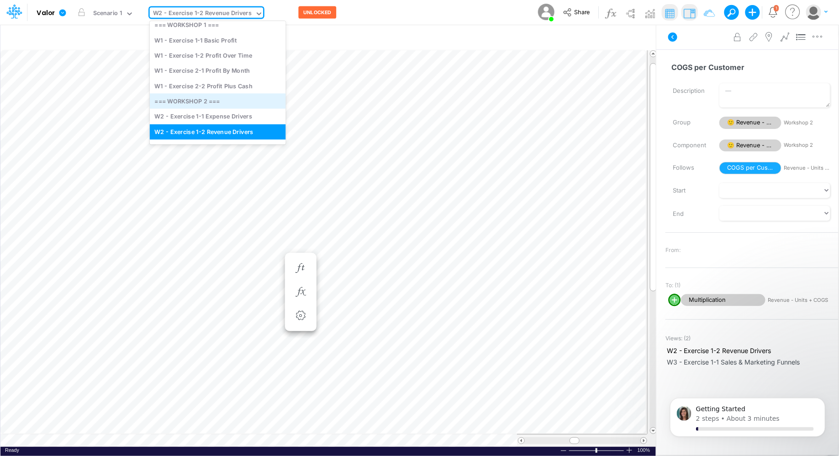
scroll to position [36, 0]
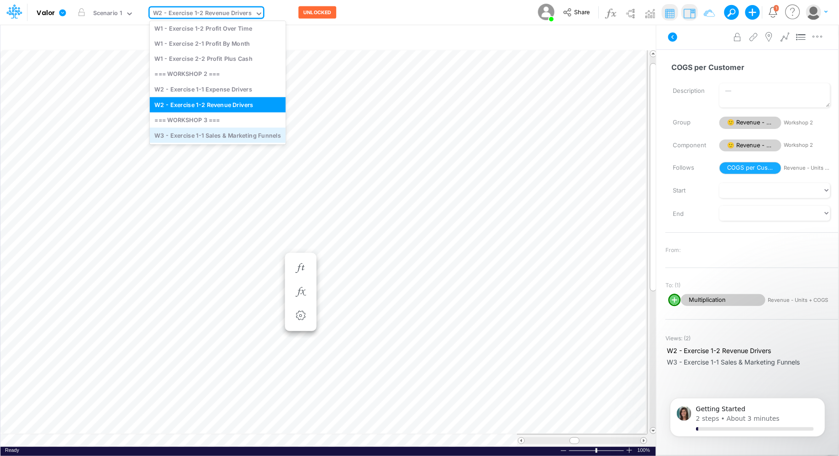
click at [201, 135] on div "W3 - Exercise 1-1 Sales & Marketing Funnels" at bounding box center [218, 134] width 136 height 15
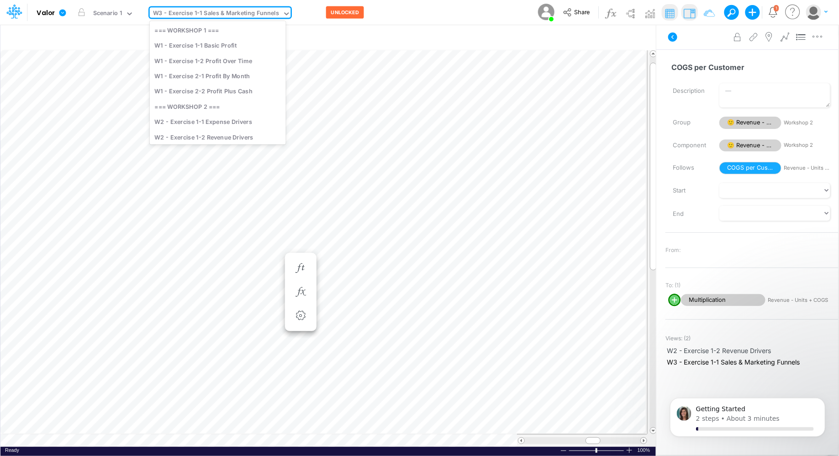
click at [282, 15] on icon at bounding box center [286, 14] width 8 height 8
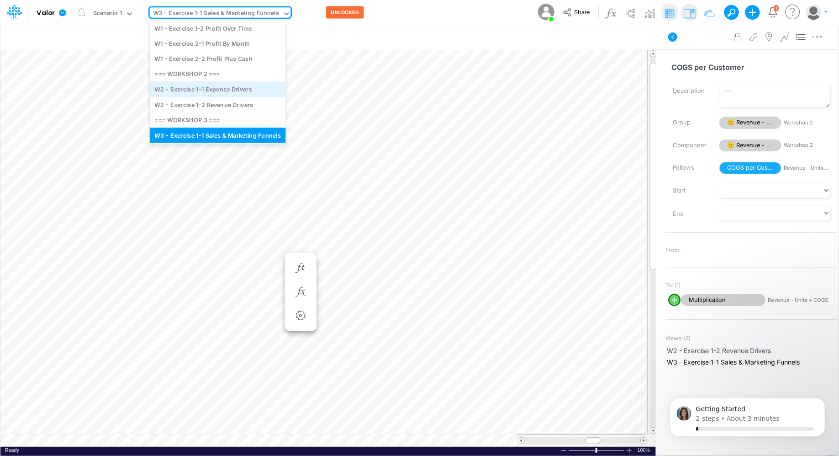
click at [232, 93] on div "W2 - Exercise 1-1 Expense Drivers" at bounding box center [218, 89] width 136 height 15
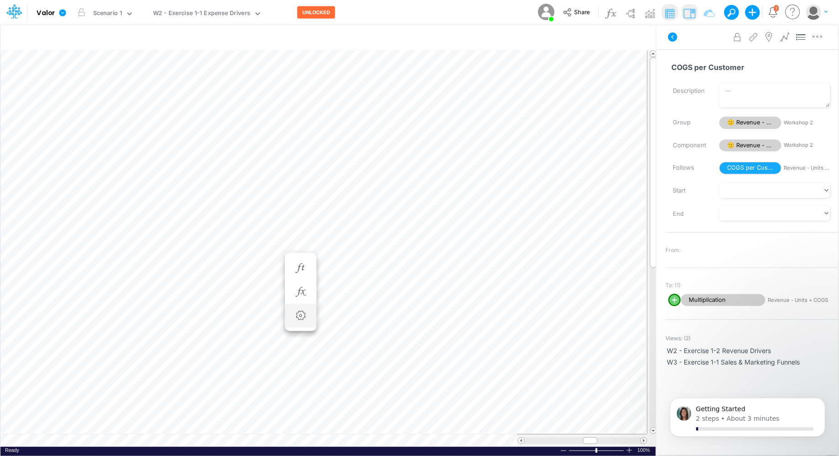
scroll to position [4, 0]
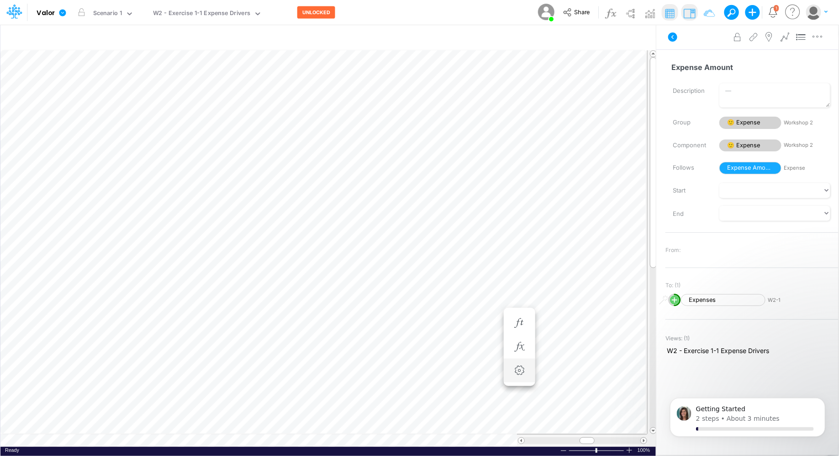
scroll to position [4, 0]
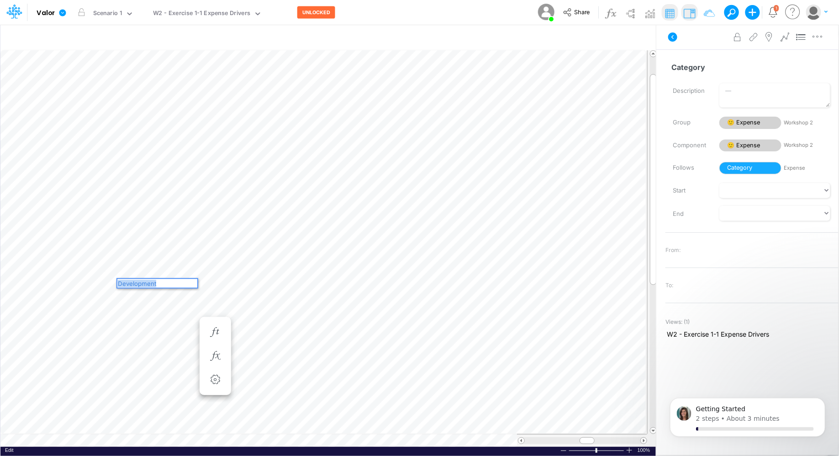
click at [74, 277] on div "Paste Cut Copy AutoFill Development" at bounding box center [328, 248] width 656 height 396
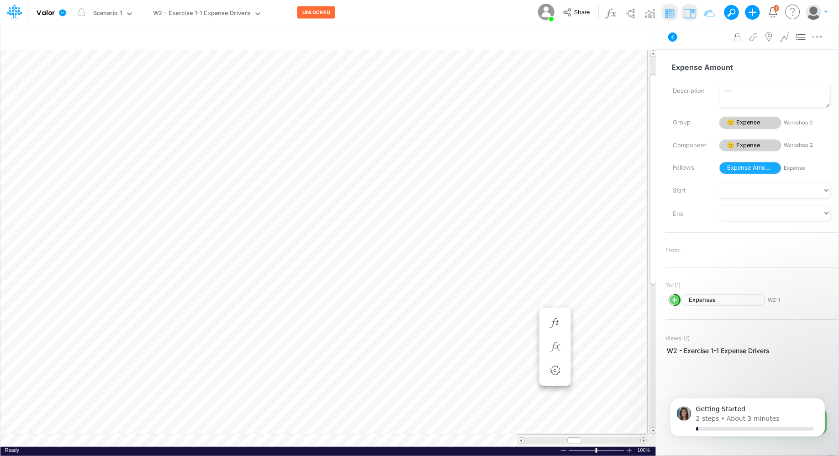
scroll to position [4, 0]
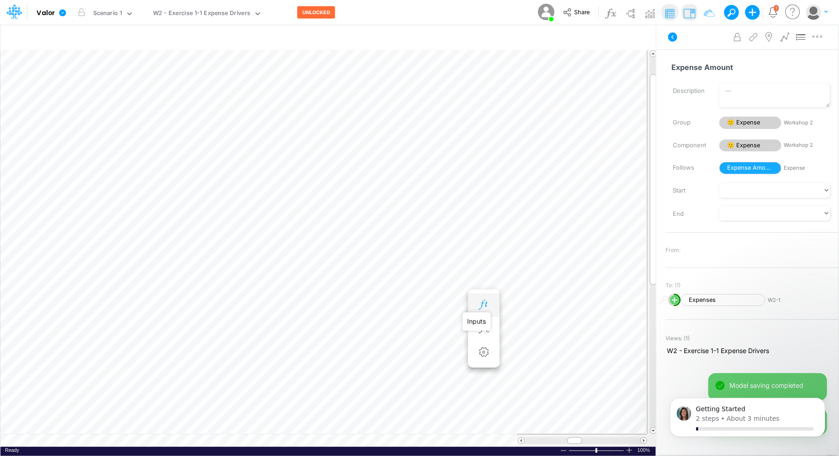
click at [481, 301] on icon "button" at bounding box center [484, 305] width 14 height 10
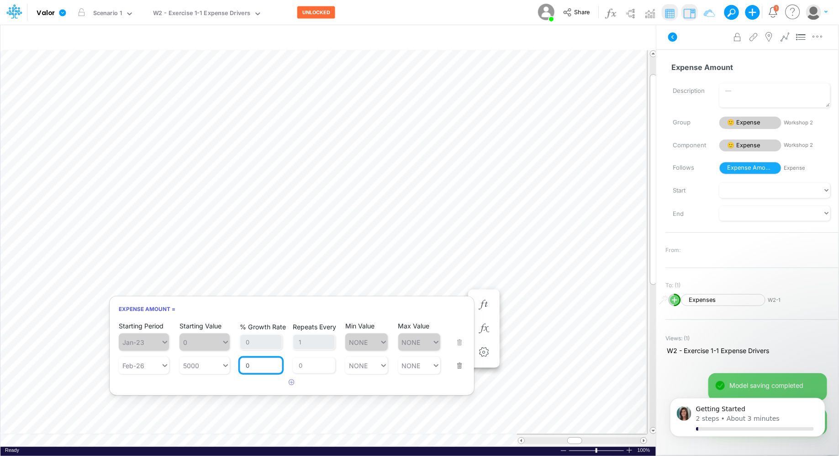
click at [264, 363] on input "0" at bounding box center [261, 365] width 42 height 16
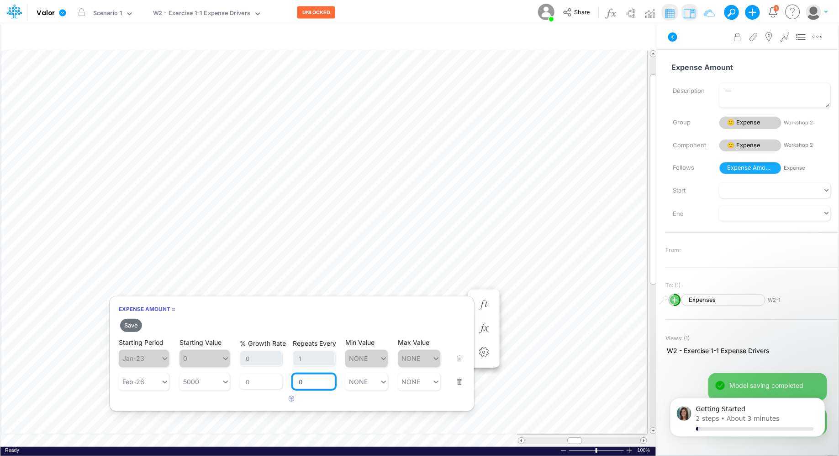
click at [314, 367] on div "Repeats Every 0" at bounding box center [314, 375] width 42 height 27
drag, startPoint x: 307, startPoint y: 379, endPoint x: 295, endPoint y: 379, distance: 12.3
click at [295, 379] on input "0" at bounding box center [314, 382] width 42 height 16
type input "1"
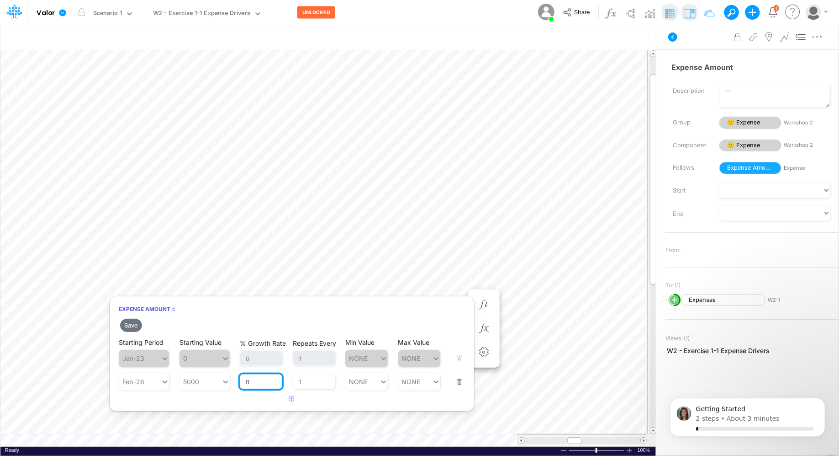
click at [263, 385] on input "0" at bounding box center [261, 382] width 42 height 16
click at [138, 328] on button "Save" at bounding box center [131, 324] width 22 height 13
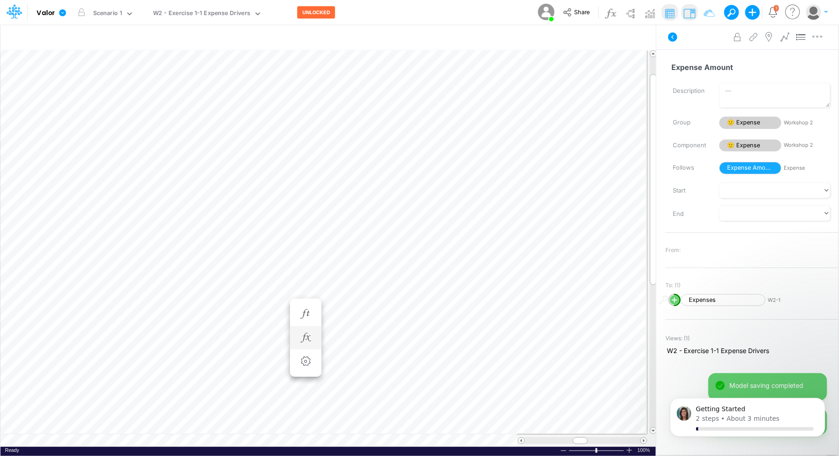
scroll to position [4, 0]
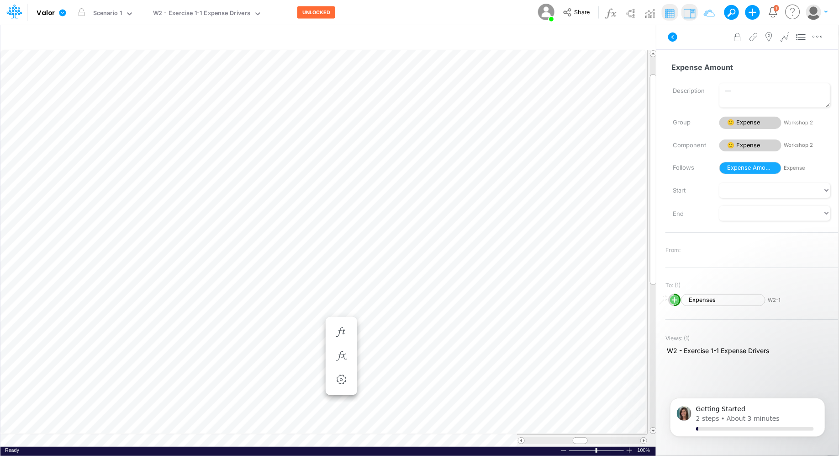
scroll to position [4, 0]
click at [307, 305] on icon "button" at bounding box center [306, 305] width 14 height 10
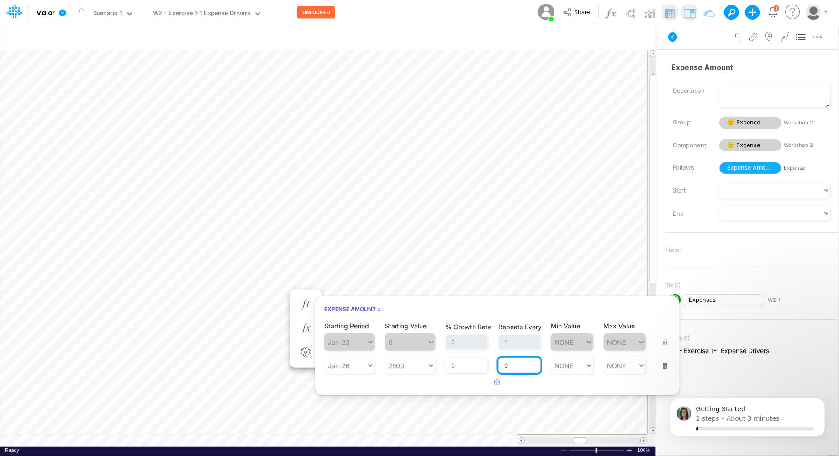
click at [532, 363] on input "0" at bounding box center [519, 365] width 42 height 16
type input "1"
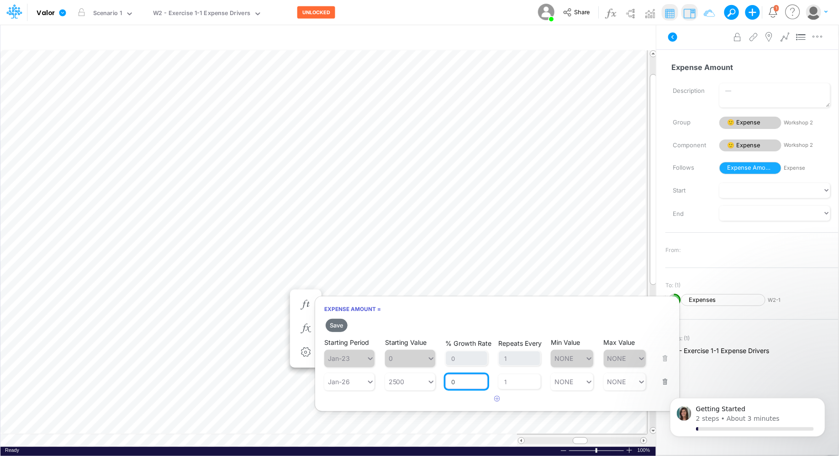
click at [462, 365] on div "% Growth Rate 0" at bounding box center [466, 375] width 42 height 27
click at [330, 325] on button "Save" at bounding box center [337, 324] width 22 height 13
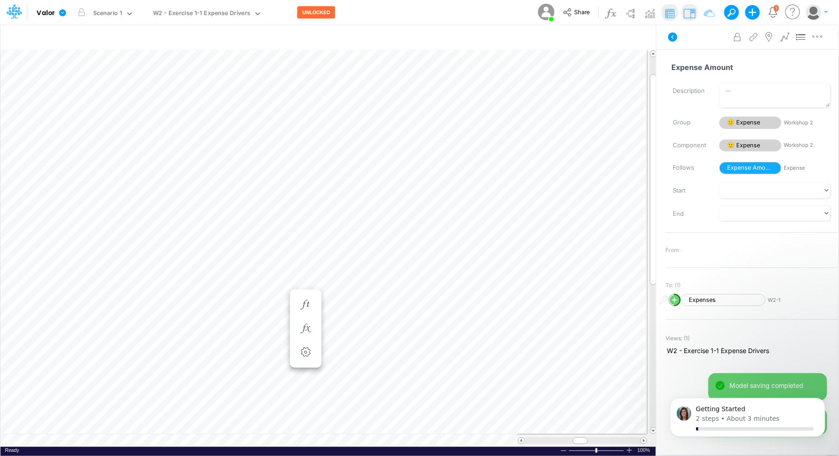
scroll to position [4, 0]
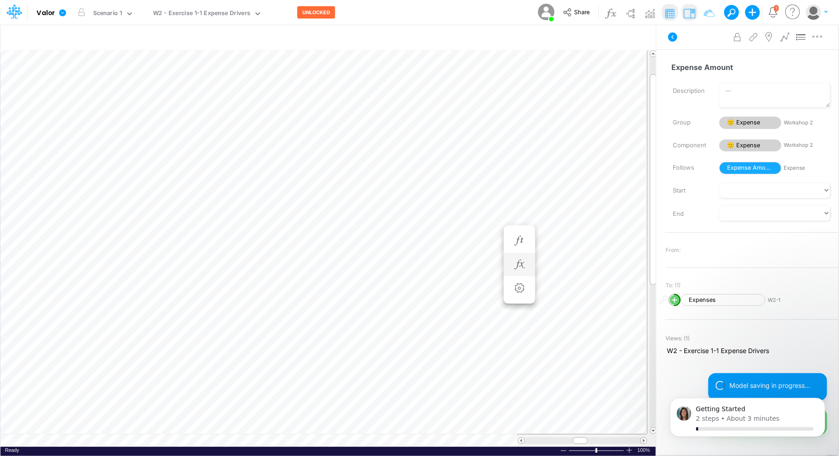
scroll to position [4, 0]
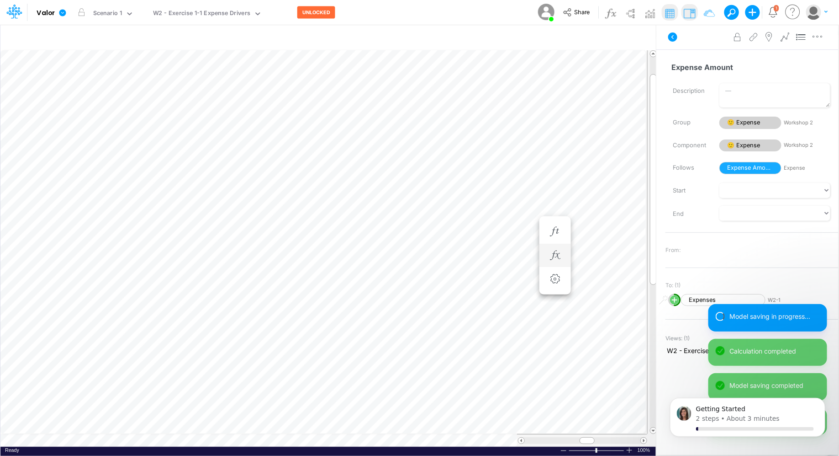
scroll to position [4, 0]
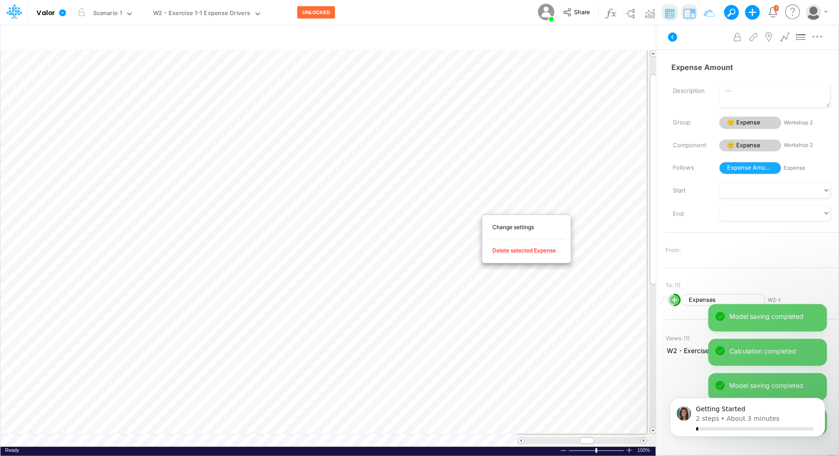
click at [482, 211] on div "Change settings Delete selected Expense Bold Italic Regular None None Thin Thic…" at bounding box center [527, 239] width 90 height 56
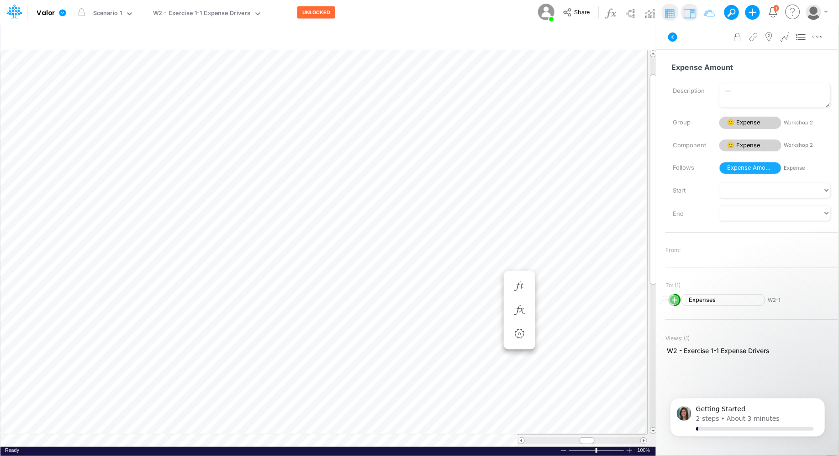
scroll to position [4, 0]
click at [514, 258] on icon "button" at bounding box center [520, 255] width 14 height 10
click at [514, 227] on icon "button" at bounding box center [520, 232] width 14 height 10
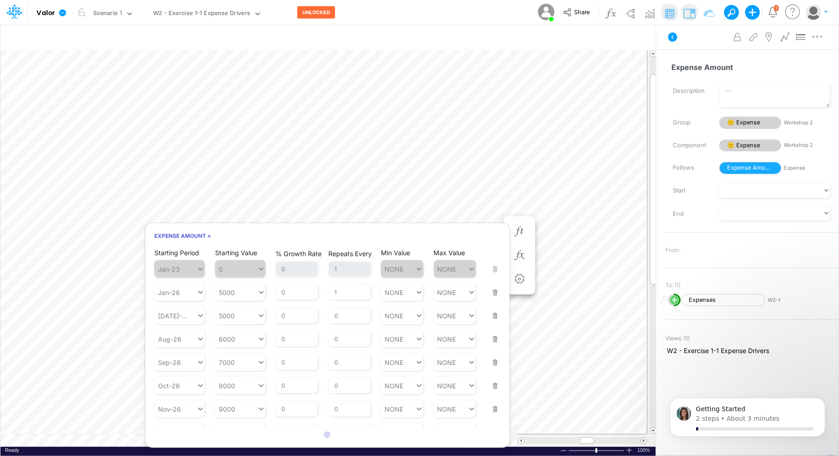
scroll to position [14, 0]
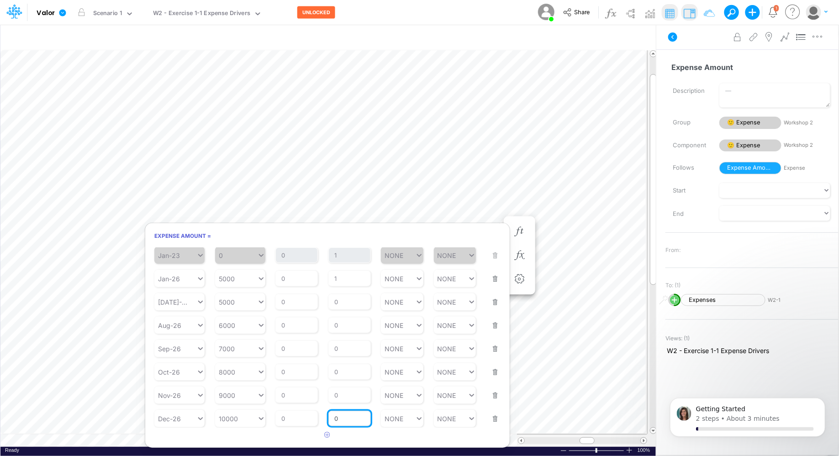
click at [350, 417] on input "0" at bounding box center [350, 418] width 42 height 16
type input "1"
click at [345, 393] on div "Repeats Every 0" at bounding box center [350, 389] width 42 height 27
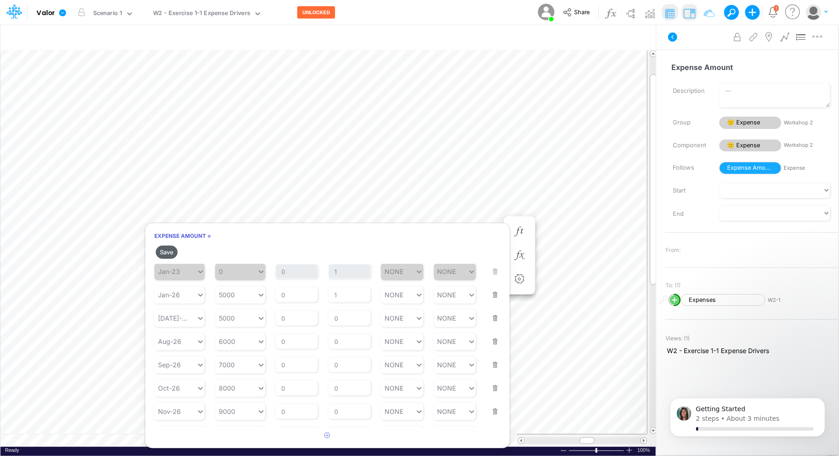
click at [167, 250] on button "Save" at bounding box center [167, 251] width 22 height 13
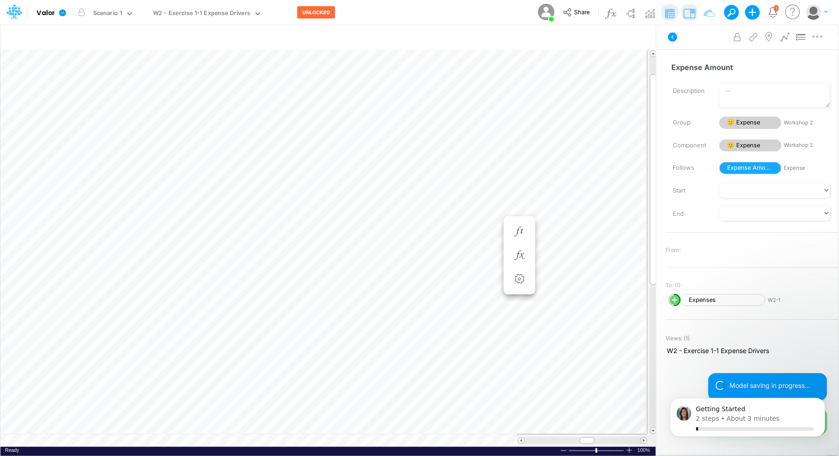
scroll to position [4, 0]
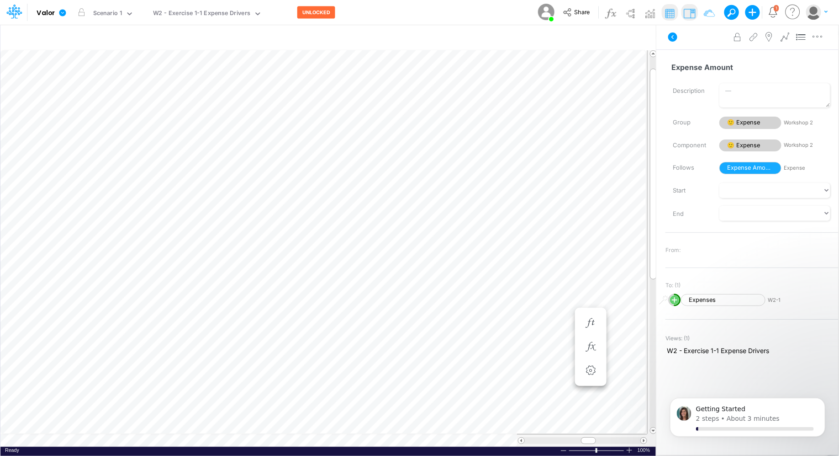
scroll to position [4, 0]
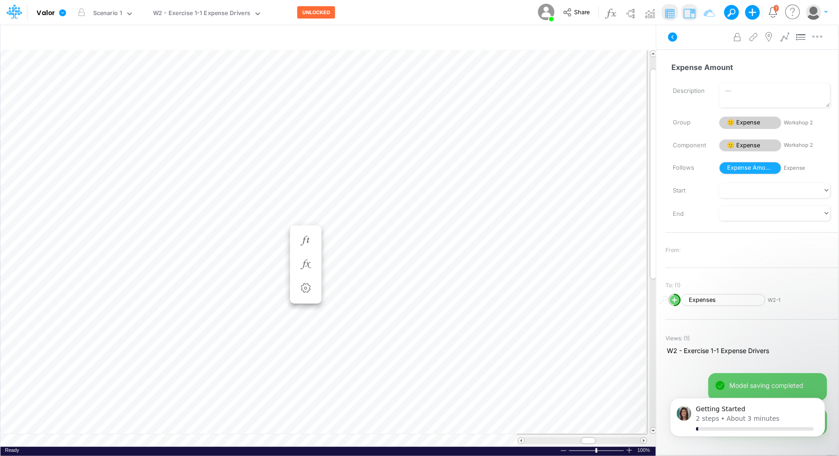
scroll to position [4, 0]
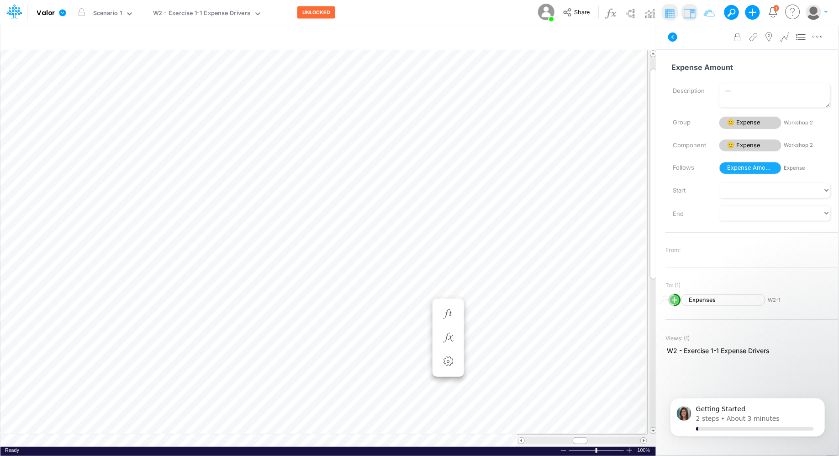
scroll to position [4, 0]
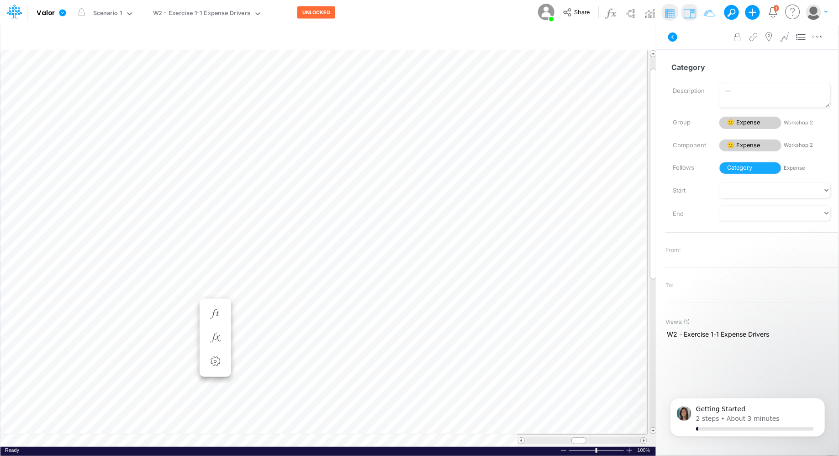
scroll to position [4, 0]
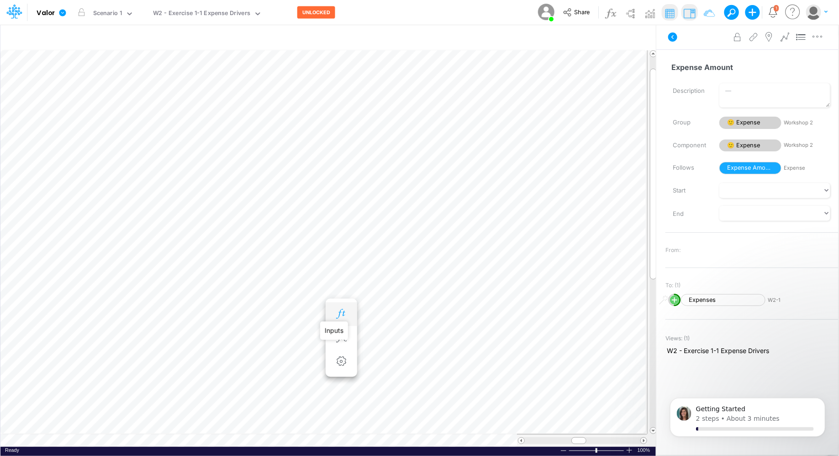
click at [339, 312] on icon "button" at bounding box center [341, 314] width 14 height 10
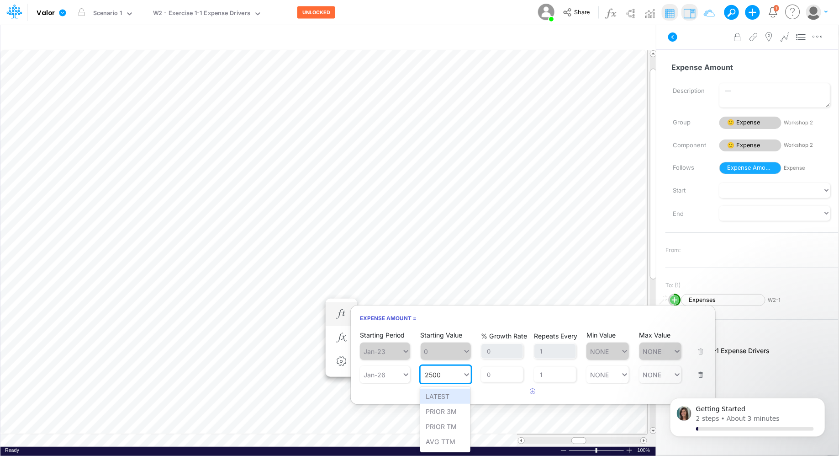
drag, startPoint x: 450, startPoint y: 377, endPoint x: 426, endPoint y: 376, distance: 24.7
click at [426, 376] on div "2500 2500" at bounding box center [442, 374] width 42 height 13
type input "5000"
click at [499, 373] on input "0" at bounding box center [502, 374] width 42 height 16
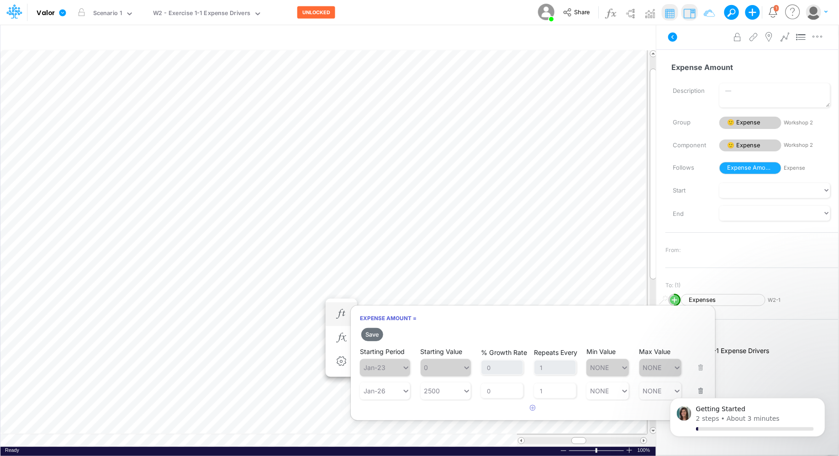
click at [445, 348] on div "Starting Value 0" at bounding box center [446, 361] width 50 height 29
click at [374, 332] on button "Save" at bounding box center [372, 334] width 22 height 13
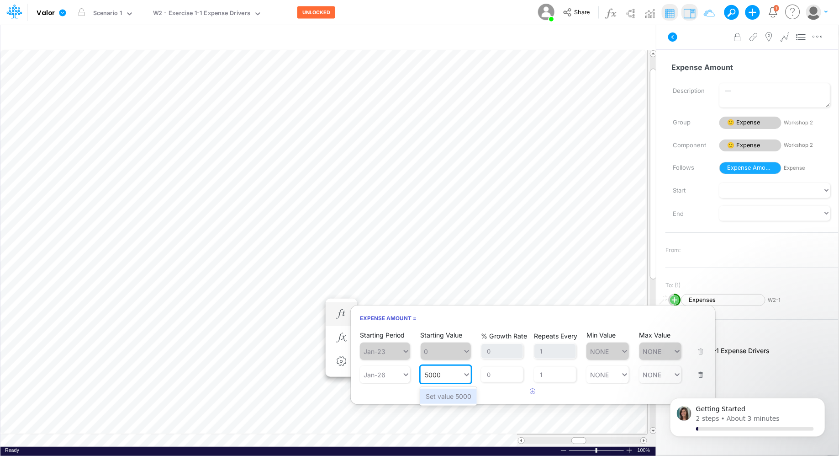
type input "5000"
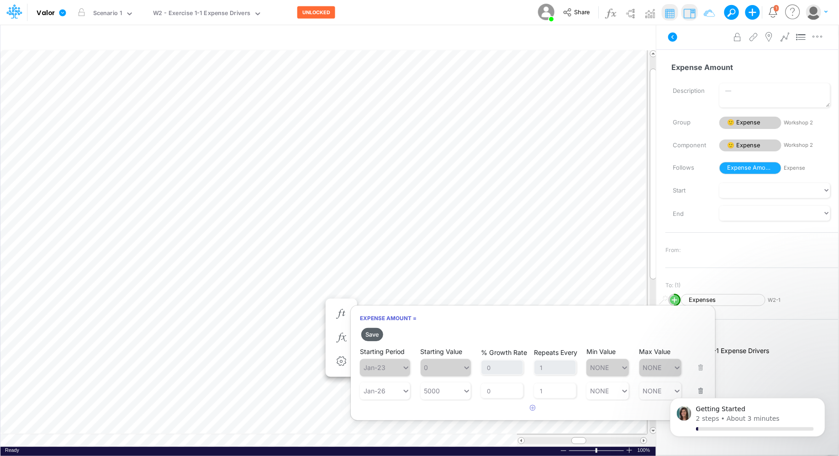
click at [370, 336] on button "Save" at bounding box center [372, 334] width 22 height 13
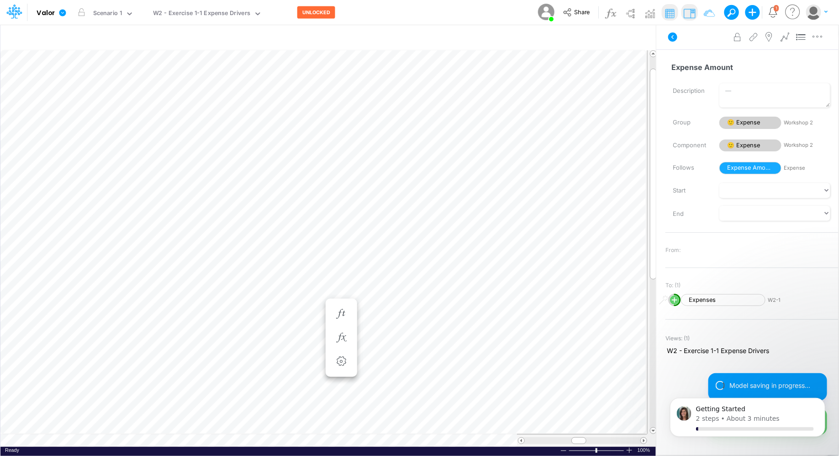
scroll to position [4, 0]
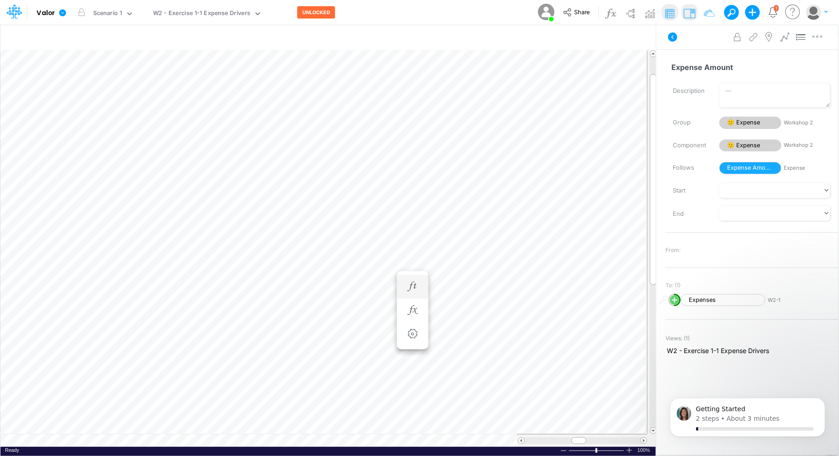
scroll to position [4, 0]
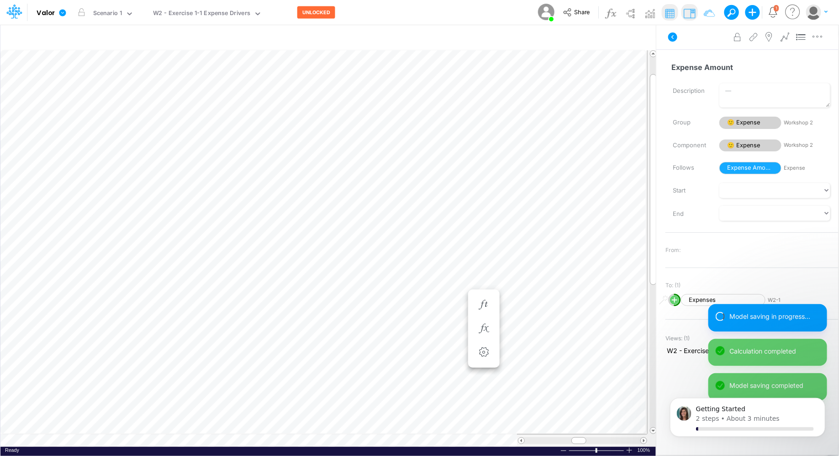
scroll to position [4, 0]
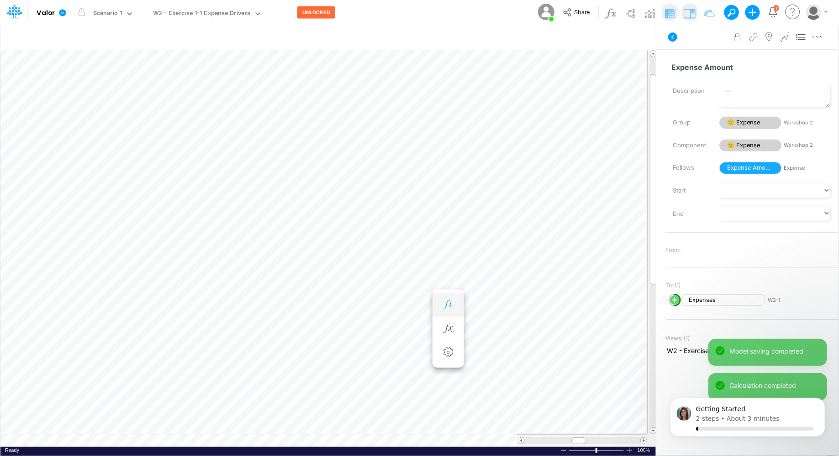
click at [443, 302] on icon "button" at bounding box center [448, 305] width 14 height 10
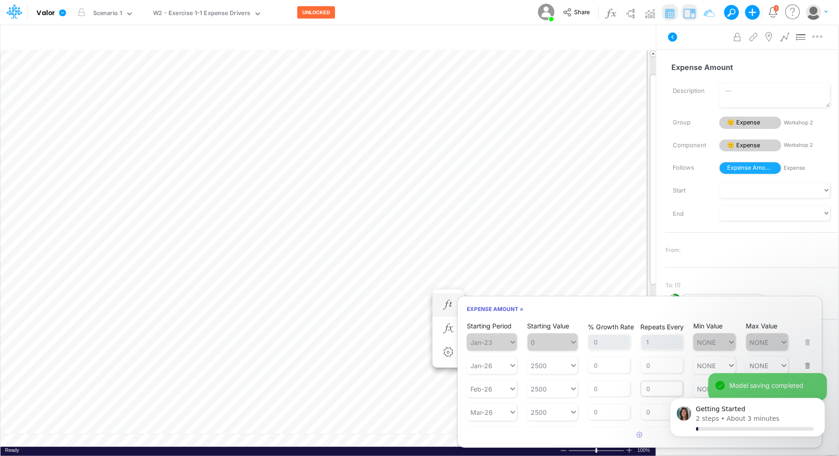
scroll to position [17, 0]
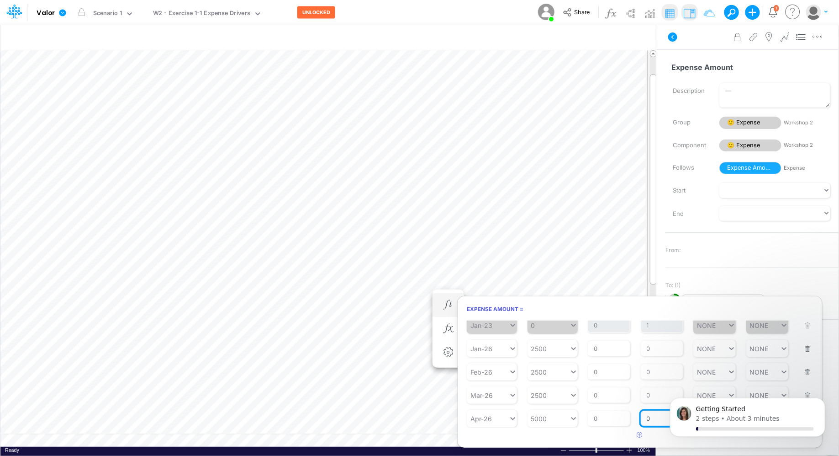
click at [656, 419] on input "0" at bounding box center [662, 418] width 42 height 16
type input "1"
click at [594, 390] on article "Starting Period Jan-23 Starting Value 0 % Growth Rate 0 Repeats Every 1 Min Val…" at bounding box center [640, 373] width 365 height 107
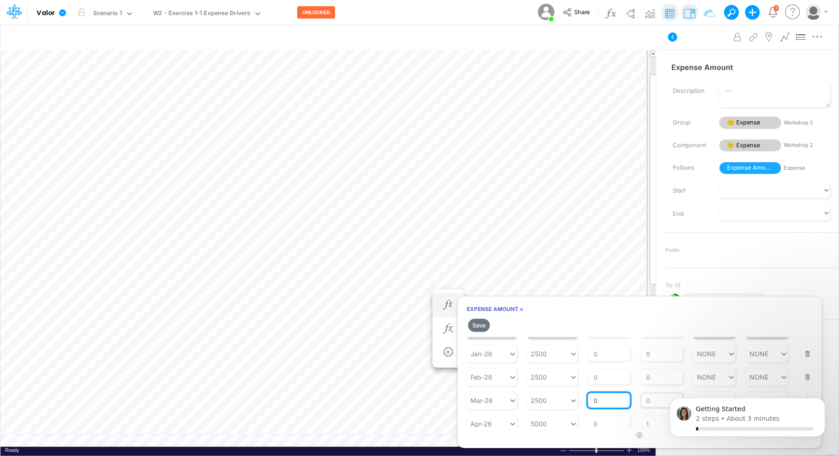
scroll to position [30, 0]
click at [480, 321] on button "Save" at bounding box center [479, 324] width 22 height 13
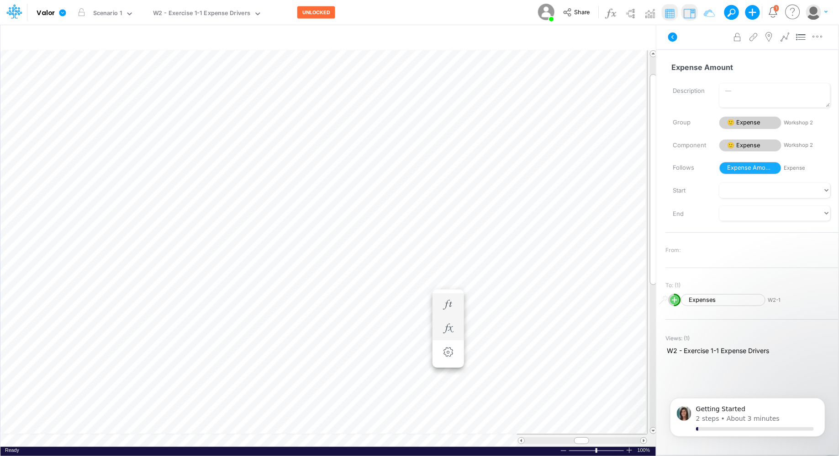
scroll to position [4, 0]
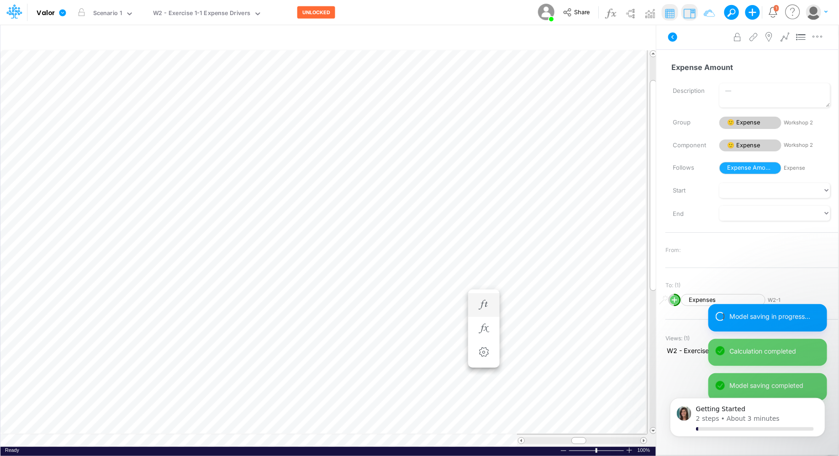
scroll to position [4, 0]
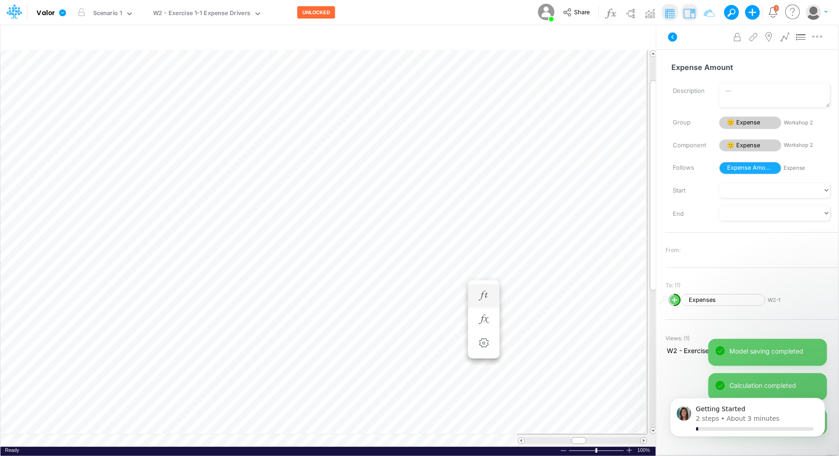
click at [473, 289] on li "Expense Amount =" at bounding box center [484, 296] width 32 height 24
click at [483, 292] on icon "button" at bounding box center [484, 296] width 14 height 10
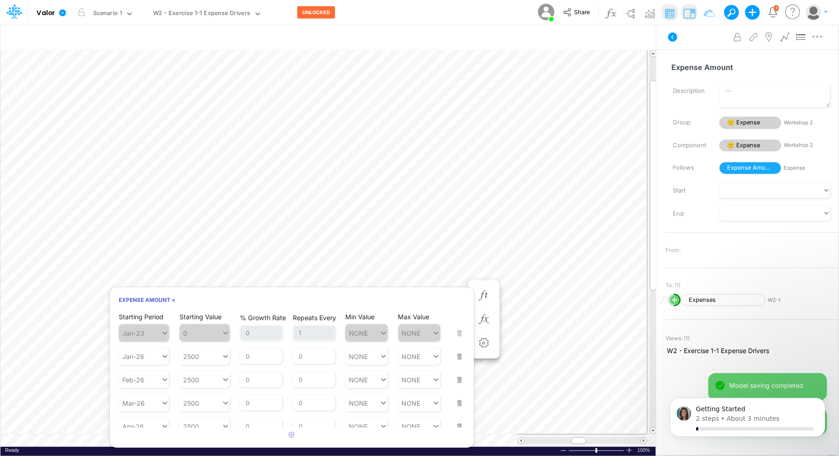
scroll to position [31, 0]
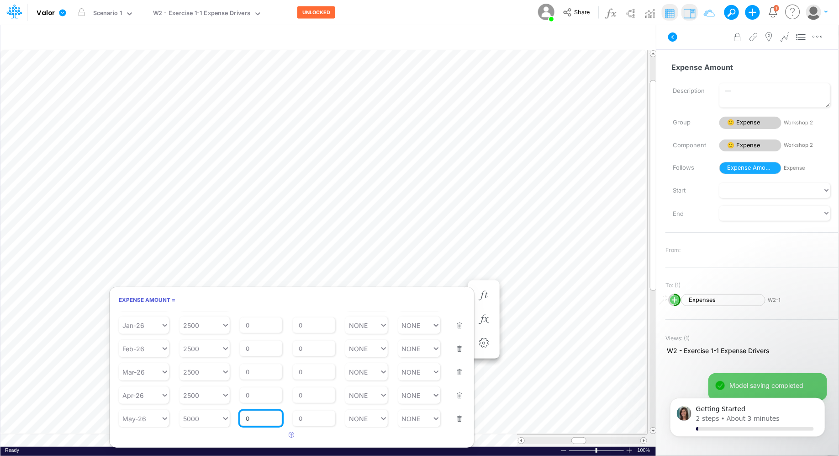
click at [263, 419] on input "0" at bounding box center [261, 418] width 42 height 16
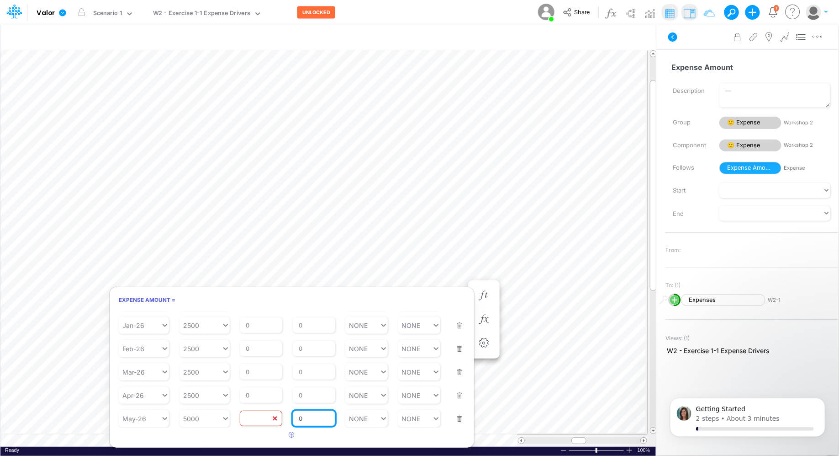
type input "0"
click at [310, 421] on input "0" at bounding box center [314, 418] width 42 height 16
type input "1"
click at [307, 393] on div "Repeats Every 0" at bounding box center [314, 389] width 42 height 27
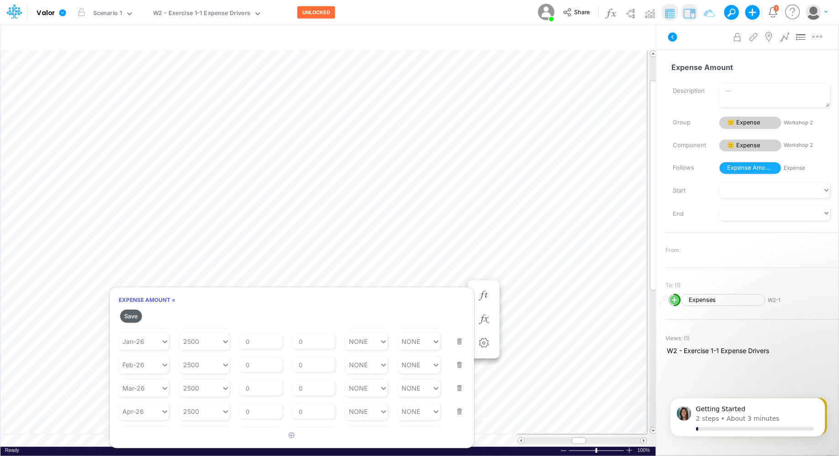
click at [129, 315] on button "Save" at bounding box center [131, 315] width 22 height 13
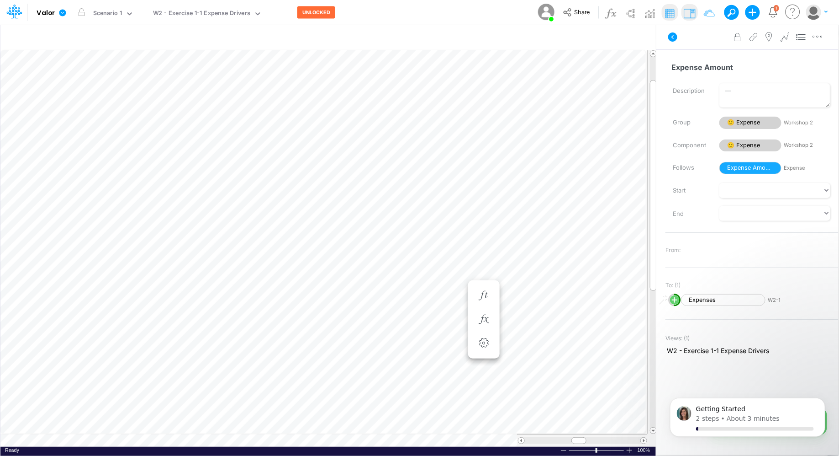
scroll to position [0, 0]
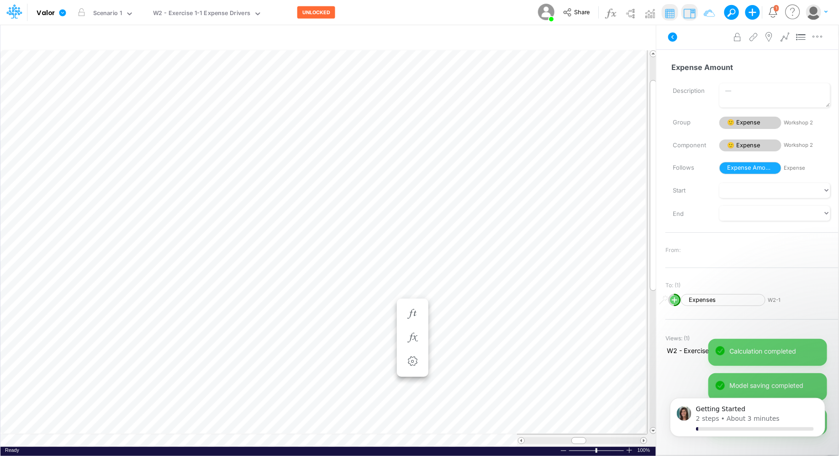
scroll to position [4, 0]
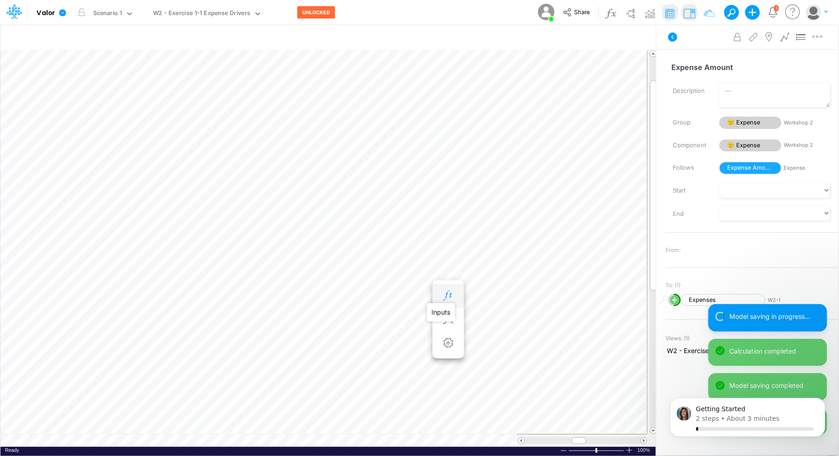
click at [454, 298] on icon "button" at bounding box center [448, 296] width 14 height 10
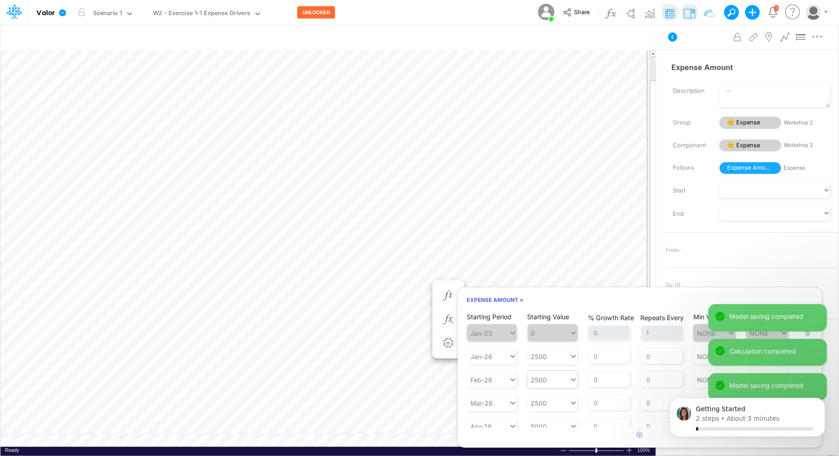
scroll to position [31, 0]
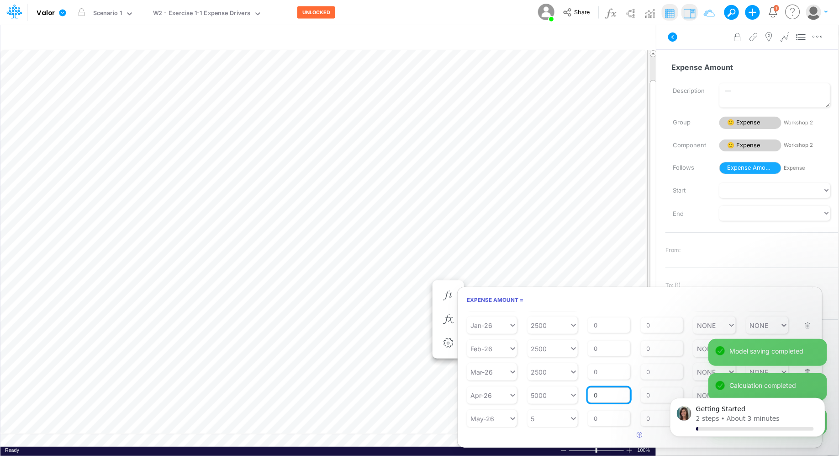
click at [604, 392] on input "0" at bounding box center [609, 395] width 42 height 16
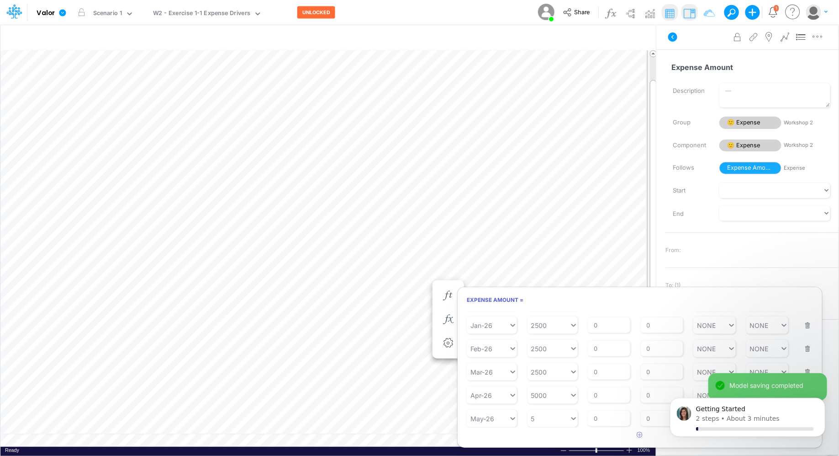
click at [652, 398] on article "Starting Period Jan-23 Starting Value 0 % Growth Rate 0 Repeats Every 1 Min Val…" at bounding box center [640, 369] width 365 height 116
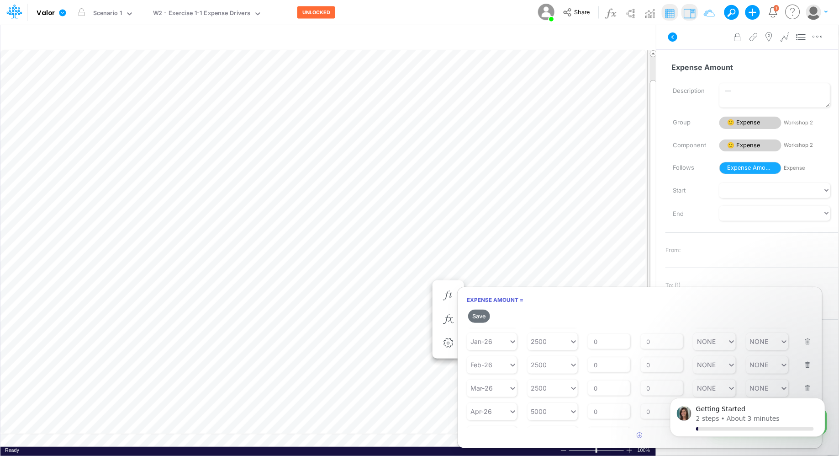
scroll to position [47, 0]
click at [652, 395] on input "0" at bounding box center [662, 395] width 42 height 16
type input "1"
click at [608, 418] on input "0" at bounding box center [609, 419] width 42 height 16
click at [483, 315] on button "Save" at bounding box center [479, 315] width 22 height 13
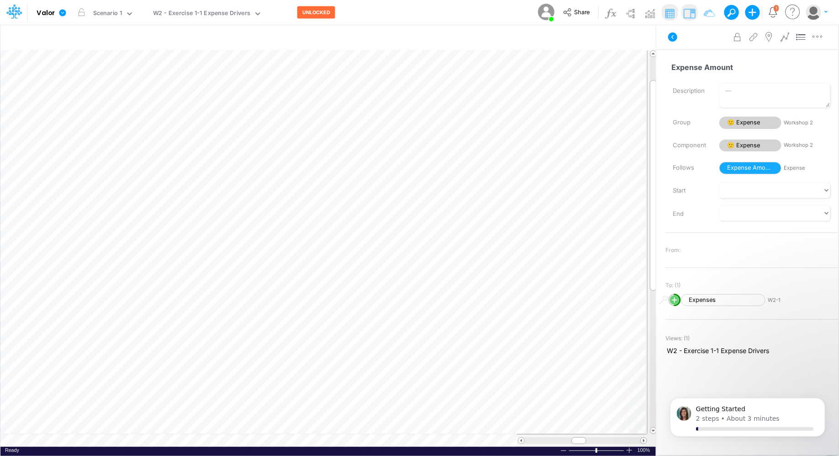
scroll to position [4, 0]
click at [446, 294] on icon "button" at bounding box center [448, 296] width 14 height 10
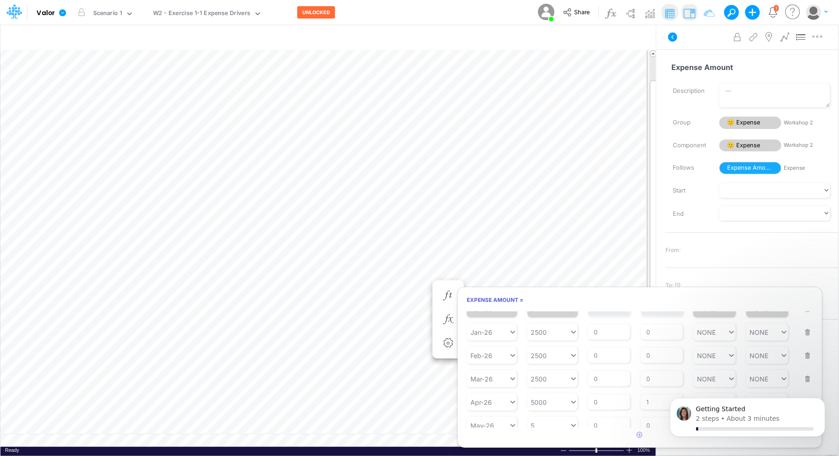
scroll to position [31, 0]
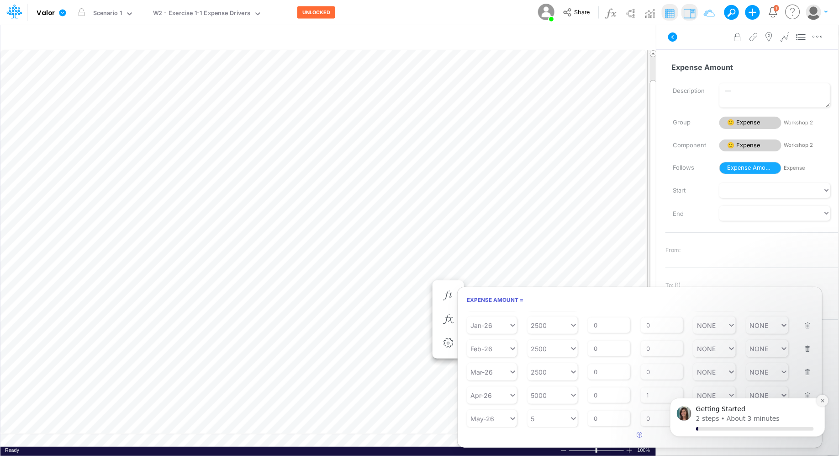
click at [823, 398] on icon "Dismiss notification" at bounding box center [822, 399] width 5 height 5
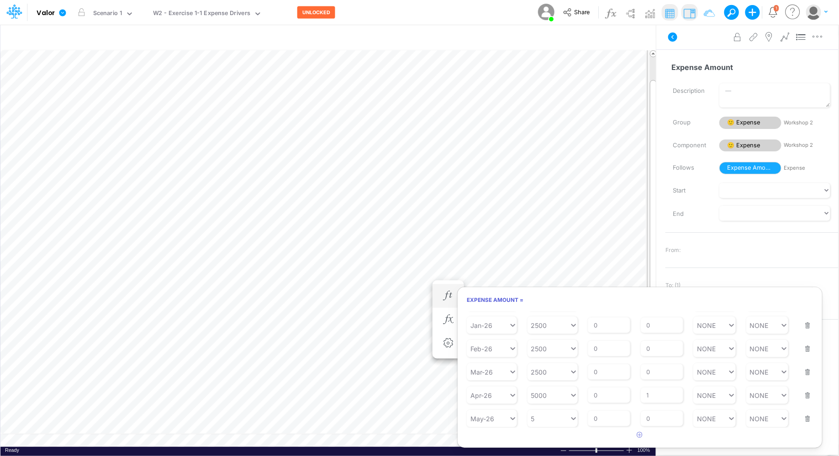
click at [805, 421] on button "button" at bounding box center [805, 412] width 12 height 25
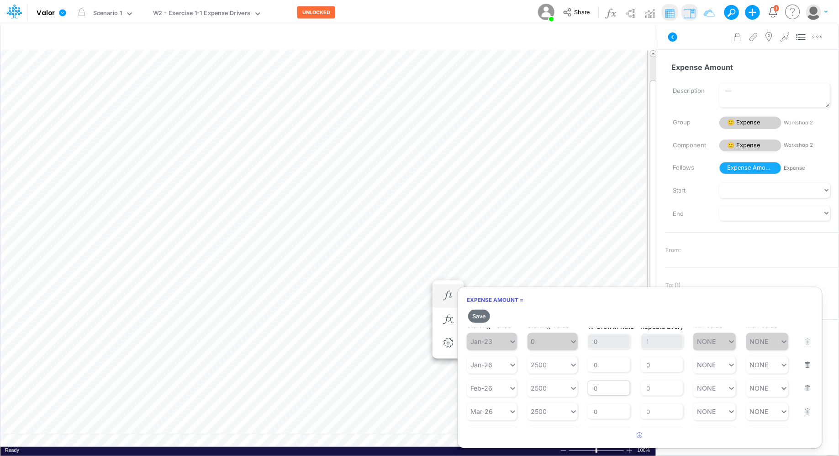
scroll to position [23, 0]
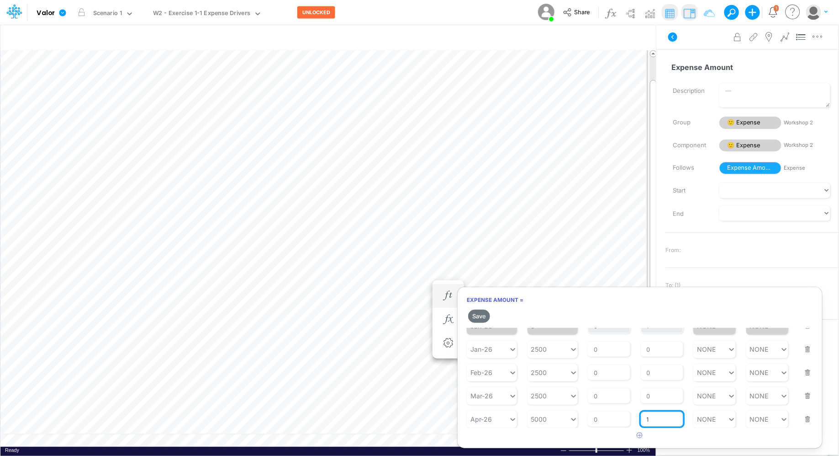
click at [655, 419] on input "1" at bounding box center [662, 419] width 42 height 16
click at [480, 313] on button "Save" at bounding box center [479, 315] width 22 height 13
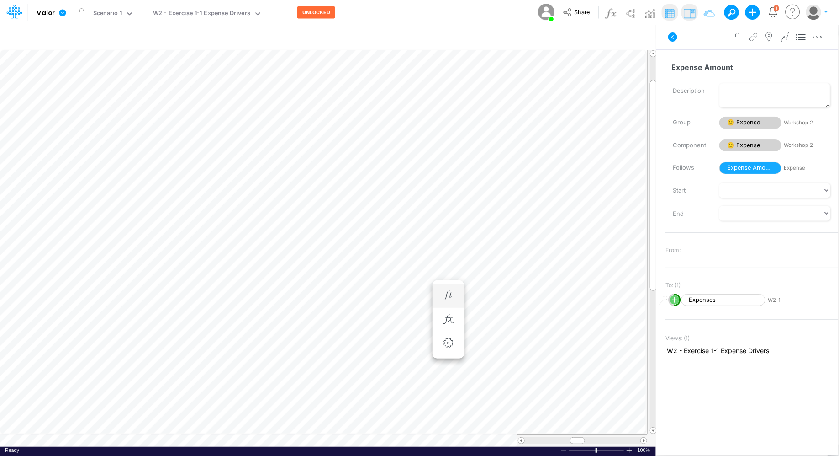
scroll to position [4, 0]
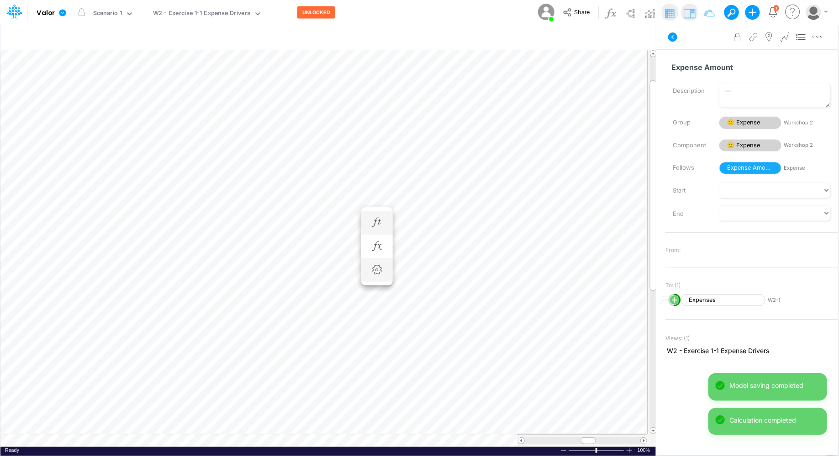
scroll to position [4, 0]
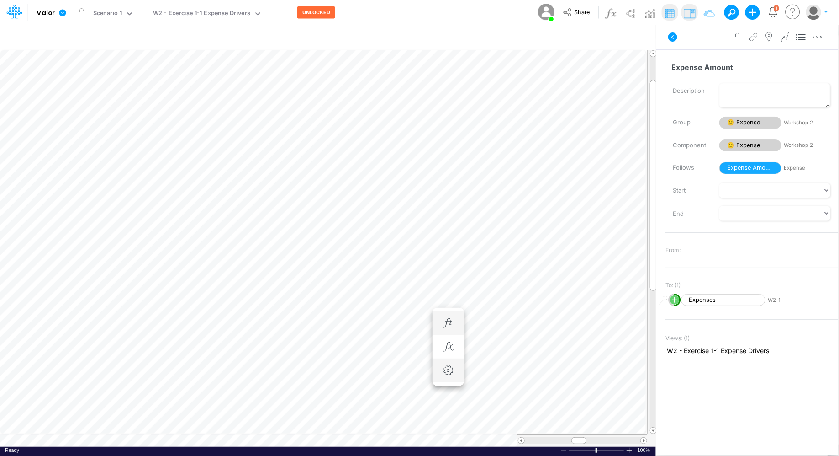
scroll to position [4, 0]
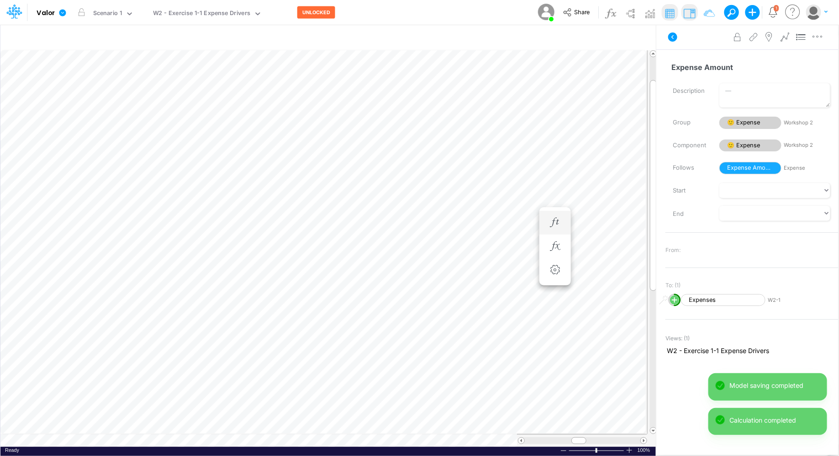
scroll to position [4, 0]
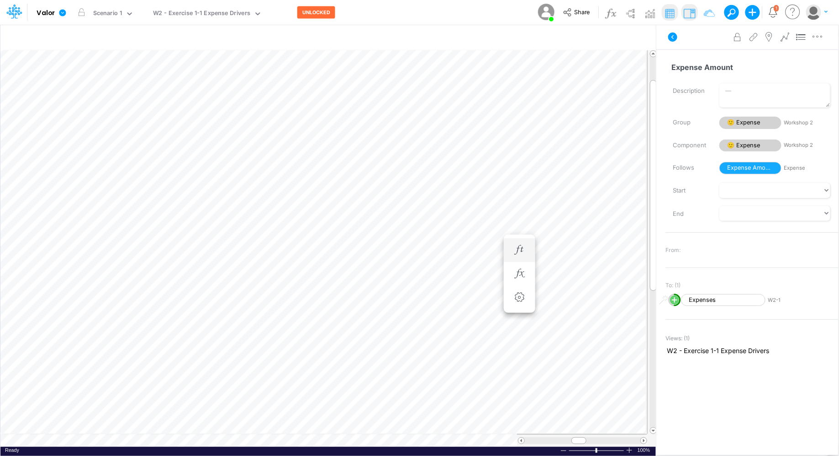
scroll to position [4, 0]
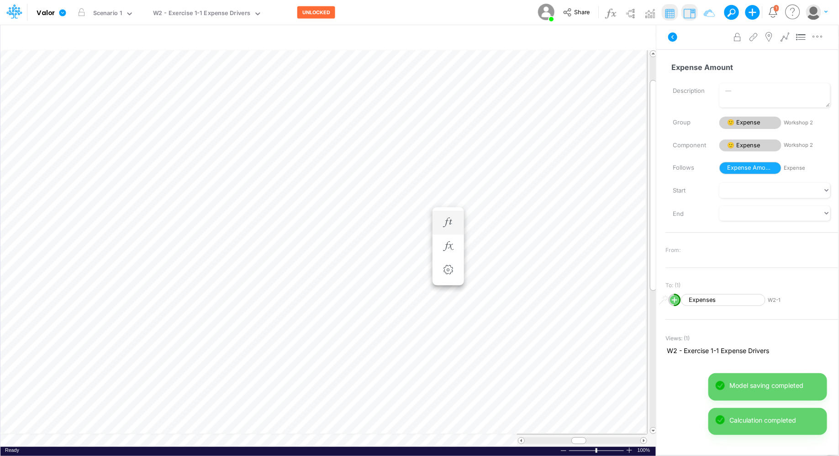
scroll to position [4, 0]
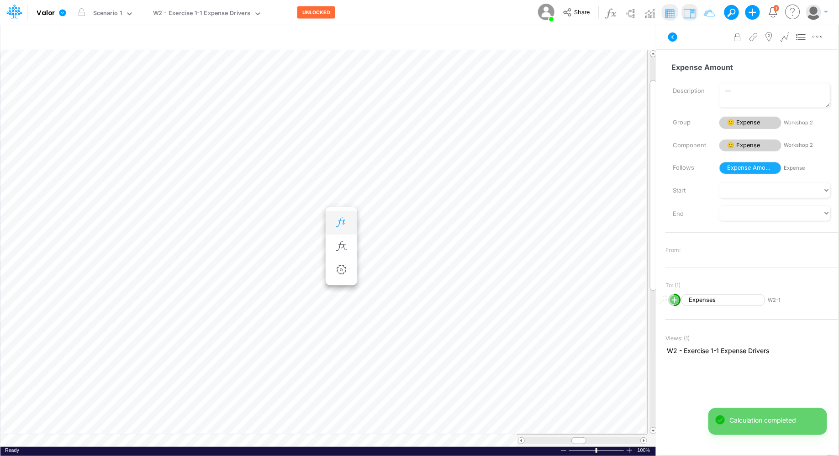
scroll to position [4, 0]
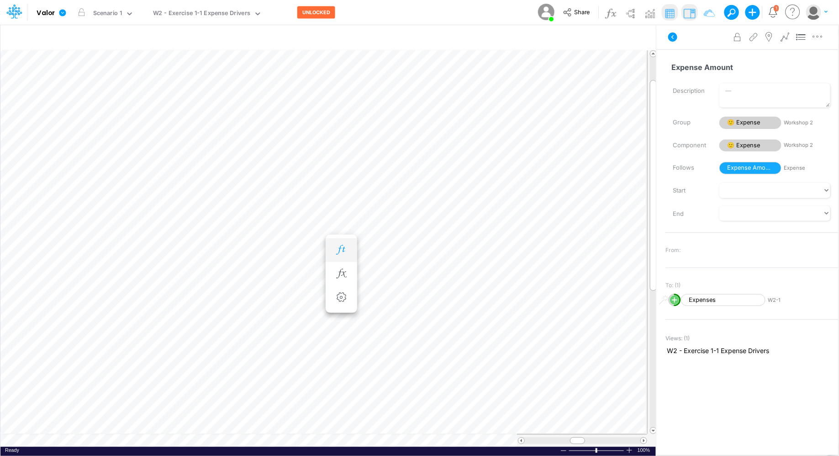
scroll to position [4, 0]
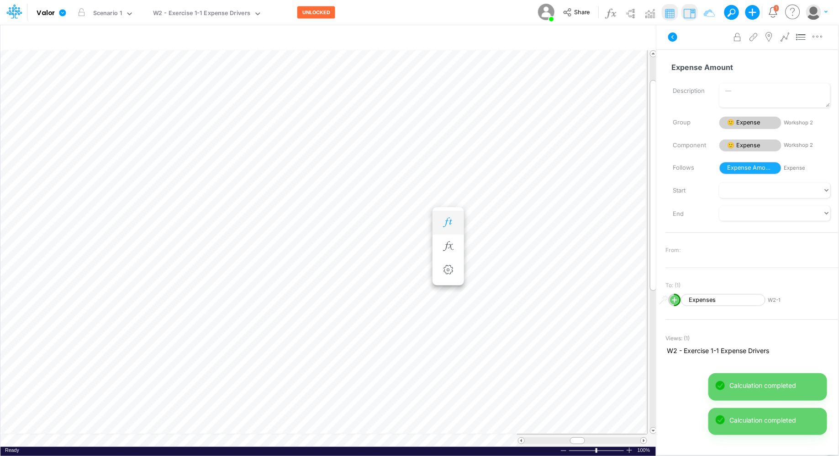
scroll to position [4, 0]
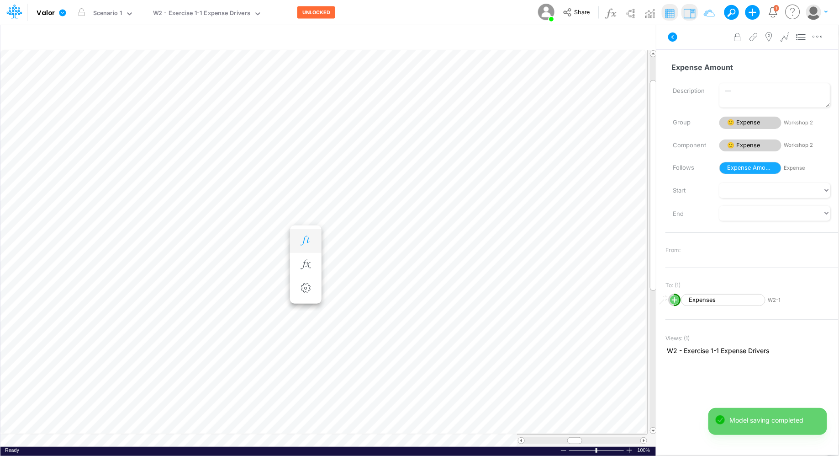
scroll to position [4, 0]
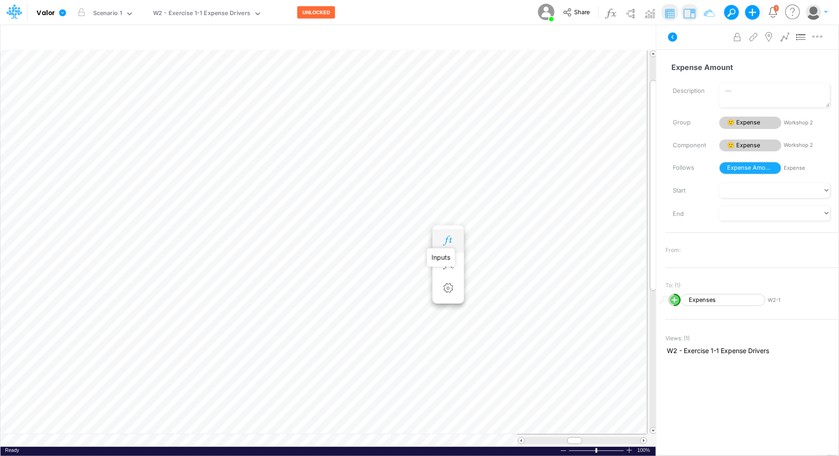
click at [447, 244] on icon "button" at bounding box center [448, 241] width 14 height 10
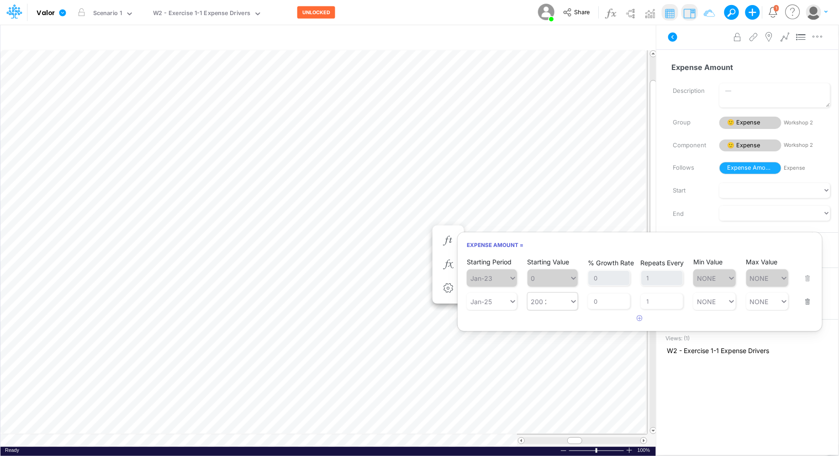
click at [546, 302] on input "200" at bounding box center [546, 301] width 1 height 8
type input "2"
type input "500"
click at [606, 303] on input "0" at bounding box center [609, 301] width 42 height 16
click at [544, 302] on div "Starting Value 200 200" at bounding box center [553, 295] width 50 height 29
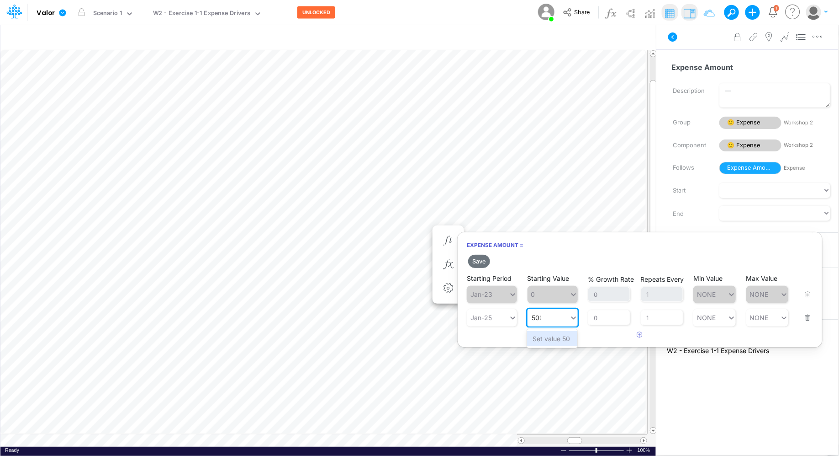
type input "500"
click at [481, 260] on button "Save" at bounding box center [479, 260] width 22 height 13
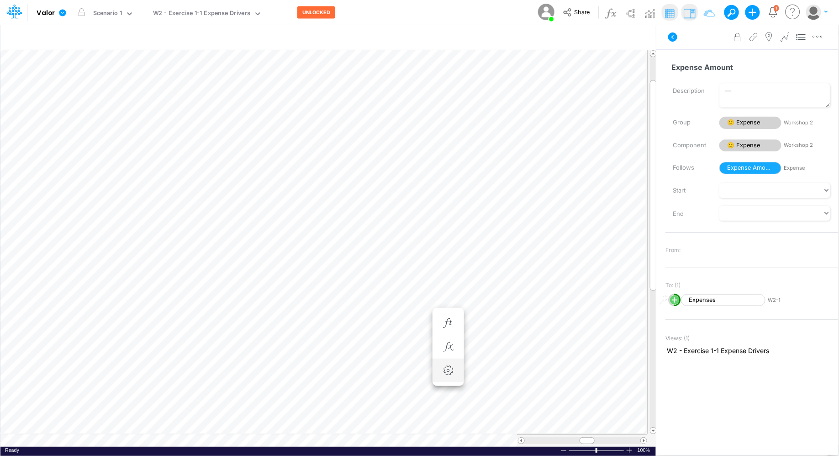
scroll to position [4, 0]
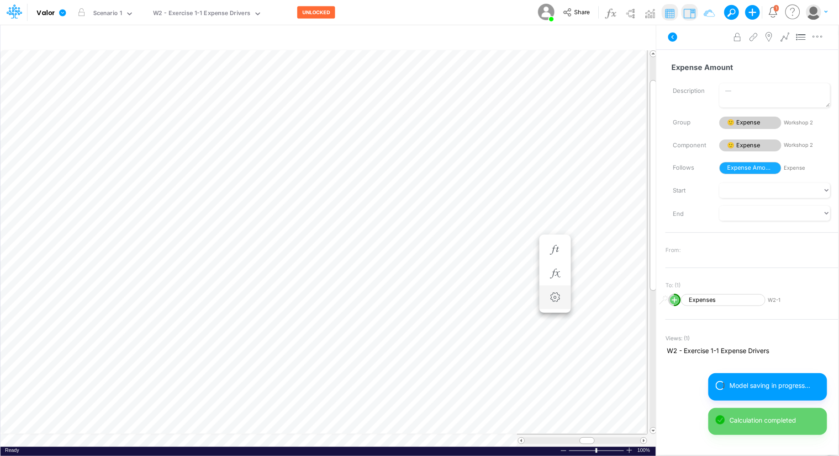
scroll to position [4, 0]
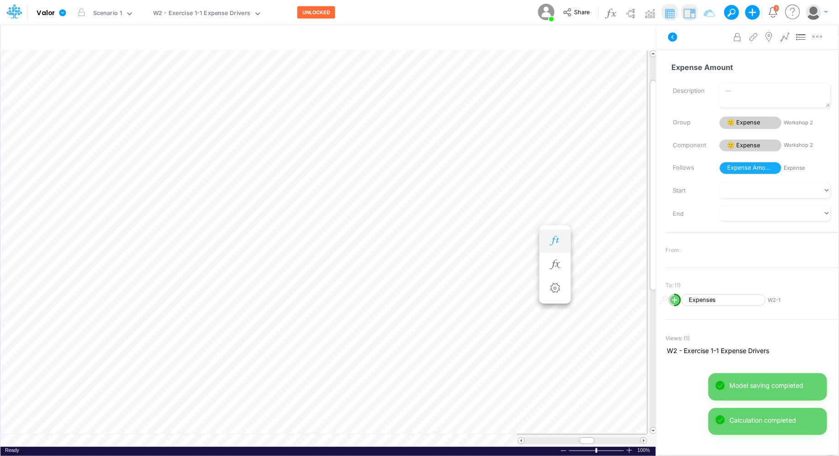
click at [553, 240] on icon "button" at bounding box center [555, 241] width 14 height 10
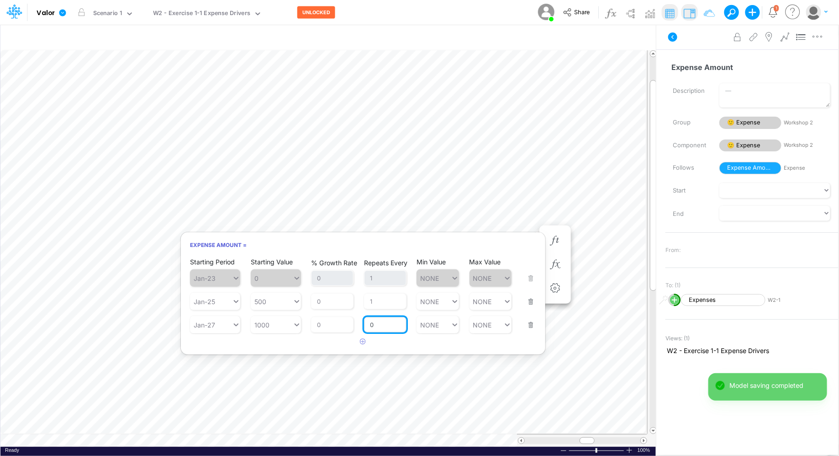
click at [385, 331] on input "0" at bounding box center [385, 325] width 42 height 16
type input "1"
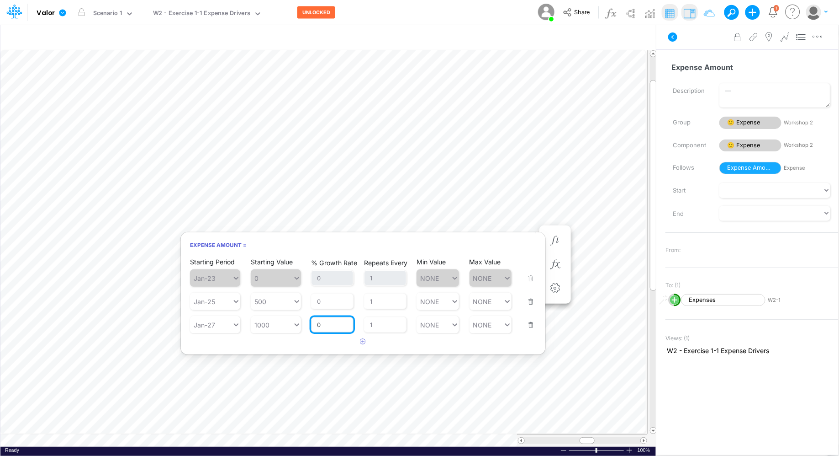
click at [335, 329] on div "% Growth Rate 0" at bounding box center [332, 318] width 42 height 27
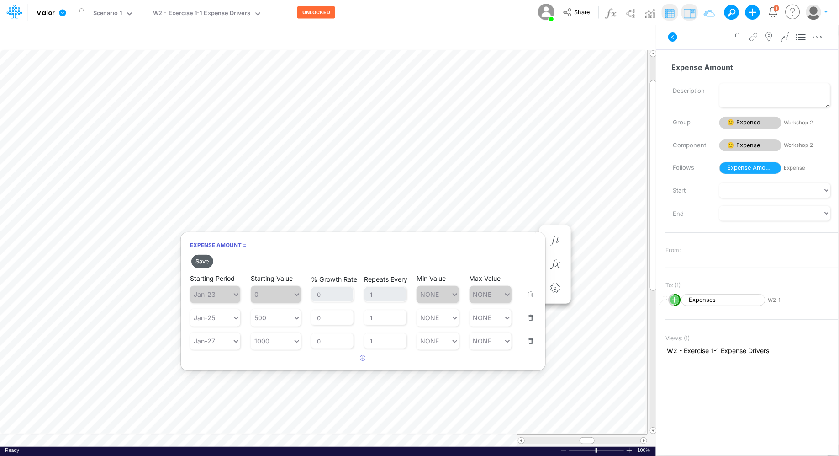
click at [203, 262] on button "Save" at bounding box center [202, 260] width 22 height 13
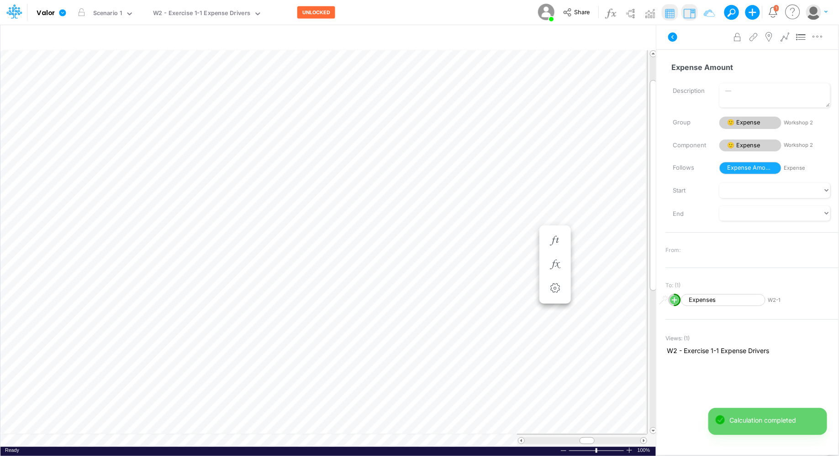
scroll to position [4, 0]
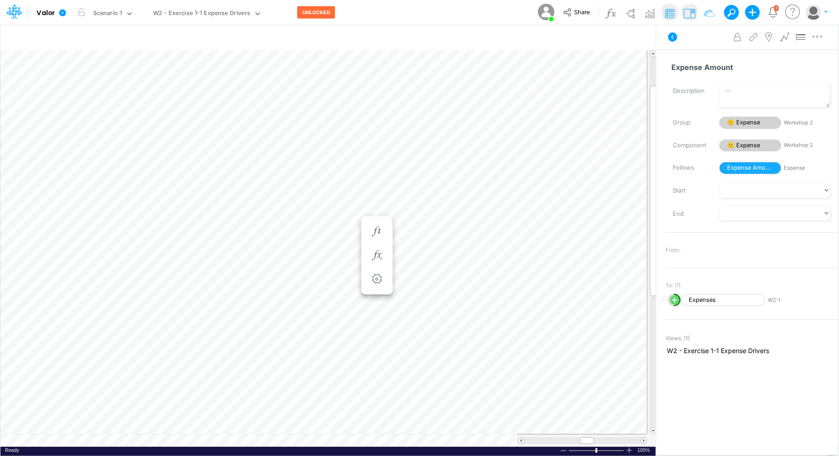
scroll to position [4, 0]
click at [555, 245] on icon "button" at bounding box center [555, 250] width 14 height 10
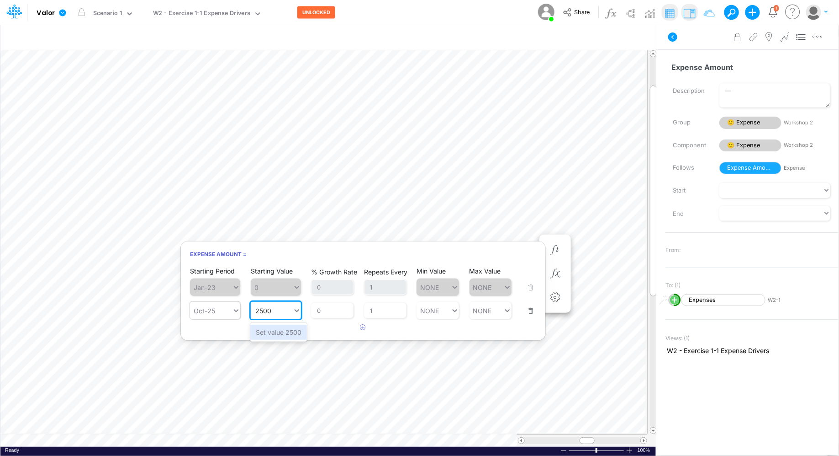
type input "2500"
click at [239, 313] on icon at bounding box center [236, 310] width 8 height 9
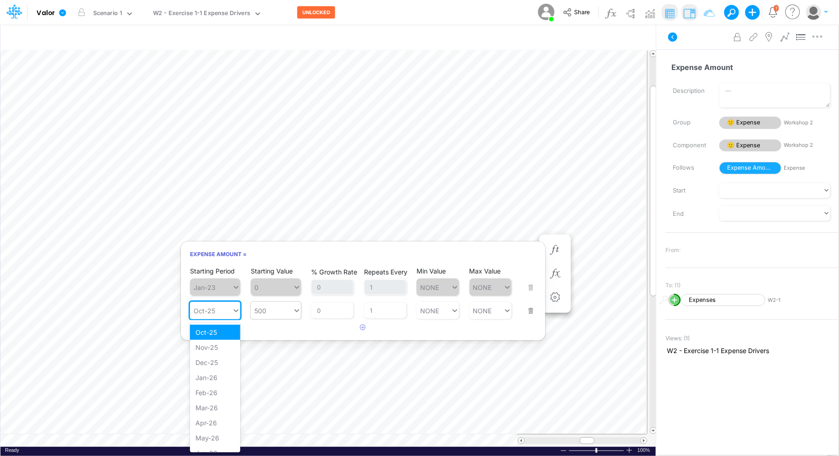
scroll to position [514, 0]
click at [356, 327] on button "button" at bounding box center [364, 327] width 18 height 15
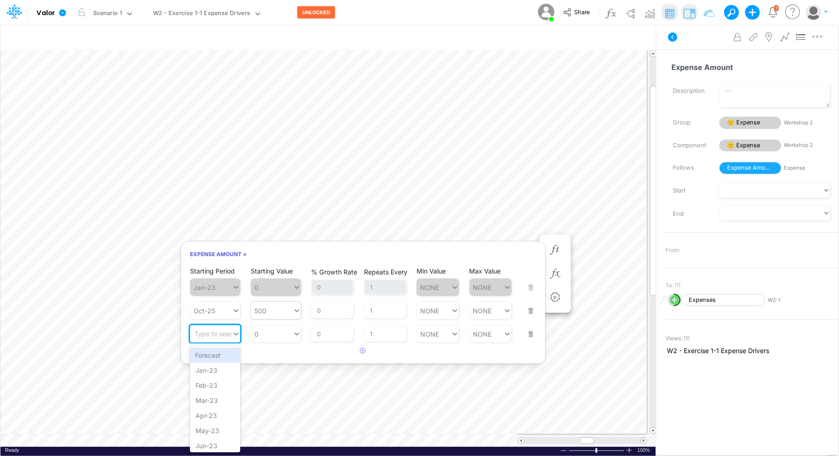
click at [228, 334] on div "Type to search..." at bounding box center [220, 334] width 50 height 8
click at [213, 388] on div "Jan-27" at bounding box center [215, 394] width 50 height 15
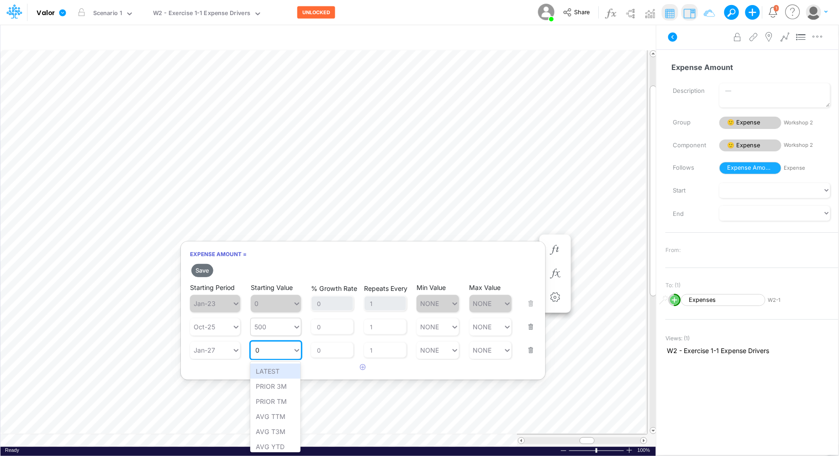
click at [266, 349] on div "0 0" at bounding box center [272, 349] width 42 height 13
type input "2500"
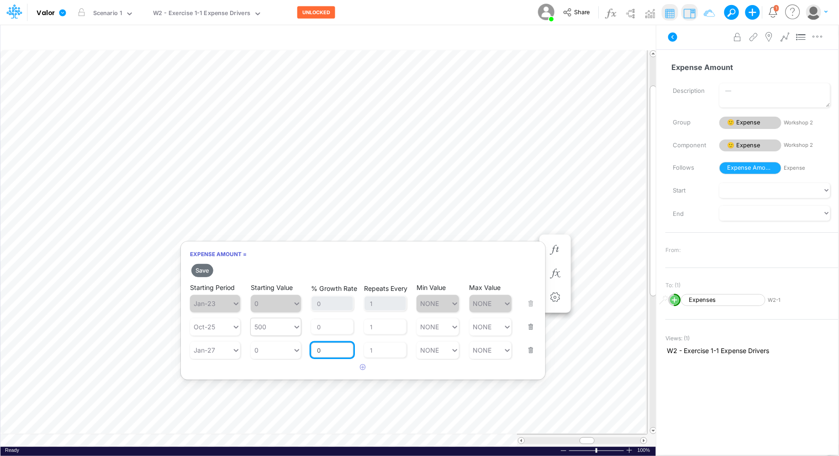
click at [339, 350] on input "0" at bounding box center [332, 350] width 42 height 16
click at [277, 355] on div "0 0" at bounding box center [272, 349] width 42 height 13
type input "2500"
click at [204, 270] on button "Save" at bounding box center [202, 270] width 22 height 13
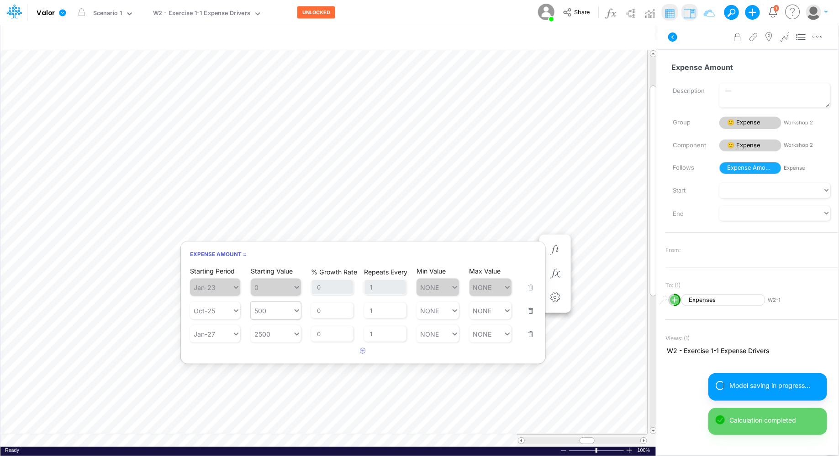
scroll to position [4, 0]
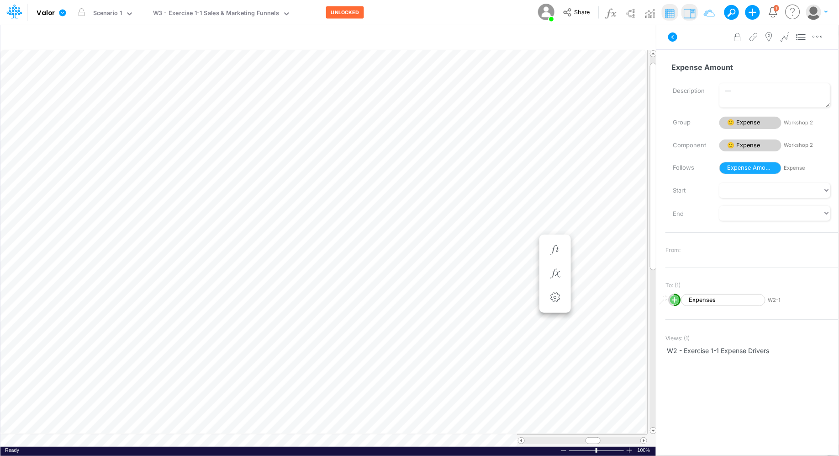
scroll to position [4, 0]
click at [650, 16] on img at bounding box center [650, 13] width 15 height 15
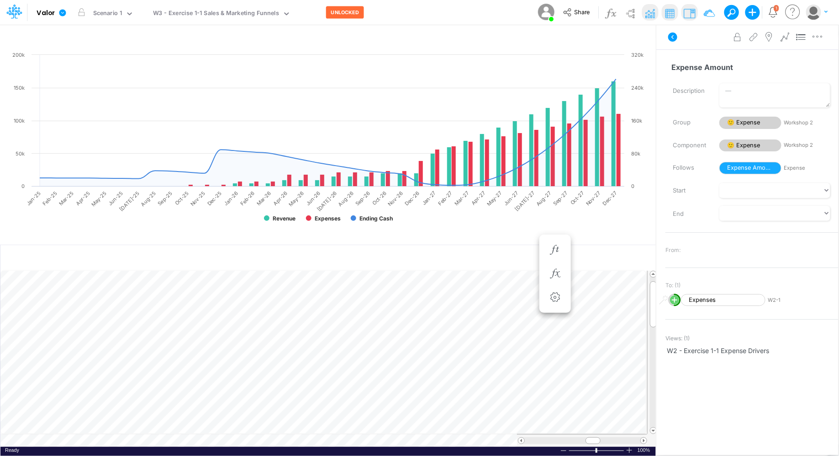
click at [223, 439] on td at bounding box center [323, 440] width 647 height 13
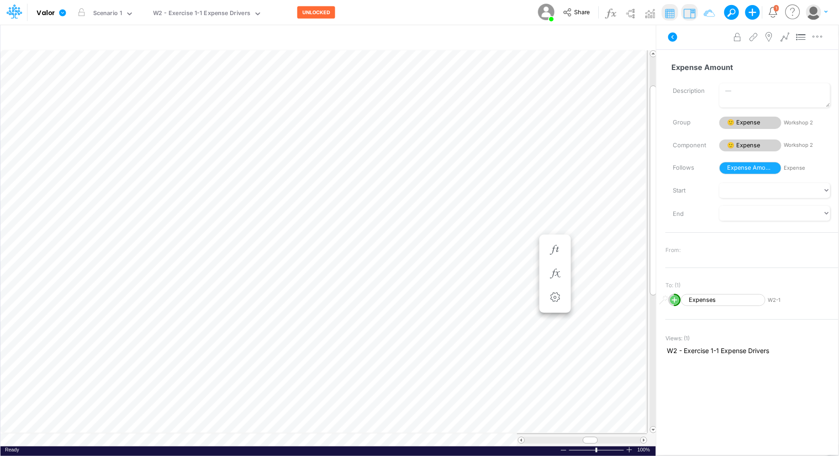
scroll to position [4, 0]
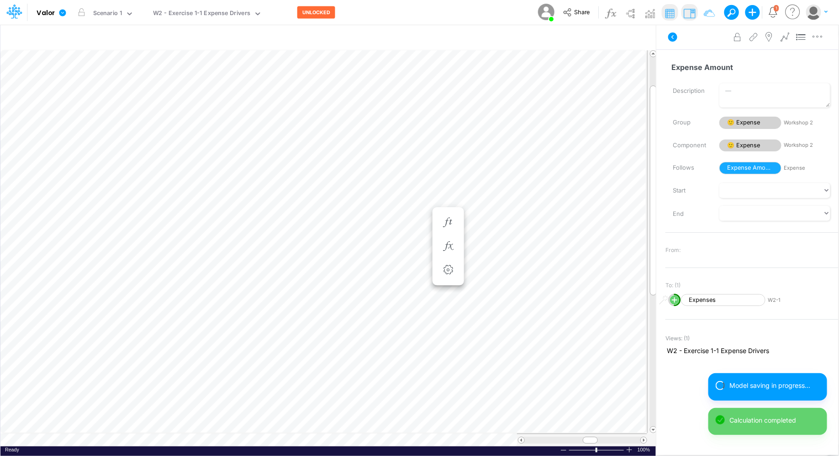
scroll to position [4, 0]
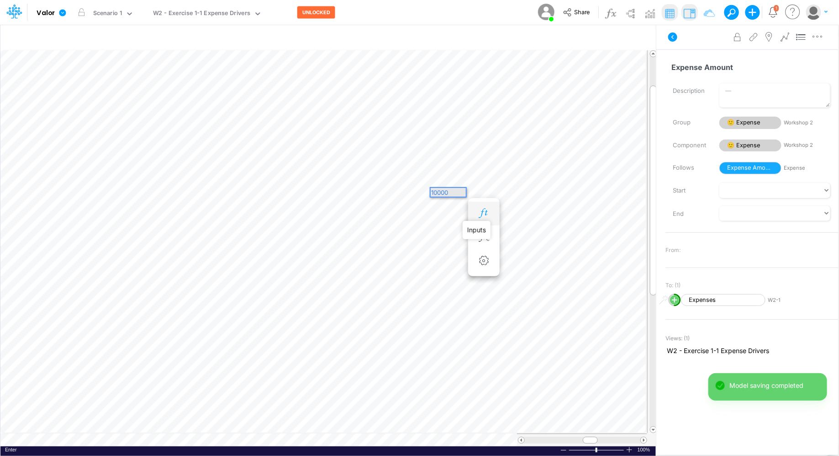
click at [479, 211] on icon "button" at bounding box center [484, 213] width 14 height 10
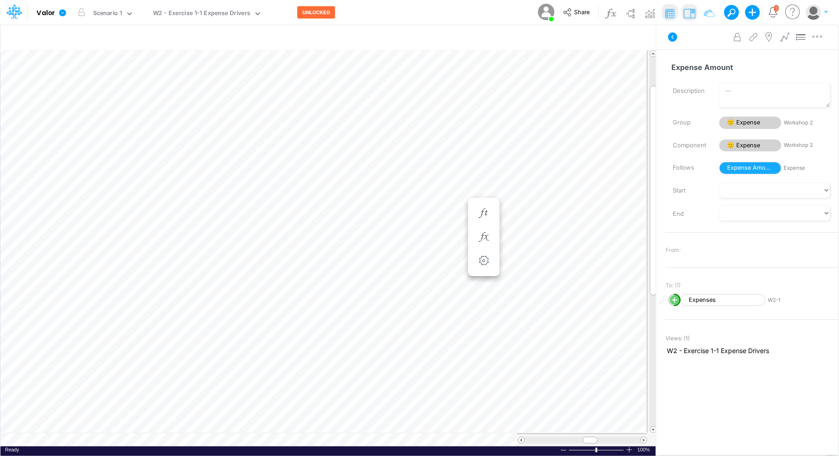
scroll to position [4, 0]
click at [480, 211] on icon "button" at bounding box center [484, 213] width 14 height 10
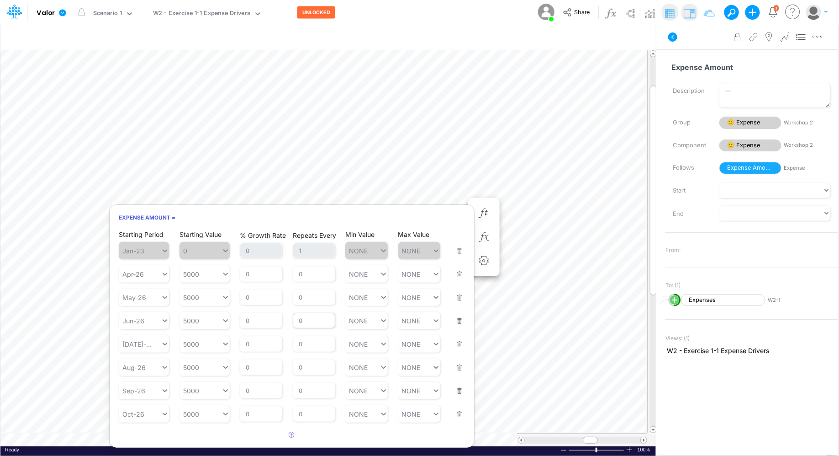
scroll to position [65, 0]
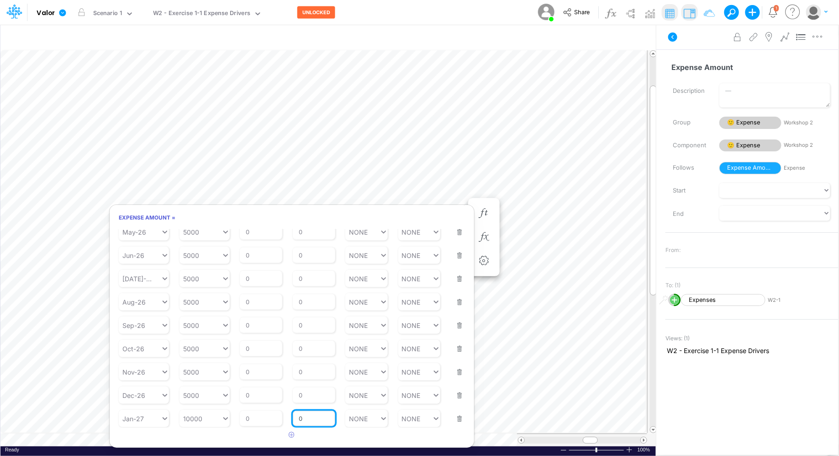
click at [312, 414] on input "0" at bounding box center [314, 418] width 42 height 16
type input "1"
click at [258, 421] on div "% Growth Rate 0" at bounding box center [261, 412] width 42 height 27
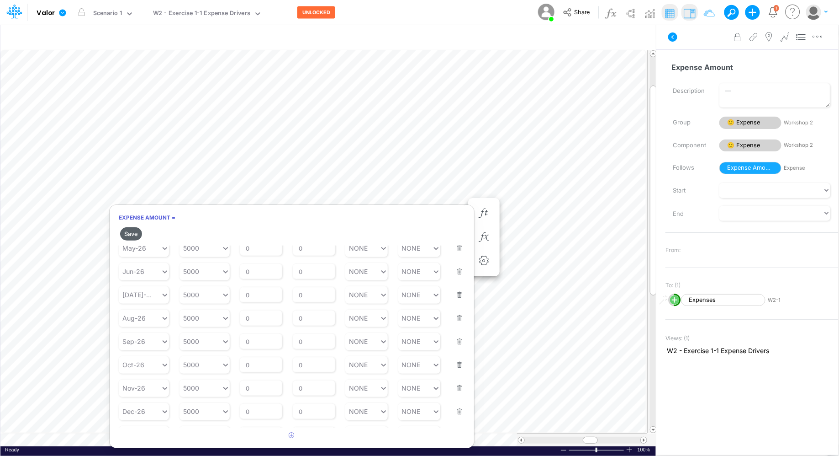
click at [133, 229] on button "Save" at bounding box center [131, 233] width 22 height 13
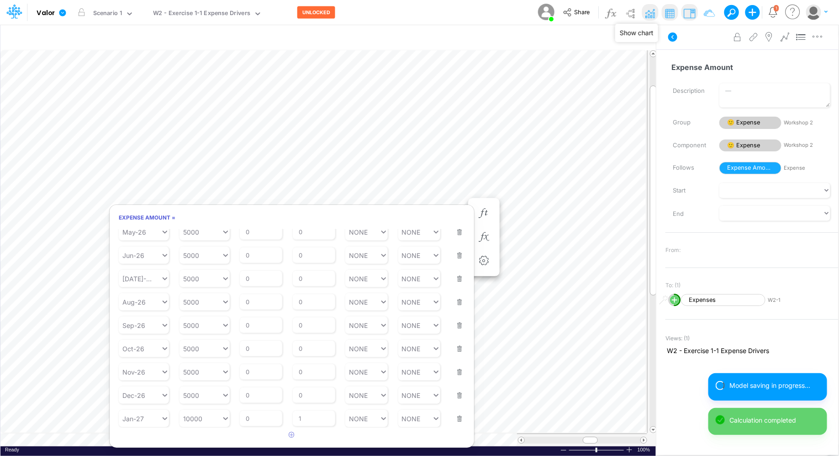
click at [652, 16] on img at bounding box center [650, 13] width 15 height 15
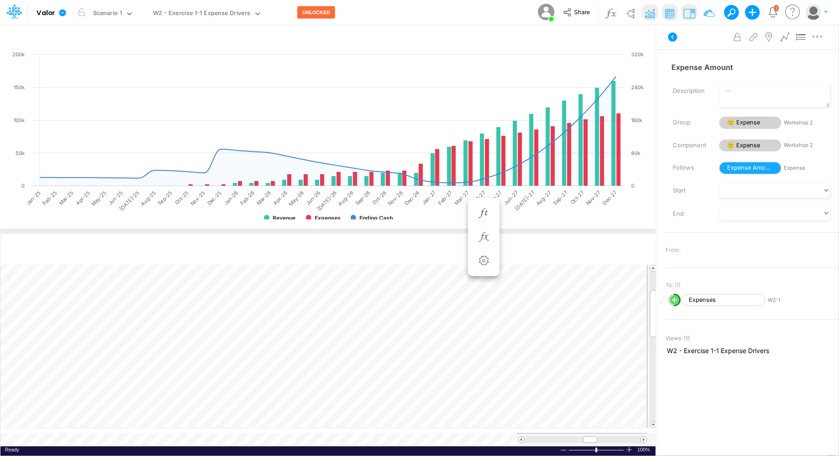
drag, startPoint x: 353, startPoint y: 240, endPoint x: 360, endPoint y: 229, distance: 13.6
click at [360, 229] on div at bounding box center [328, 230] width 656 height 5
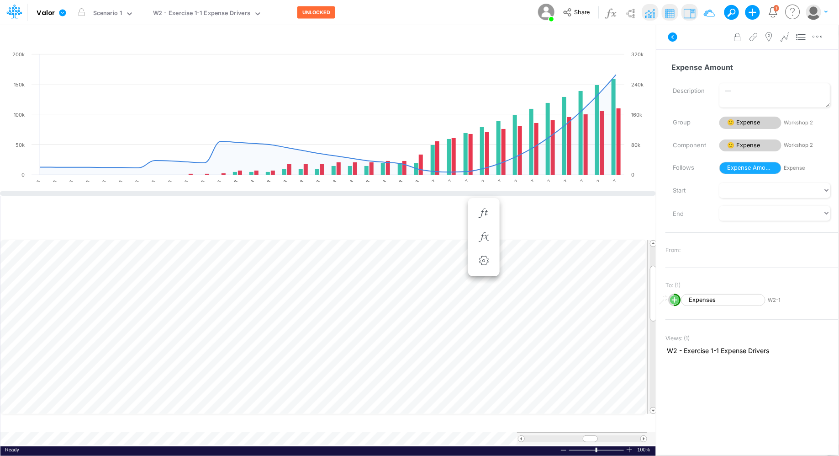
drag, startPoint x: 361, startPoint y: 229, endPoint x: 365, endPoint y: 188, distance: 40.8
click at [365, 191] on div at bounding box center [328, 193] width 656 height 5
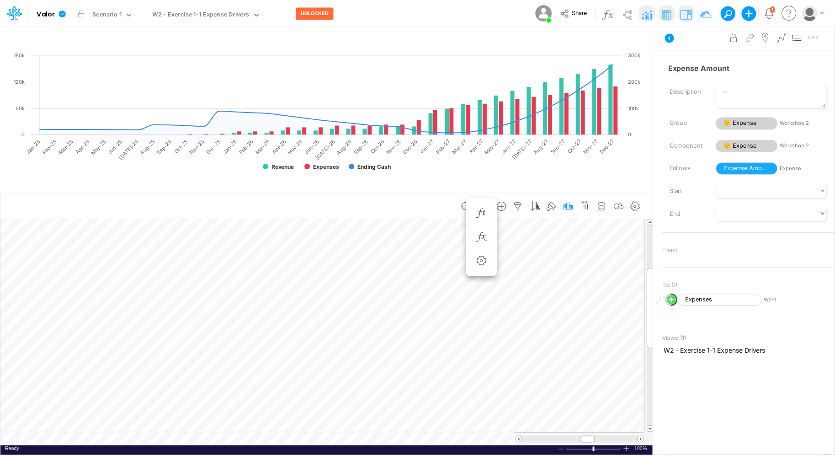
scroll to position [4, 0]
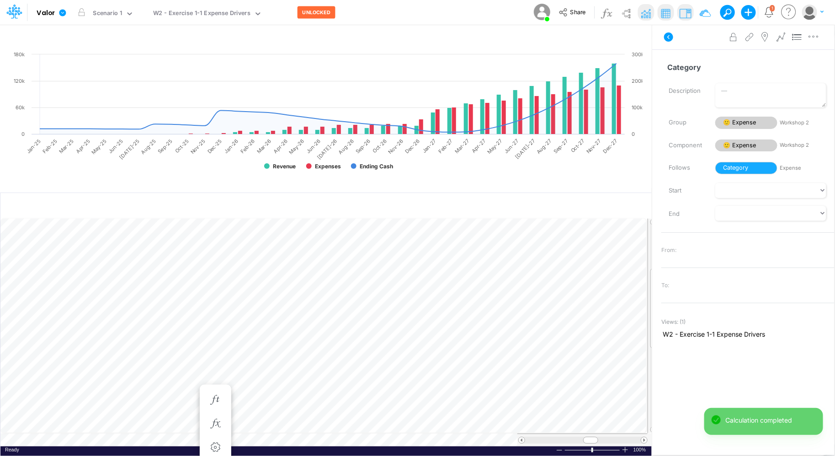
scroll to position [4, 0]
click at [131, 442] on td at bounding box center [323, 439] width 647 height 13
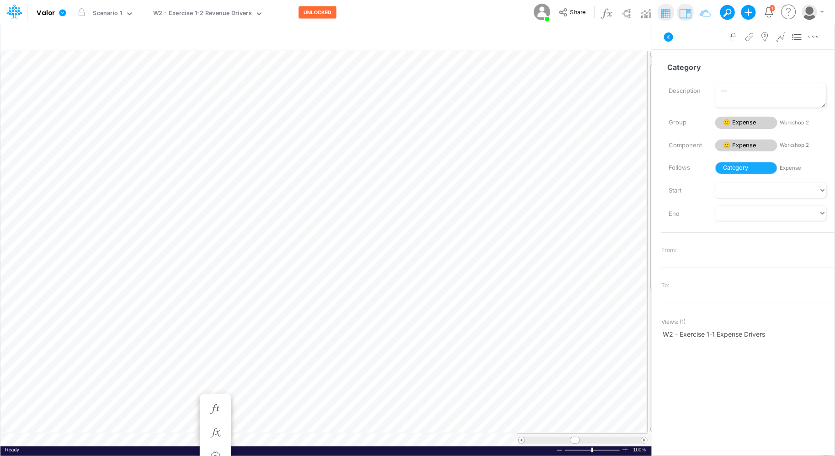
scroll to position [4, 0]
click at [574, 14] on span "Share" at bounding box center [578, 11] width 16 height 7
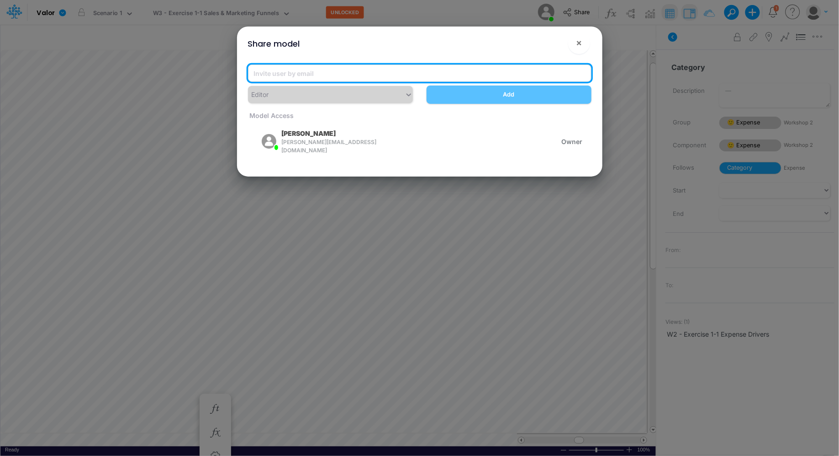
click at [429, 78] on input "email" at bounding box center [420, 72] width 344 height 17
paste input "[PERSON_NAME][EMAIL_ADDRESS][PERSON_NAME][DOMAIN_NAME]"
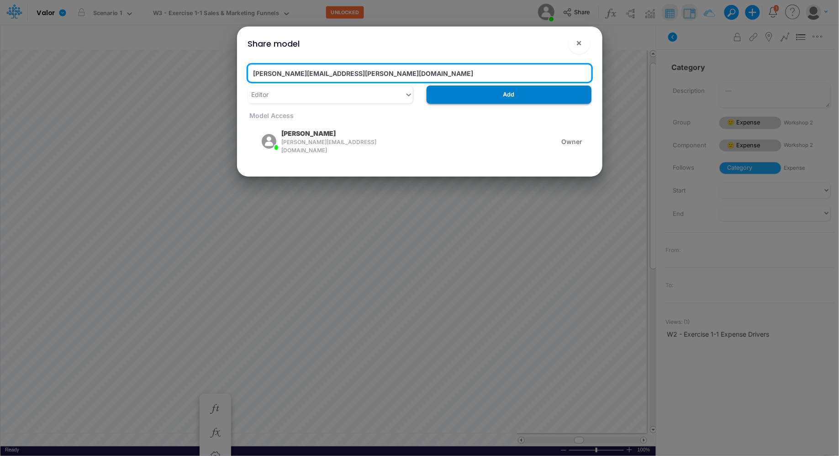
type input "[PERSON_NAME][EMAIL_ADDRESS][PERSON_NAME][DOMAIN_NAME]"
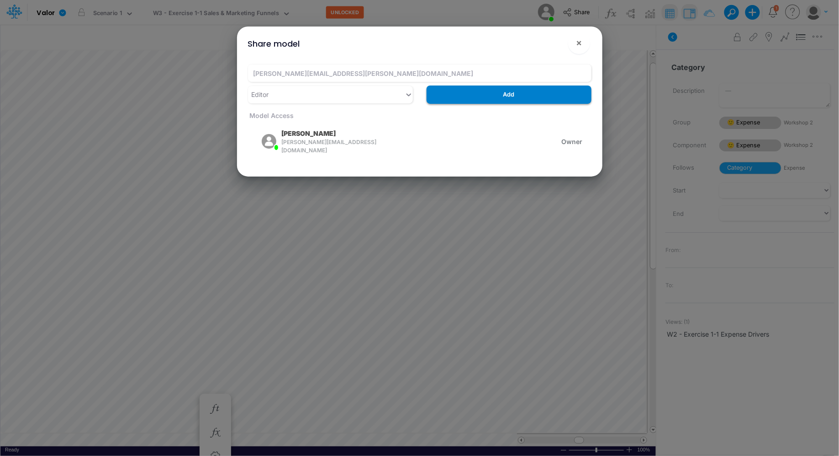
click at [454, 95] on button "Add" at bounding box center [509, 94] width 165 height 18
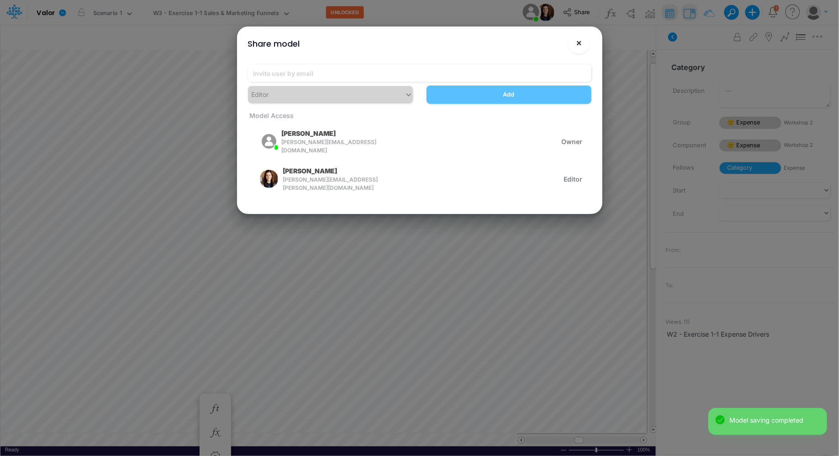
click at [582, 43] on span "×" at bounding box center [579, 42] width 6 height 11
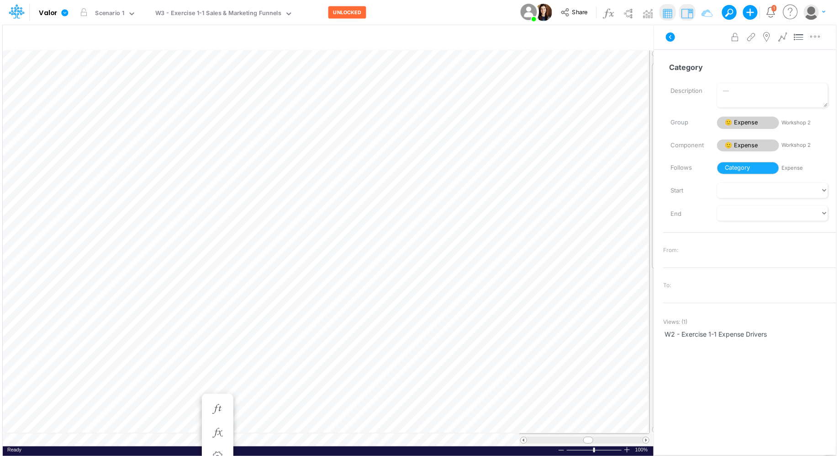
scroll to position [4, 0]
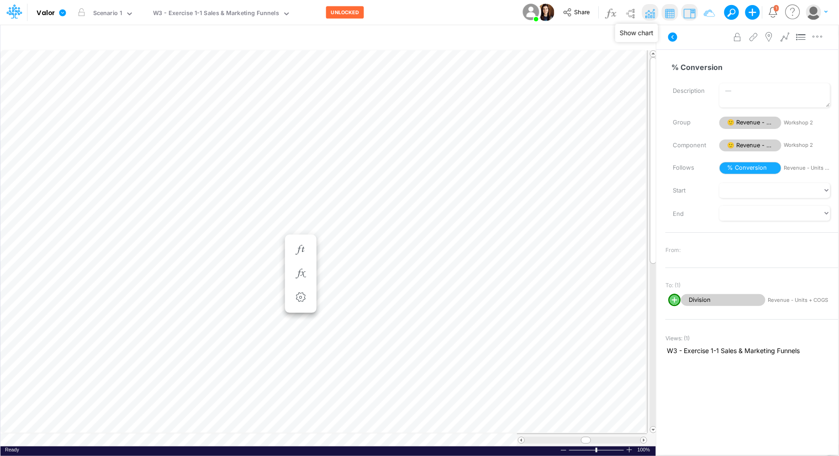
click at [648, 18] on img at bounding box center [650, 13] width 15 height 15
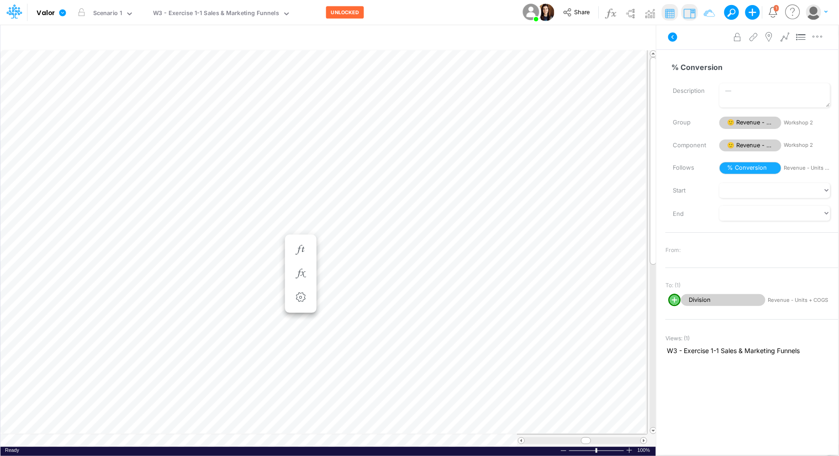
scroll to position [4, 0]
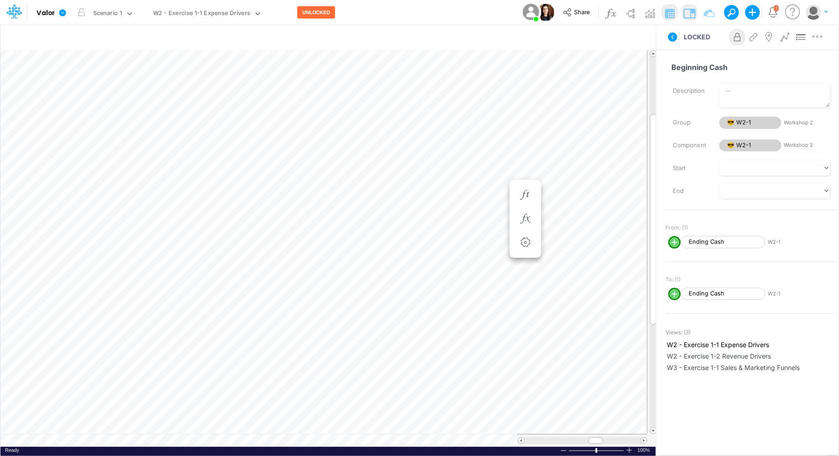
scroll to position [4, 0]
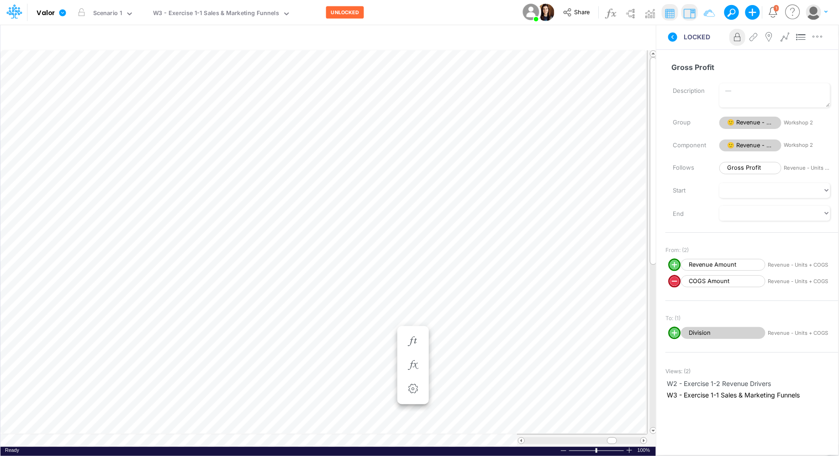
scroll to position [4, 0]
